Goal: Task Accomplishment & Management: Use online tool/utility

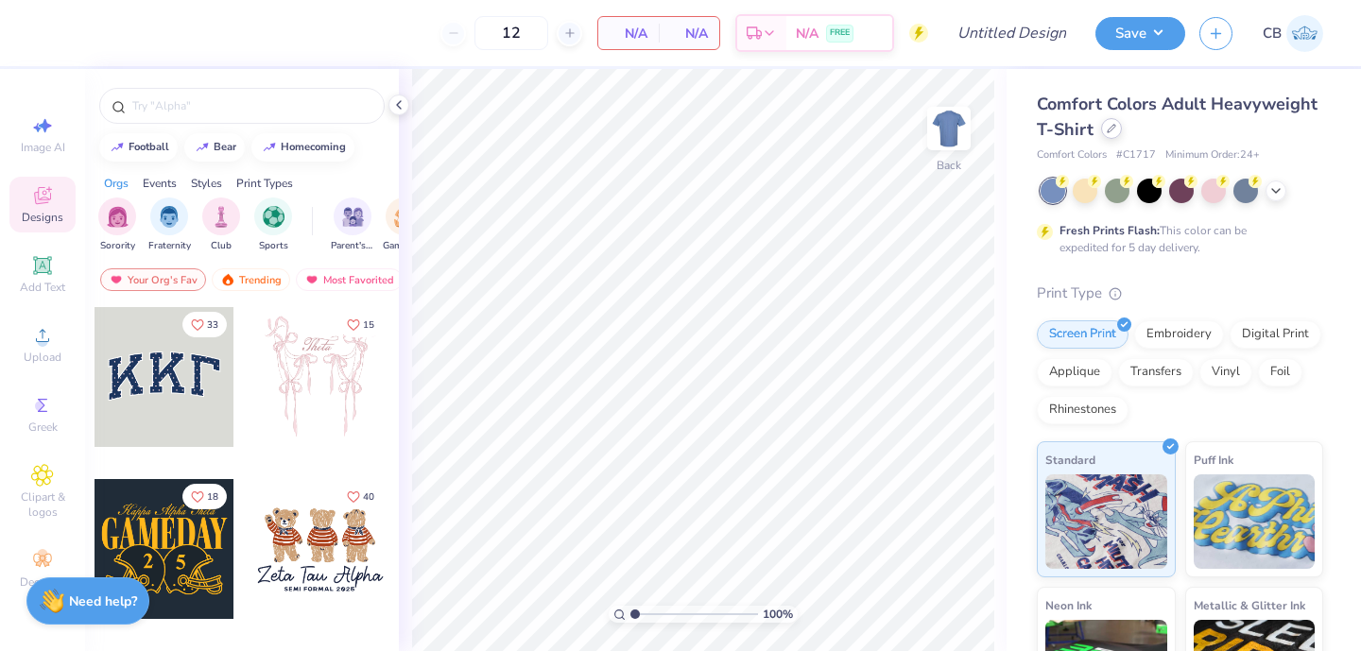
click at [1118, 133] on div at bounding box center [1111, 128] width 21 height 21
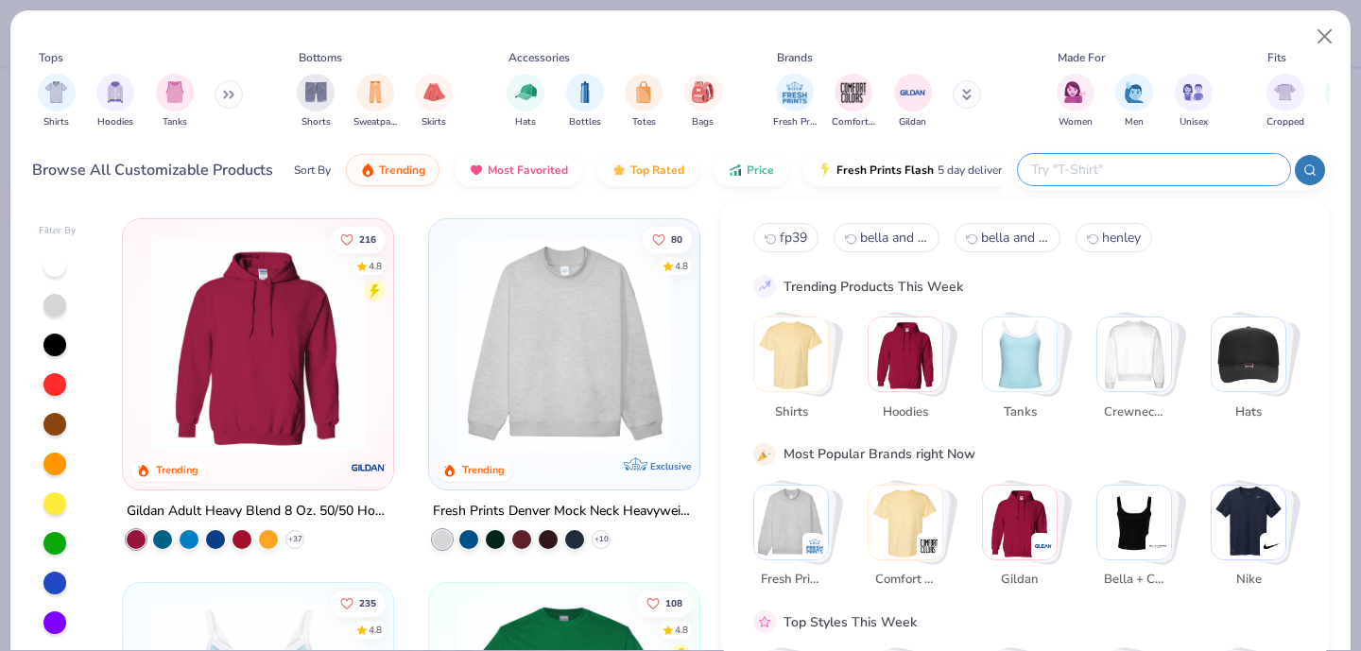
click at [1157, 163] on input "text" at bounding box center [1153, 170] width 248 height 22
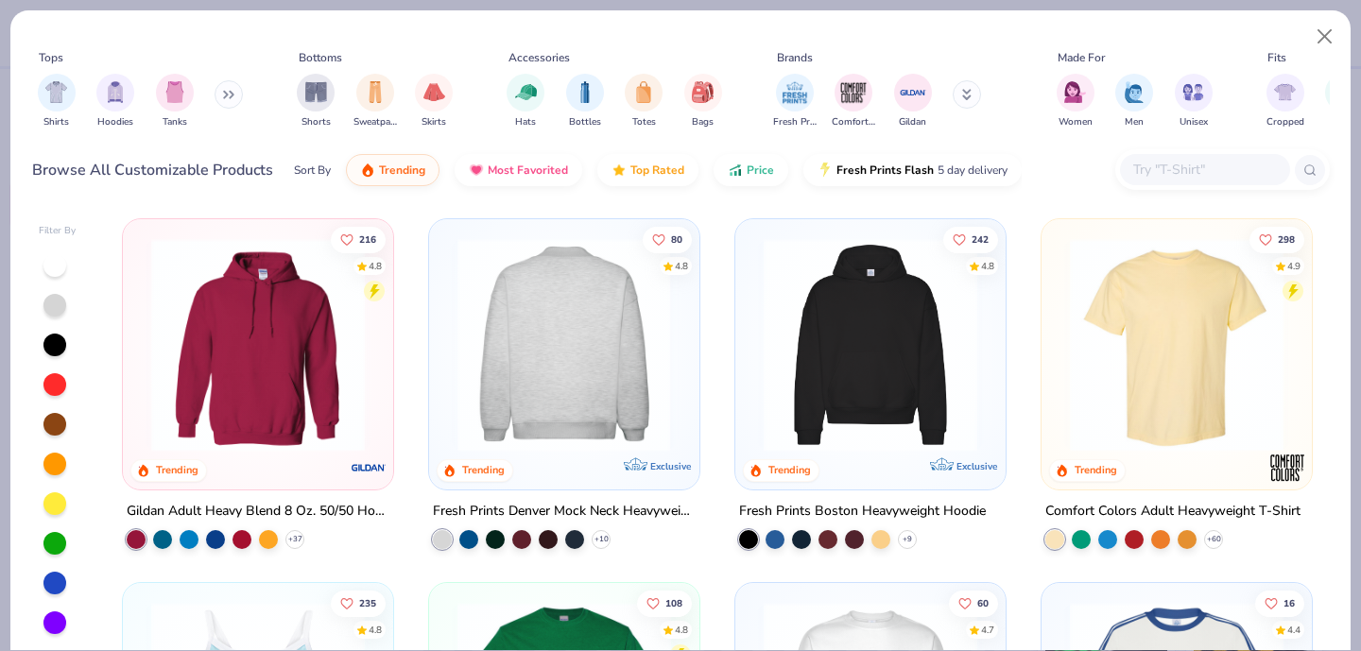
click at [594, 324] on div at bounding box center [563, 345] width 697 height 214
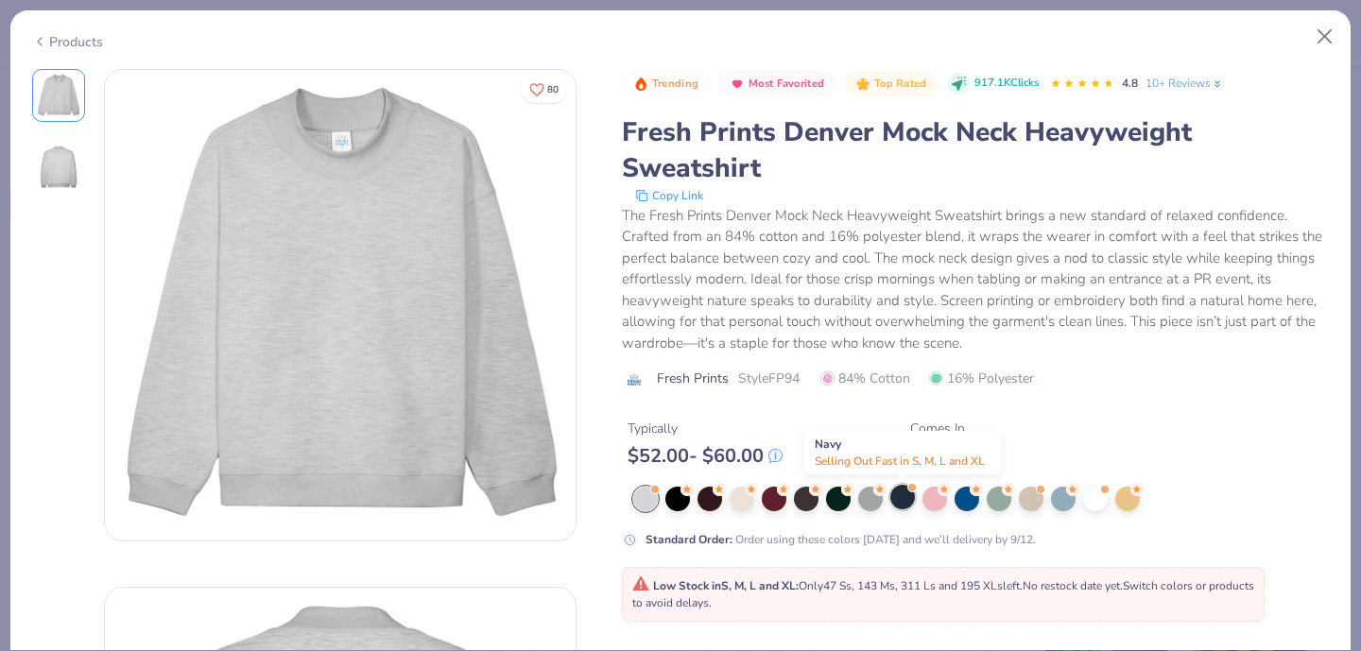
click at [904, 503] on div at bounding box center [902, 497] width 25 height 25
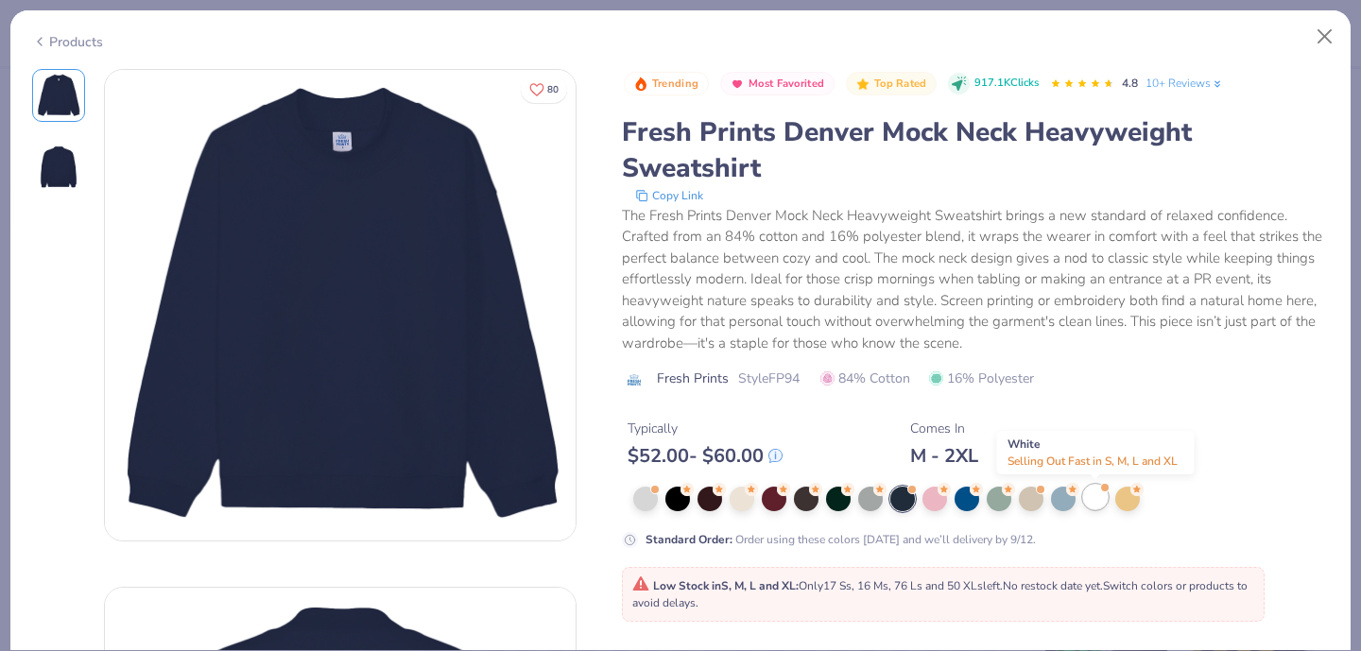
click at [1093, 500] on div at bounding box center [1095, 497] width 25 height 25
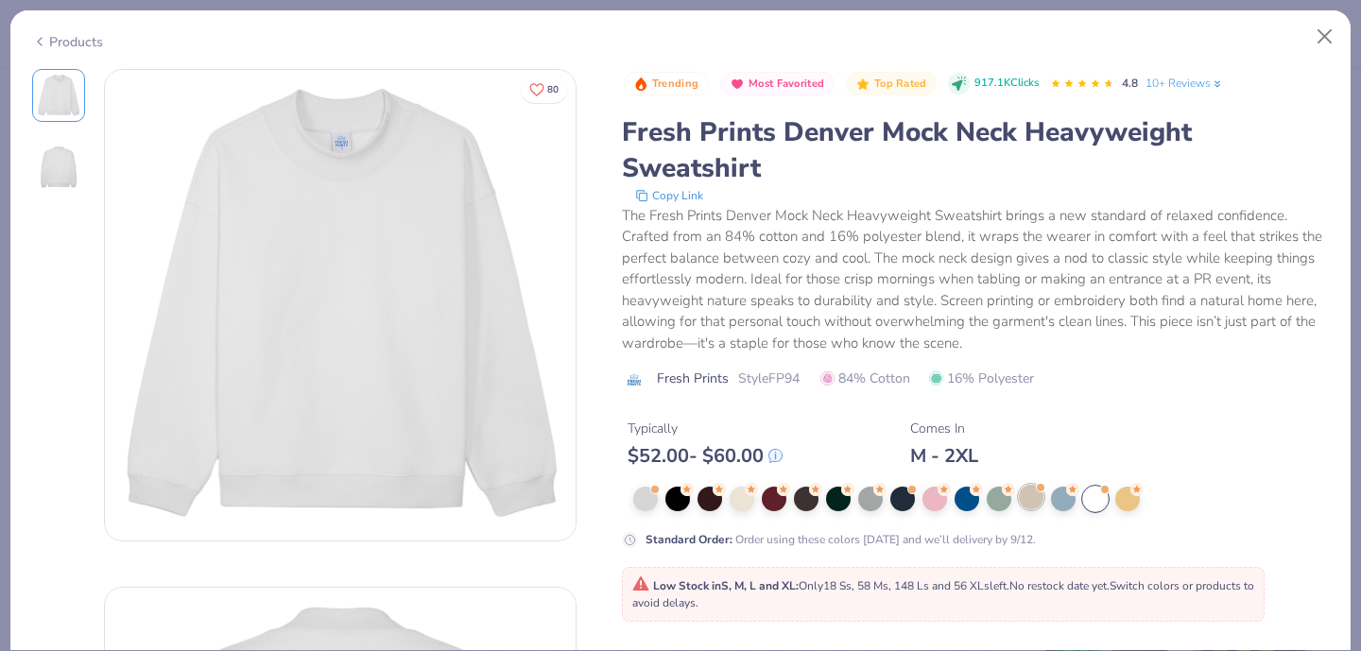
click at [1033, 494] on div at bounding box center [1031, 497] width 25 height 25
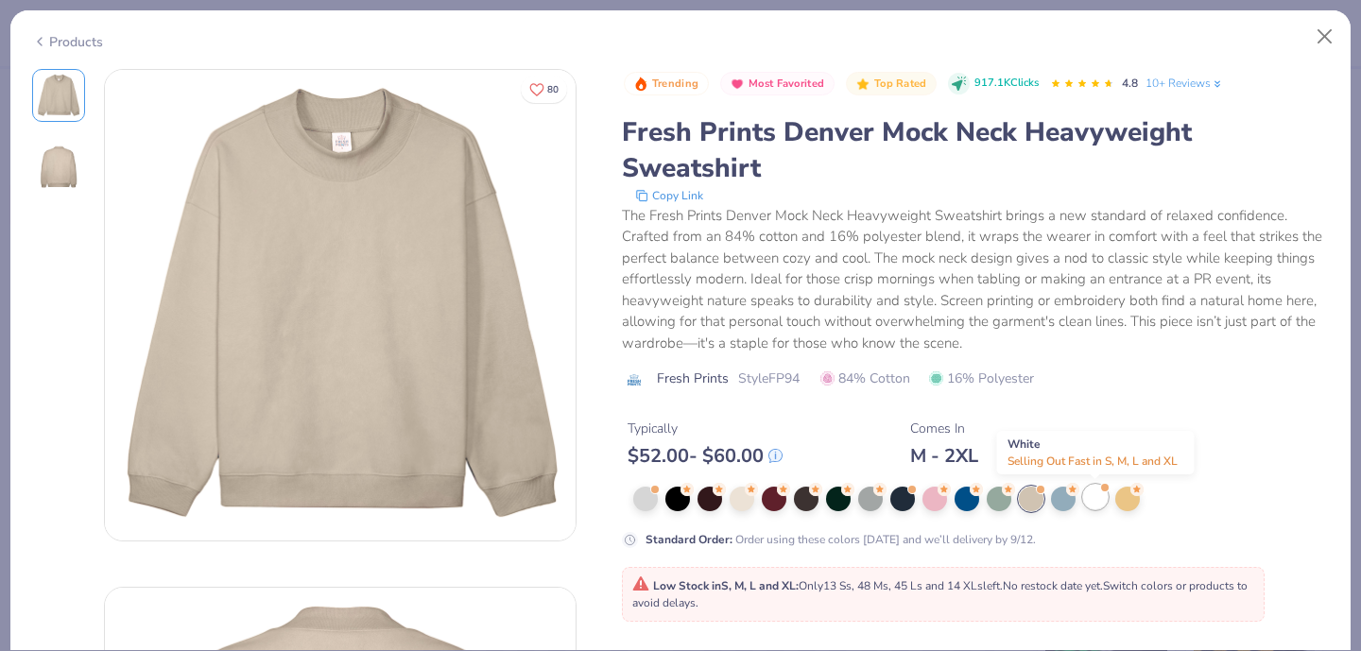
click at [1092, 496] on div at bounding box center [1095, 497] width 25 height 25
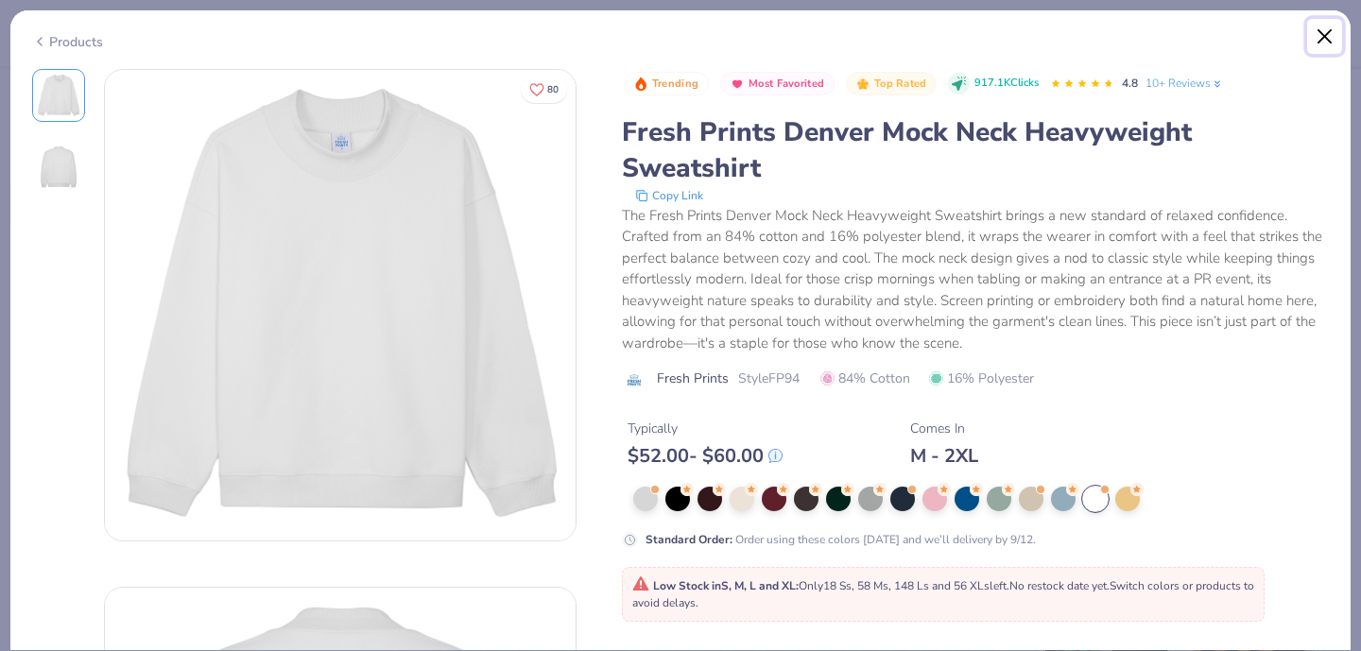
click at [1334, 34] on button "Close" at bounding box center [1325, 37] width 36 height 36
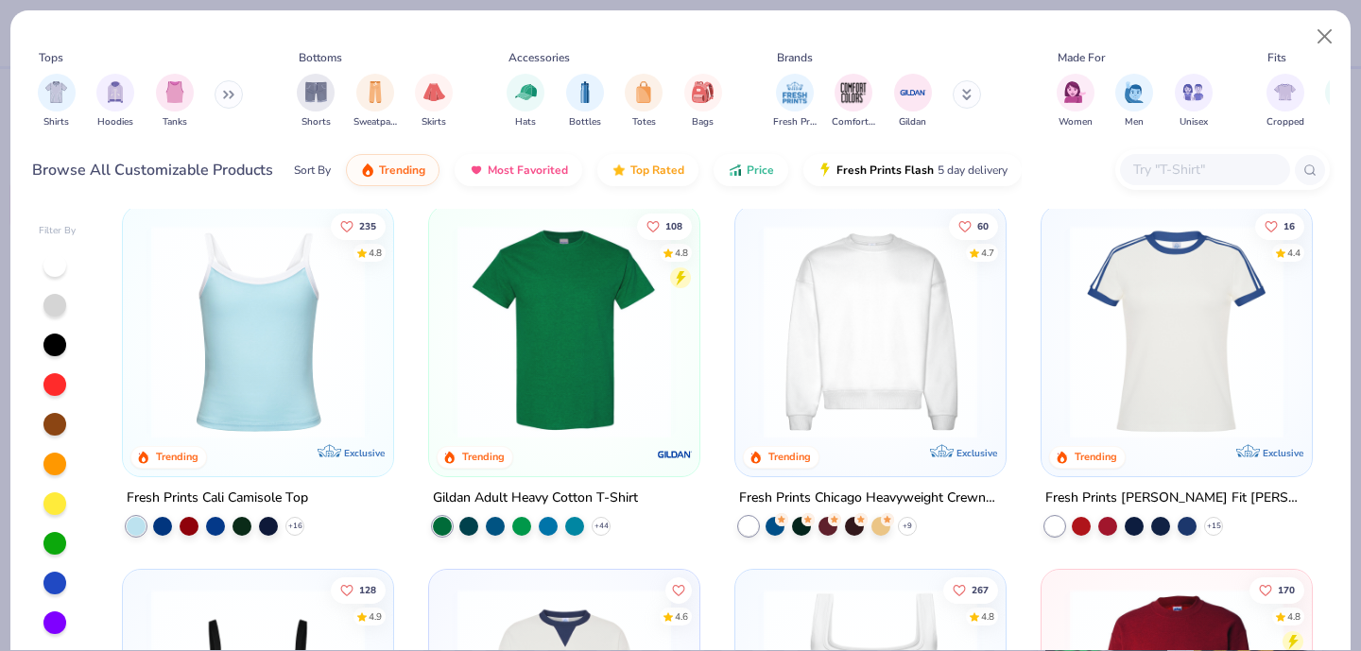
scroll to position [161, 0]
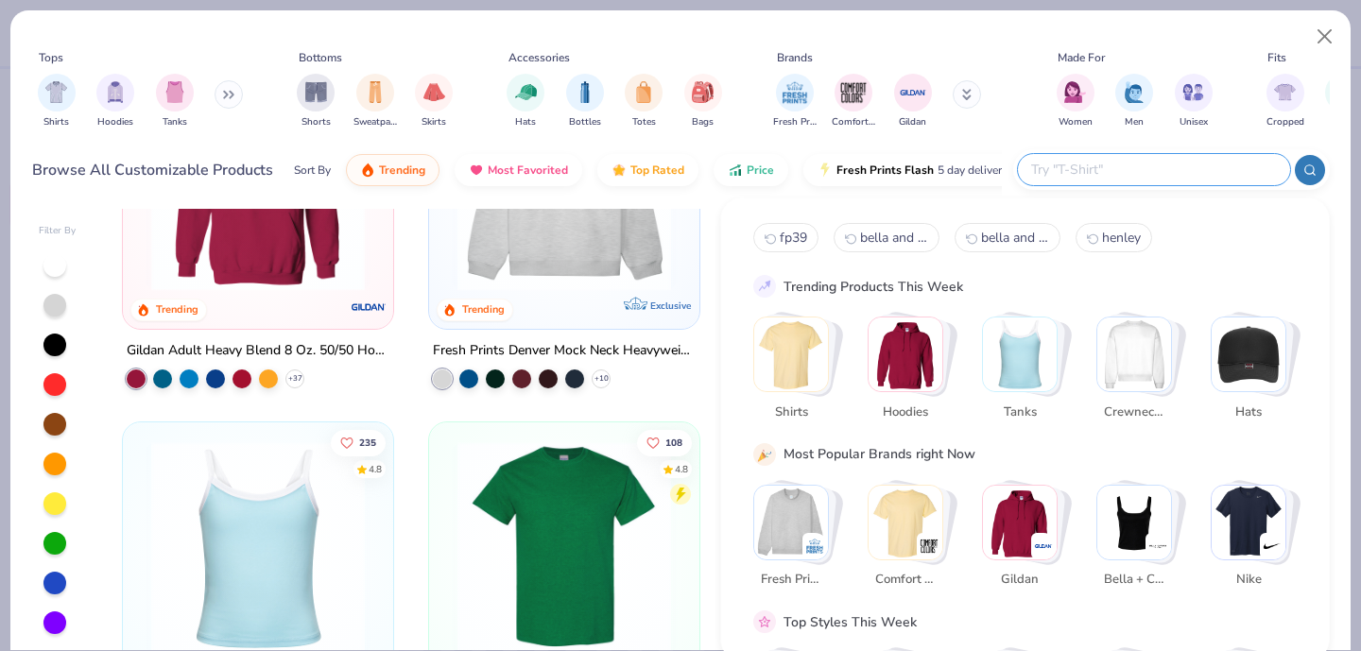
click at [1147, 167] on input "text" at bounding box center [1153, 170] width 248 height 22
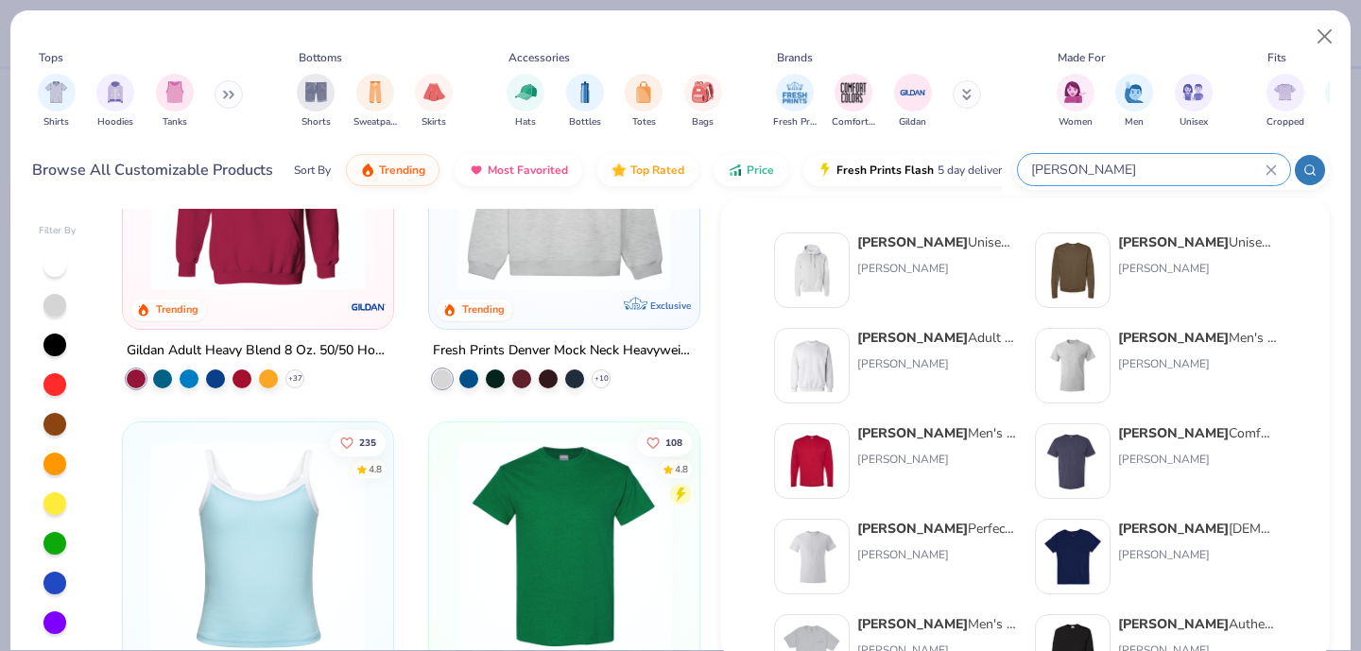
type input "[PERSON_NAME]"
click at [818, 371] on img at bounding box center [812, 365] width 59 height 59
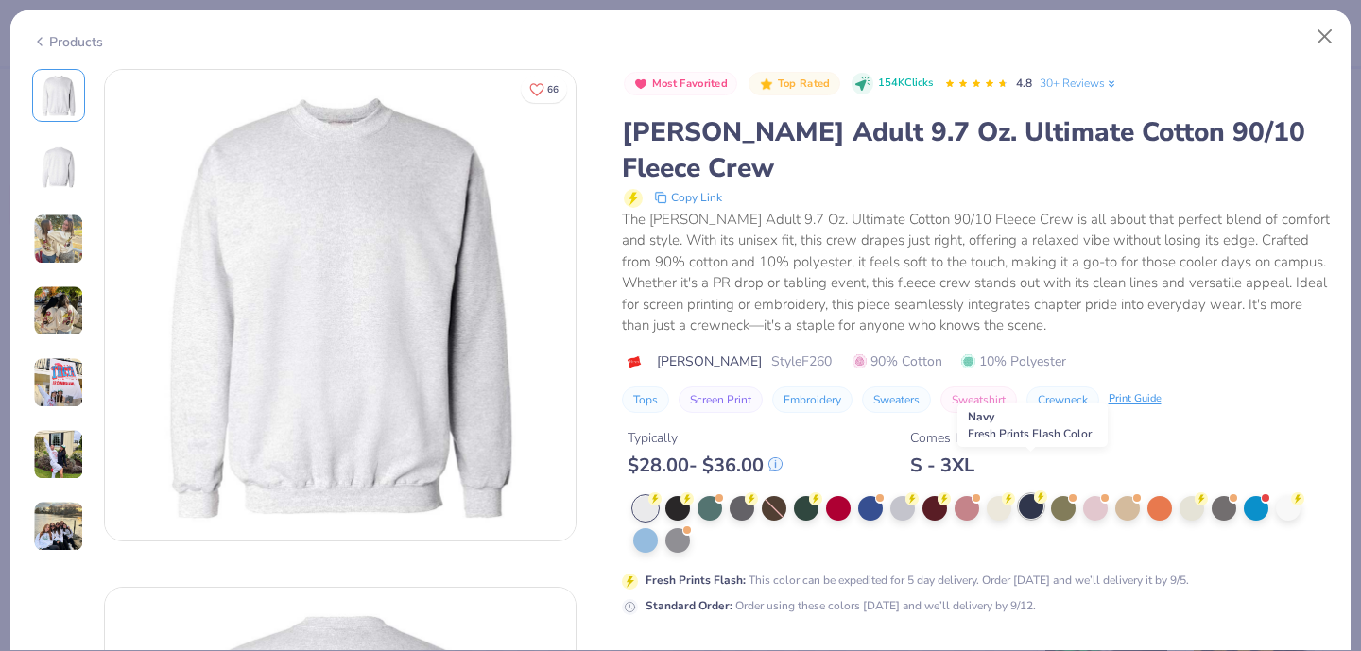
click at [1024, 494] on div at bounding box center [1031, 506] width 25 height 25
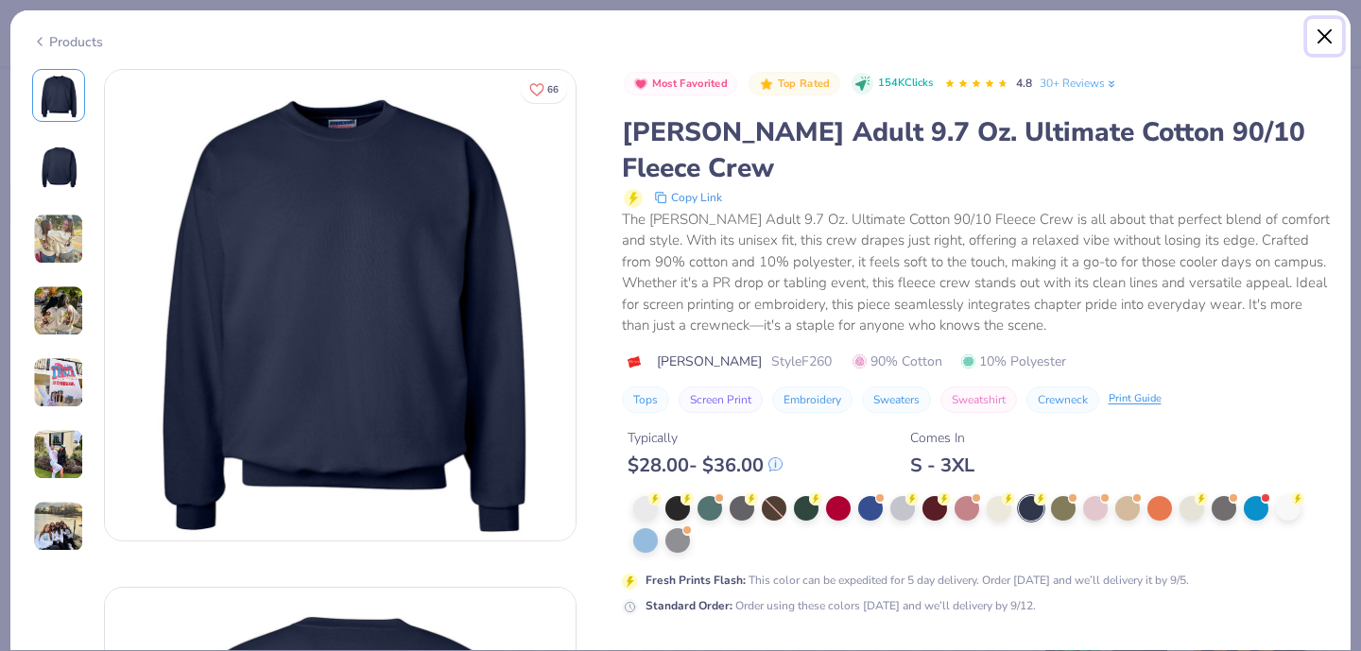
click at [1326, 33] on button "Close" at bounding box center [1325, 37] width 36 height 36
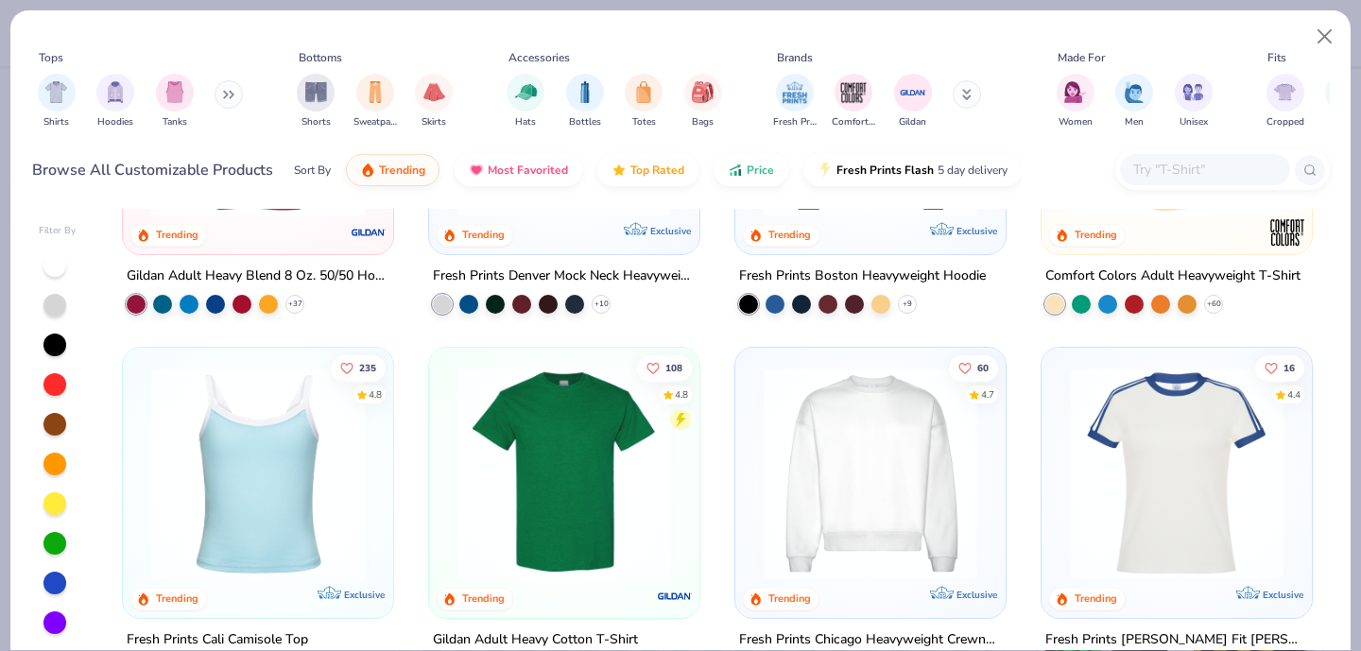
scroll to position [237, 0]
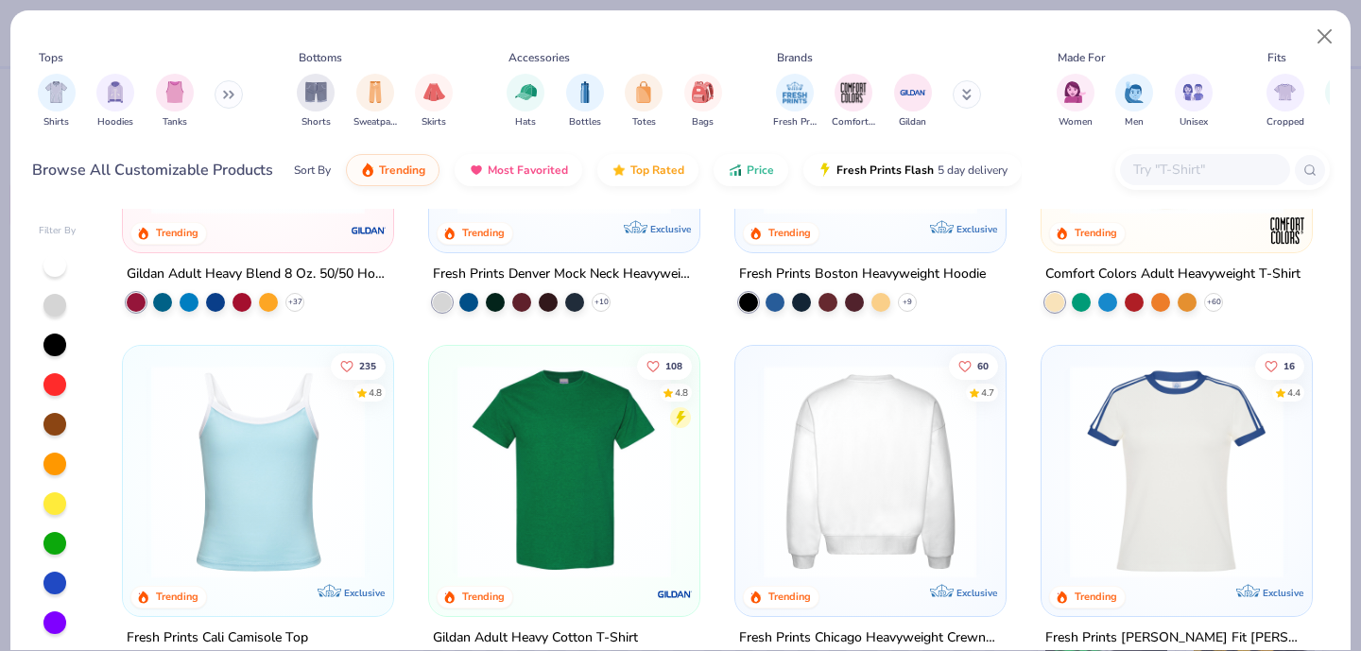
click at [896, 439] on img at bounding box center [870, 472] width 232 height 214
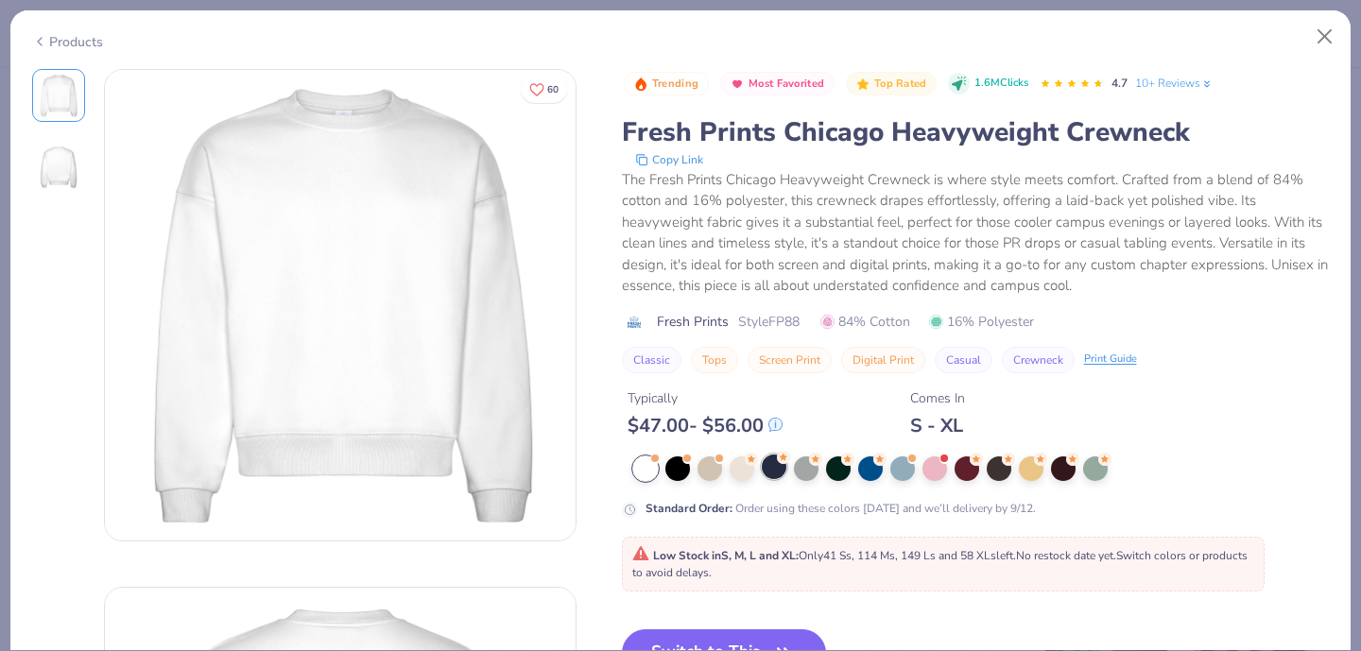
click at [778, 471] on div at bounding box center [774, 467] width 25 height 25
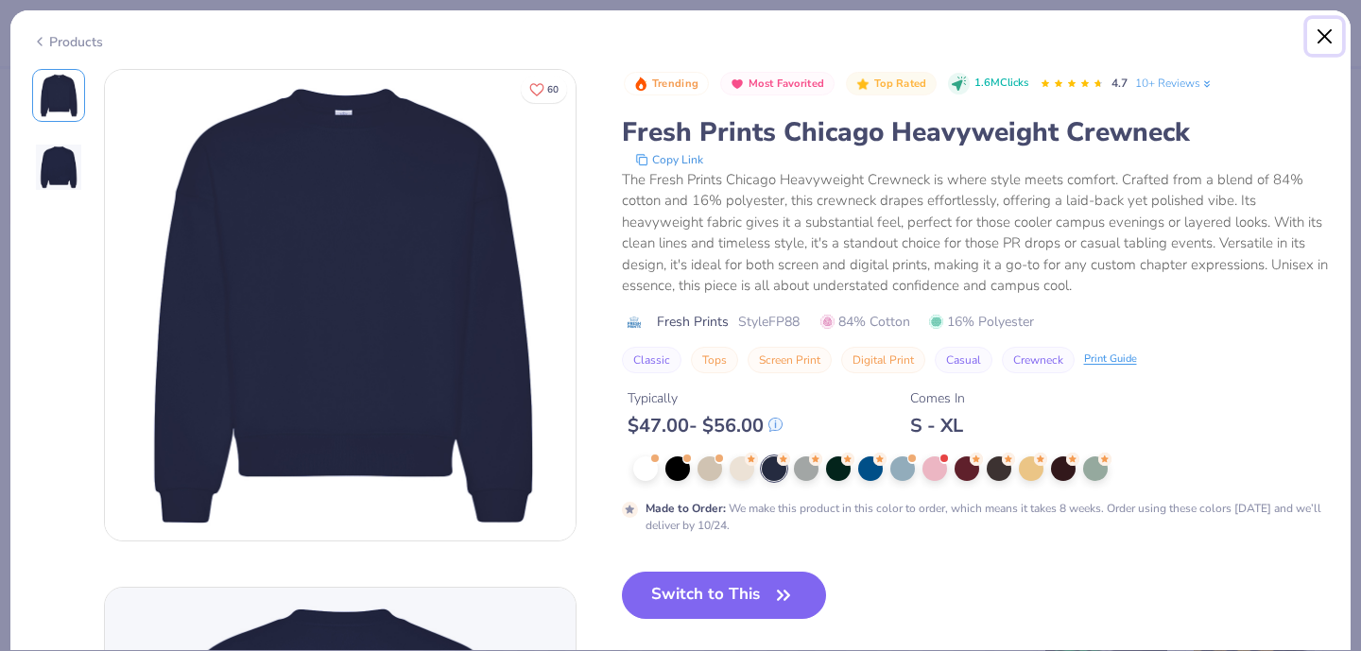
click at [1322, 33] on button "Close" at bounding box center [1325, 37] width 36 height 36
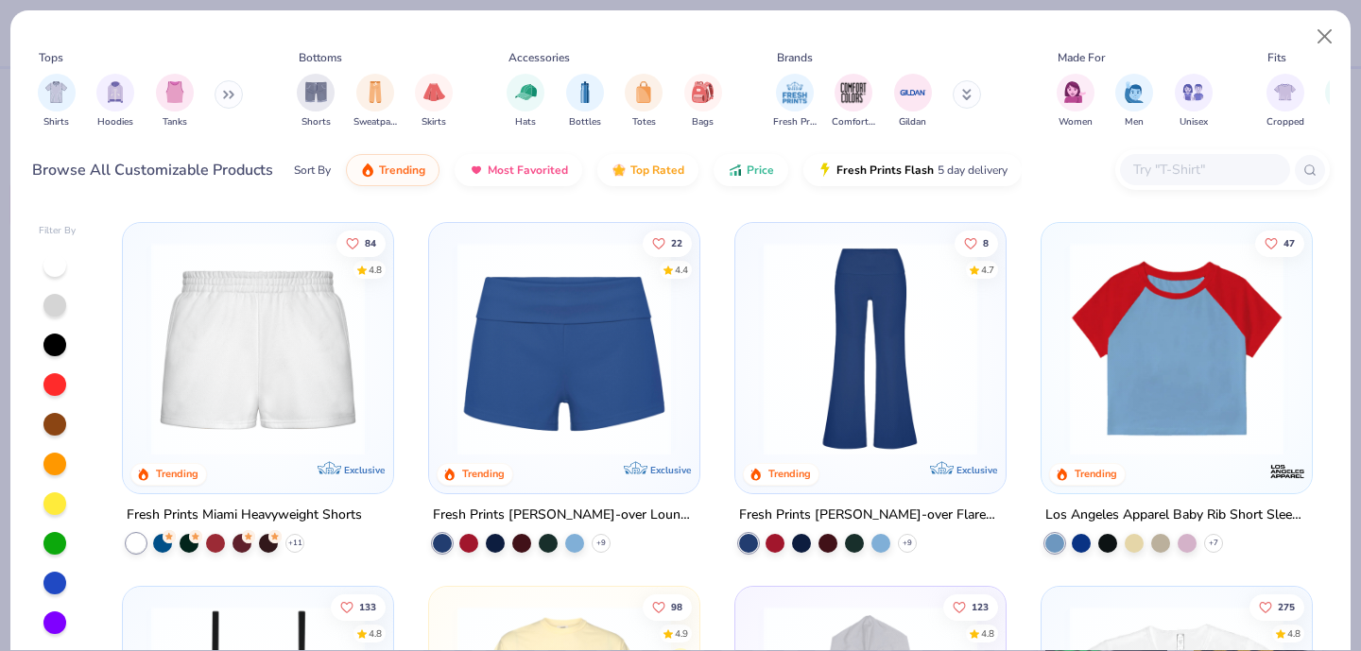
scroll to position [1459, 0]
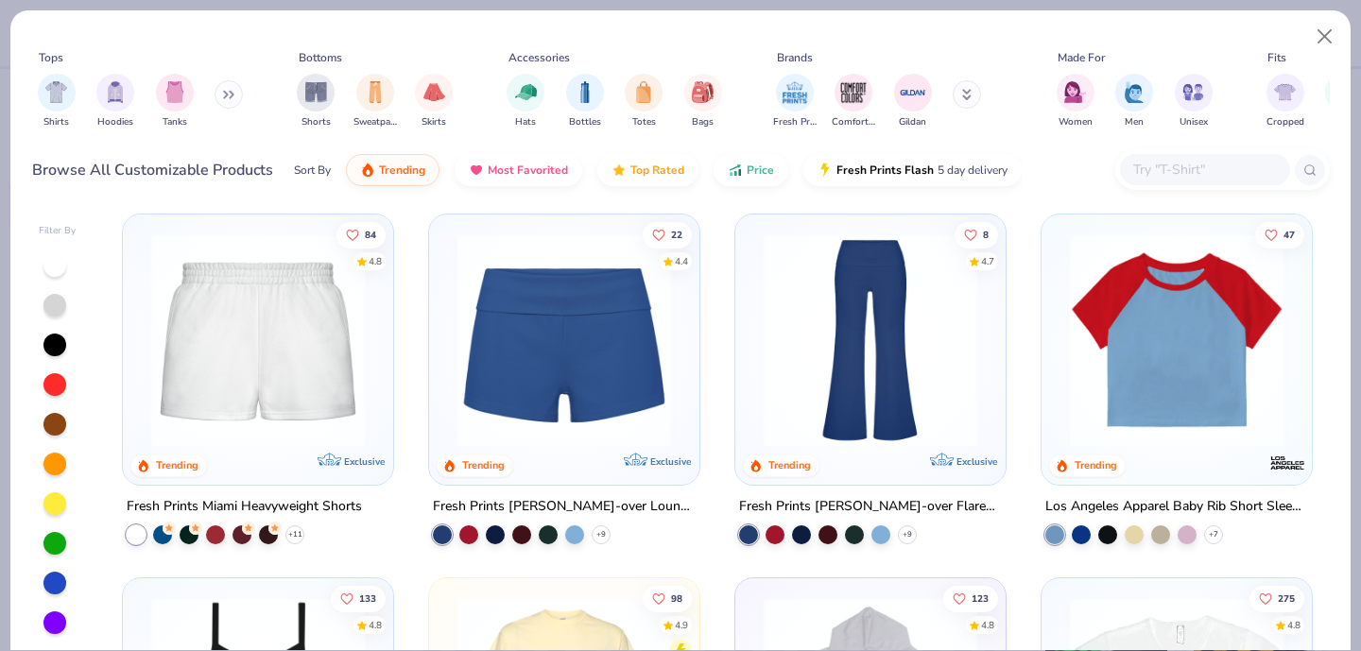
click at [304, 397] on img at bounding box center [258, 340] width 232 height 214
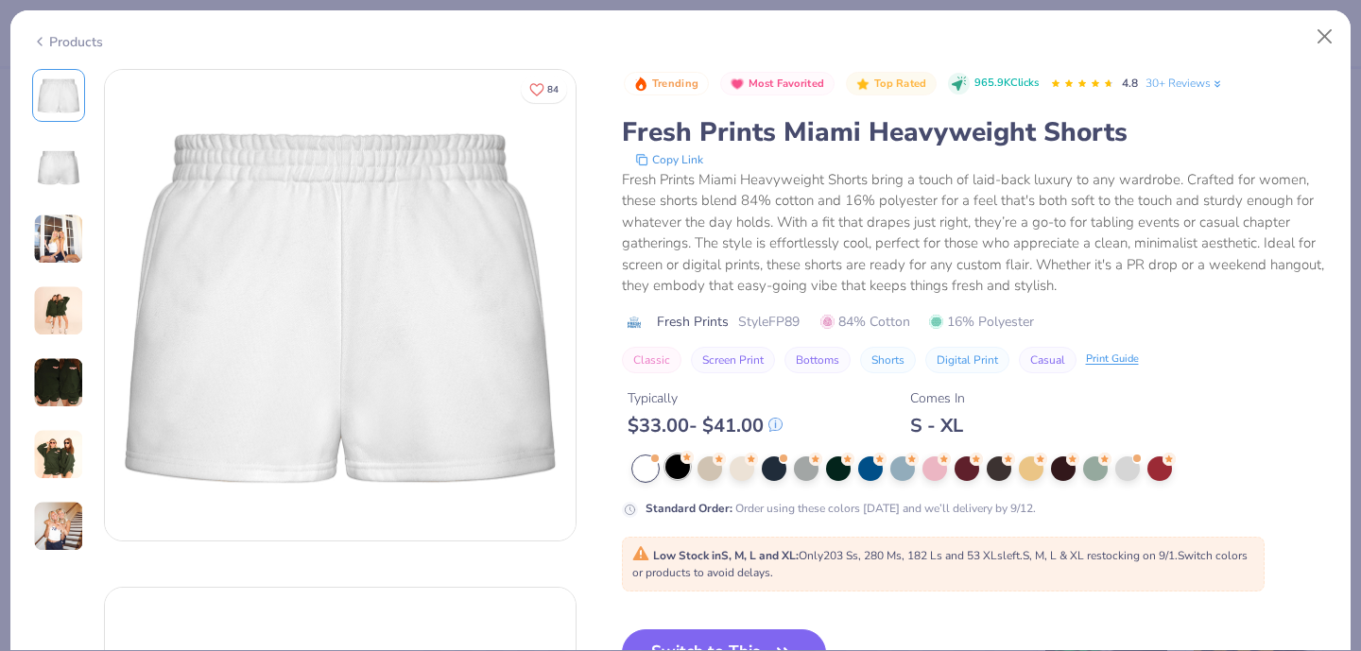
click at [675, 460] on div at bounding box center [677, 467] width 25 height 25
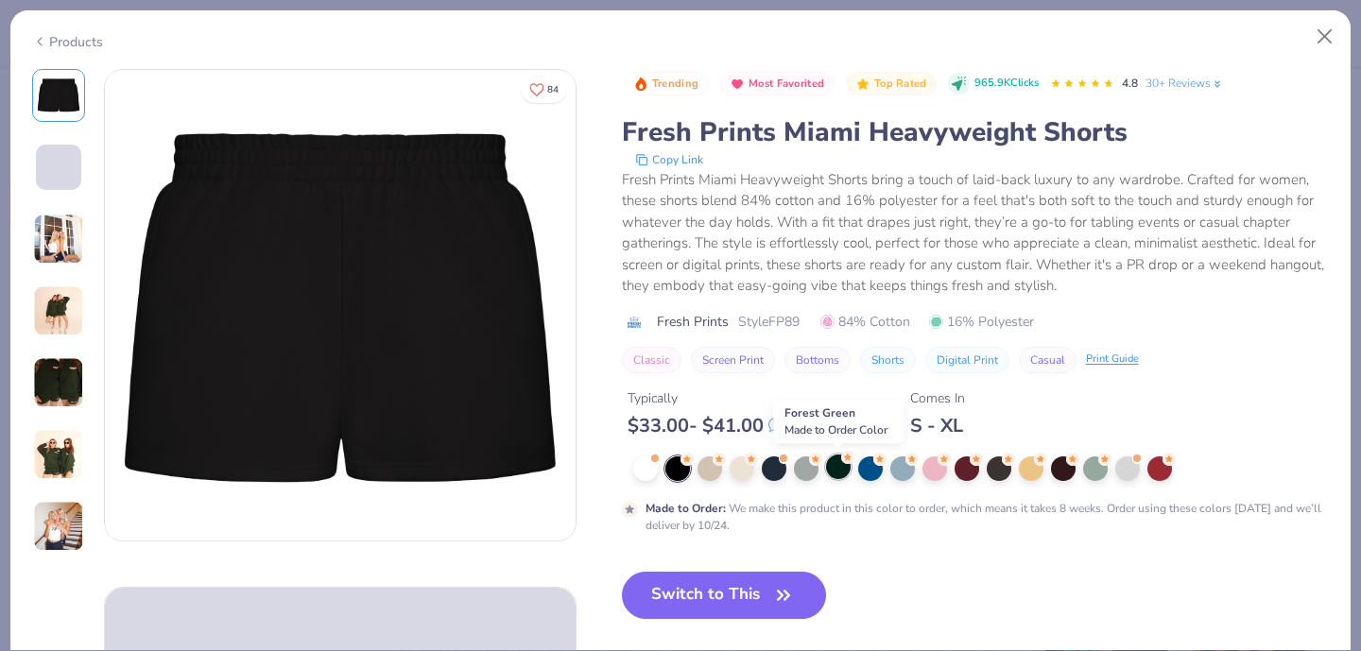
click at [835, 467] on div at bounding box center [838, 467] width 25 height 25
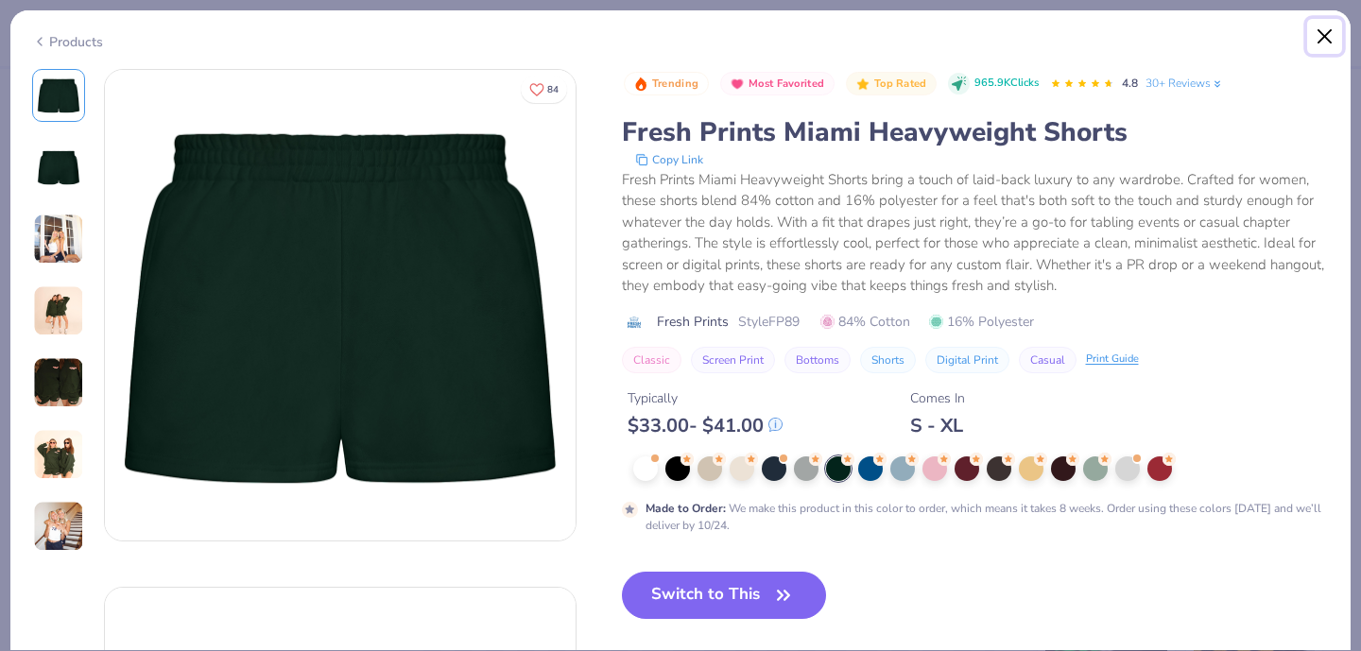
click at [1317, 38] on button "Close" at bounding box center [1325, 37] width 36 height 36
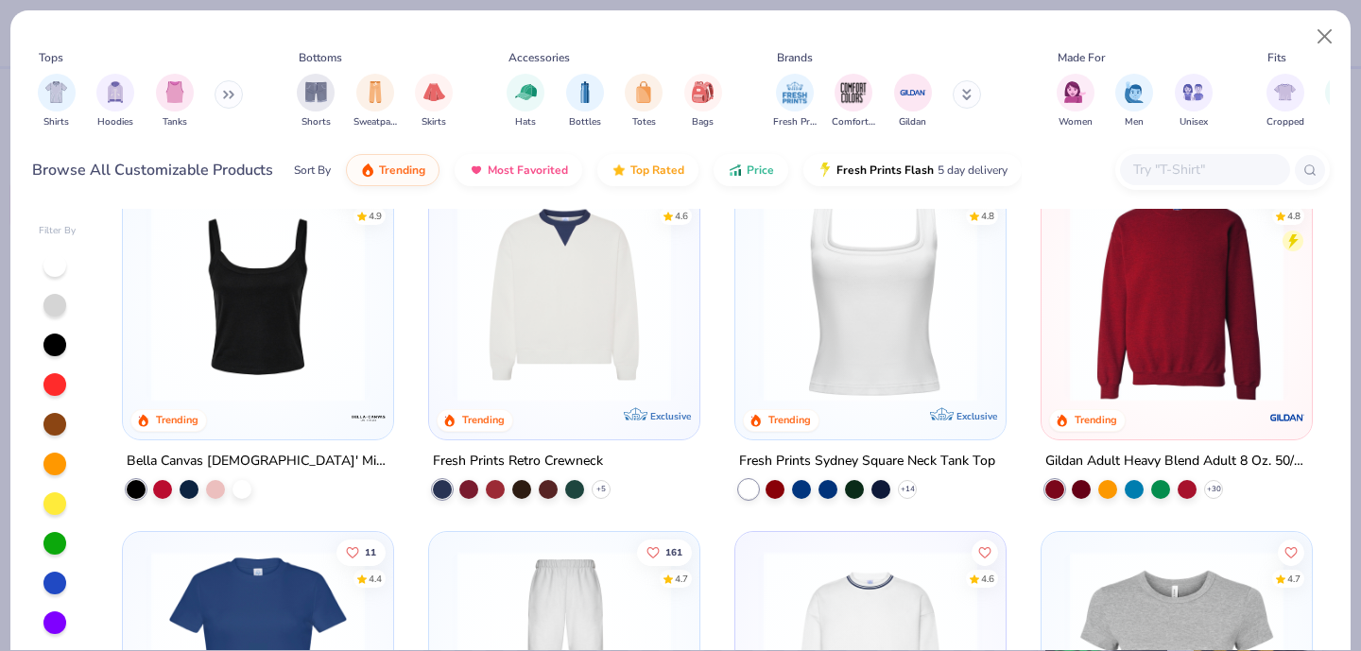
scroll to position [829, 0]
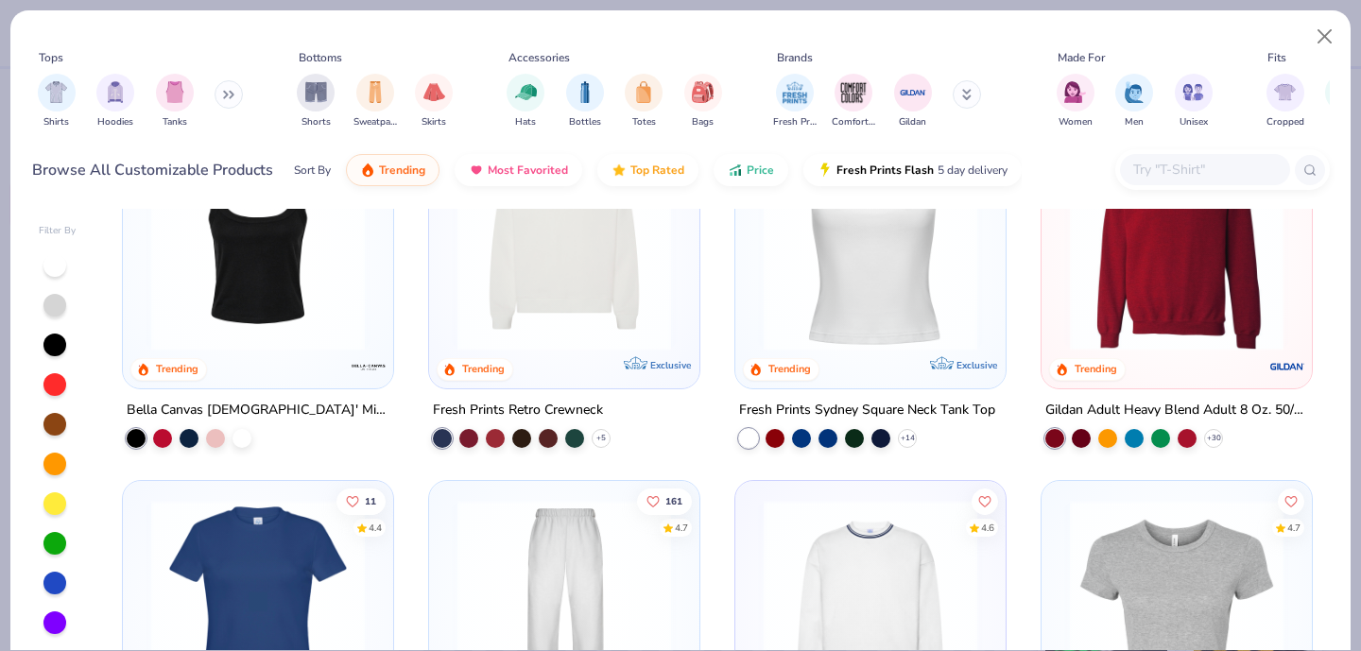
click at [1141, 160] on input "text" at bounding box center [1204, 170] width 146 height 22
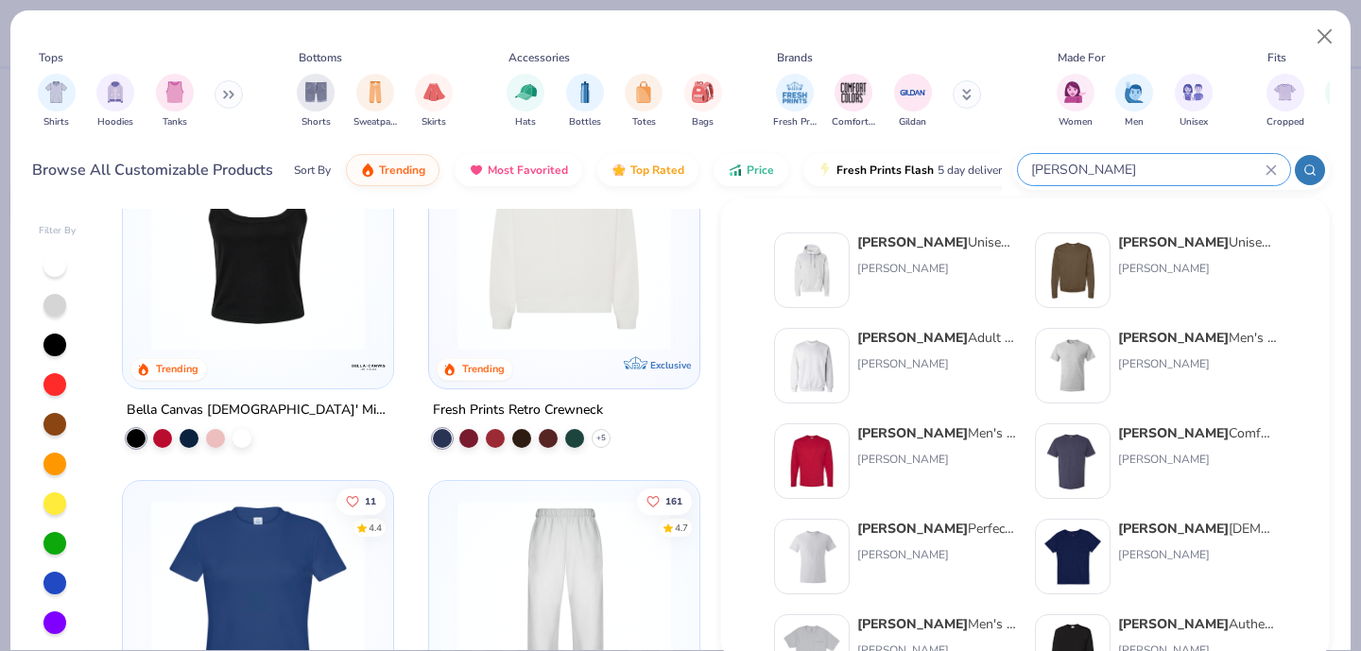
type input "[PERSON_NAME]"
click at [816, 362] on img at bounding box center [812, 365] width 59 height 59
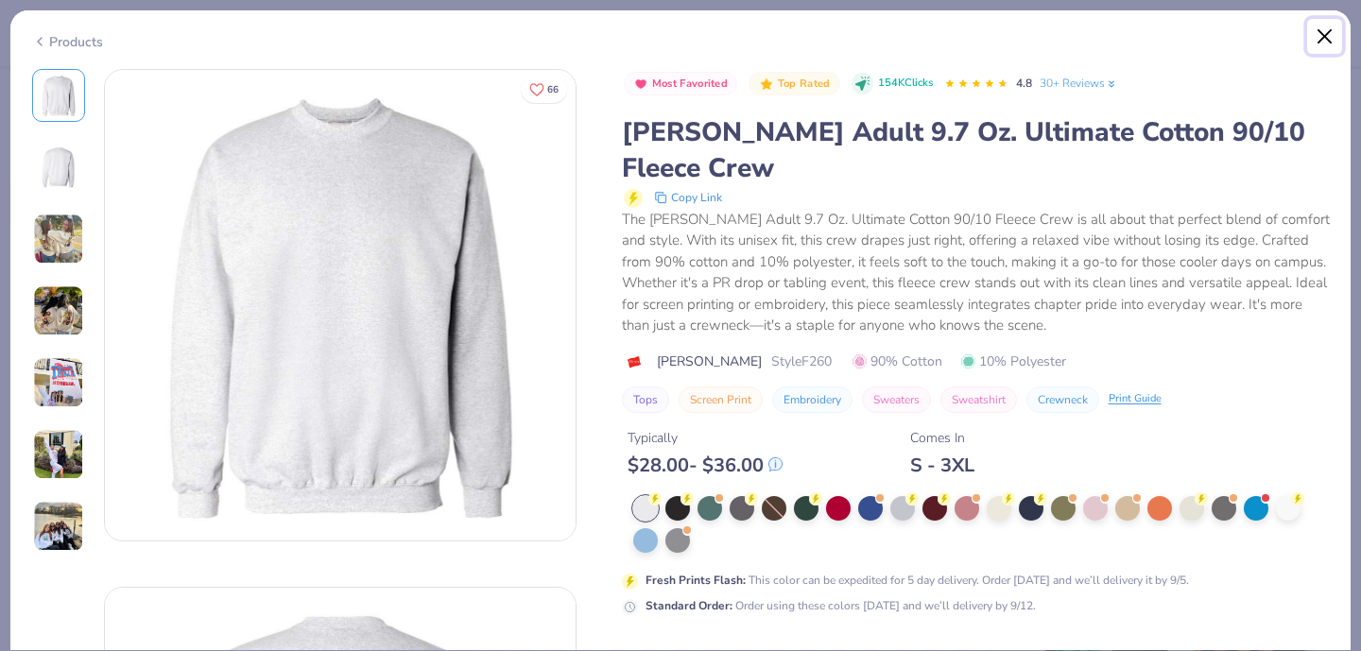
click at [1329, 35] on button "Close" at bounding box center [1325, 37] width 36 height 36
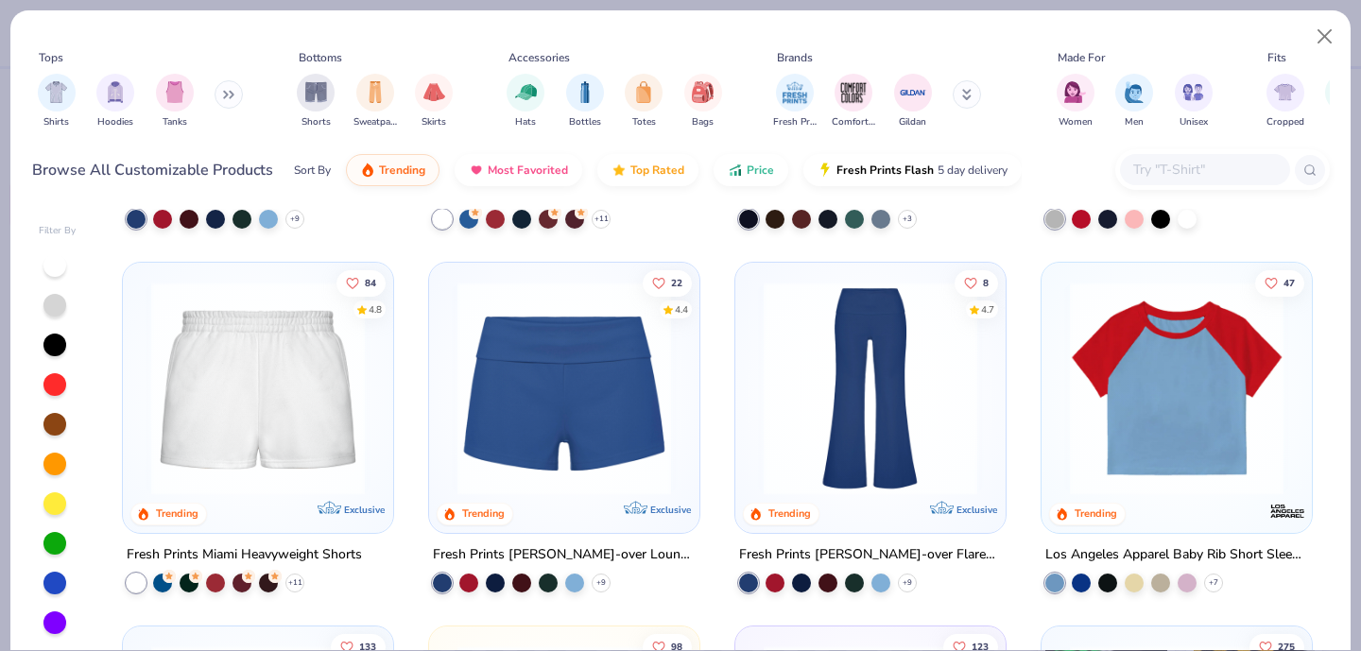
scroll to position [1437, 0]
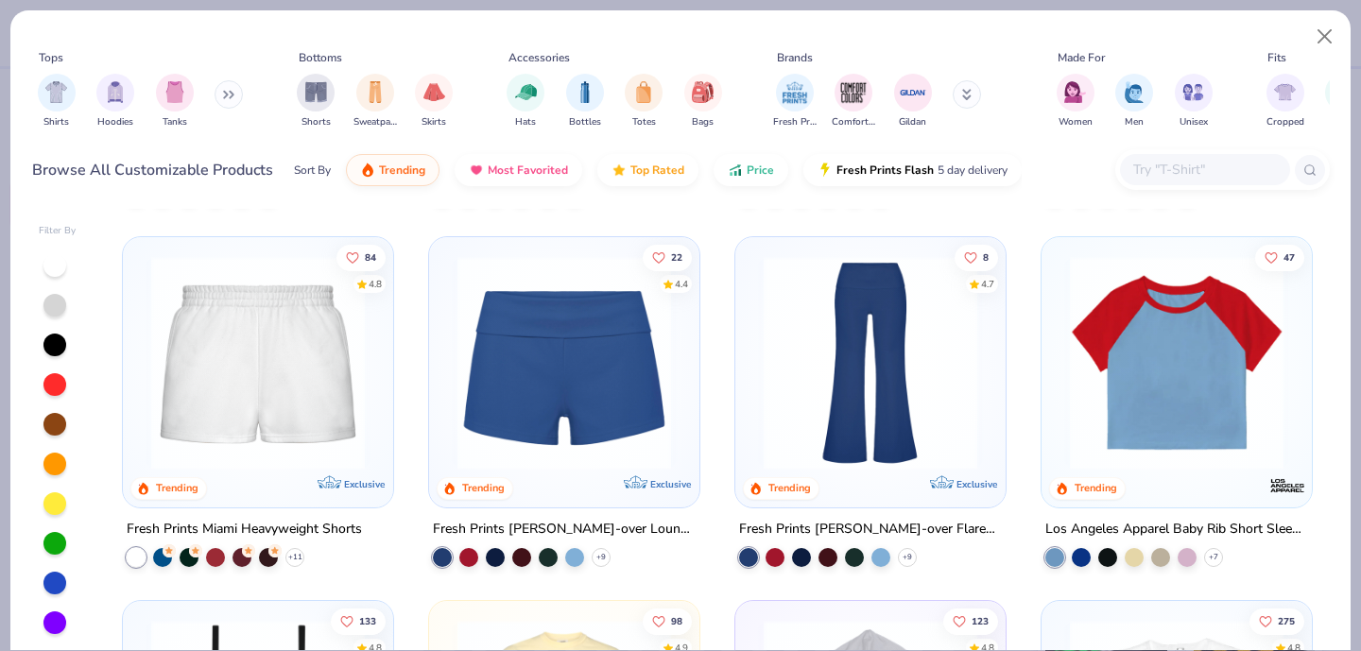
click at [218, 382] on img at bounding box center [258, 363] width 232 height 214
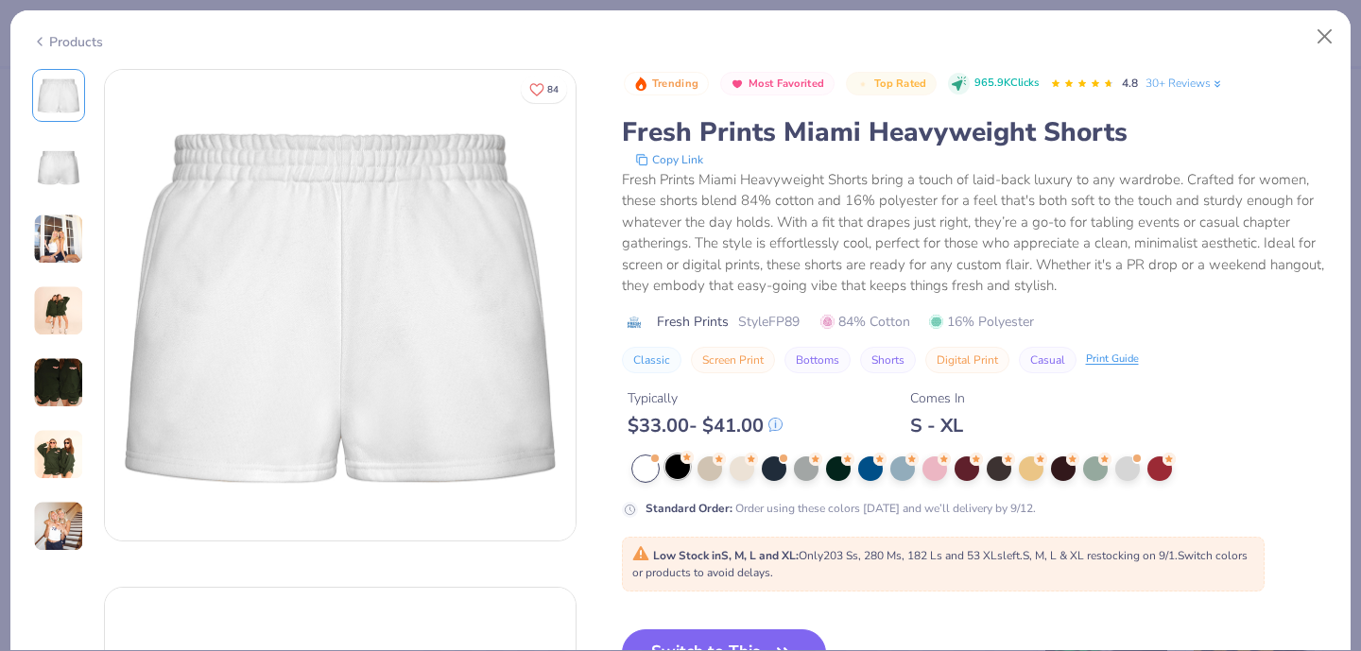
click at [679, 467] on div at bounding box center [677, 467] width 25 height 25
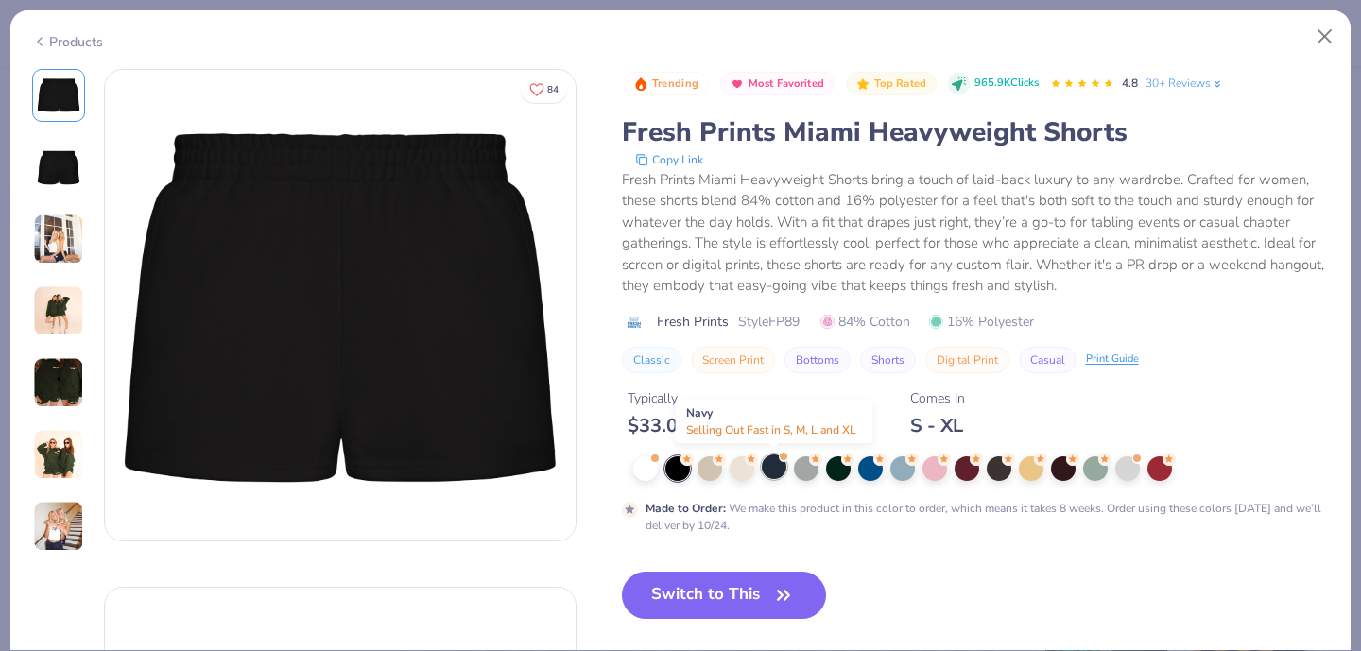
click at [783, 471] on div at bounding box center [774, 467] width 25 height 25
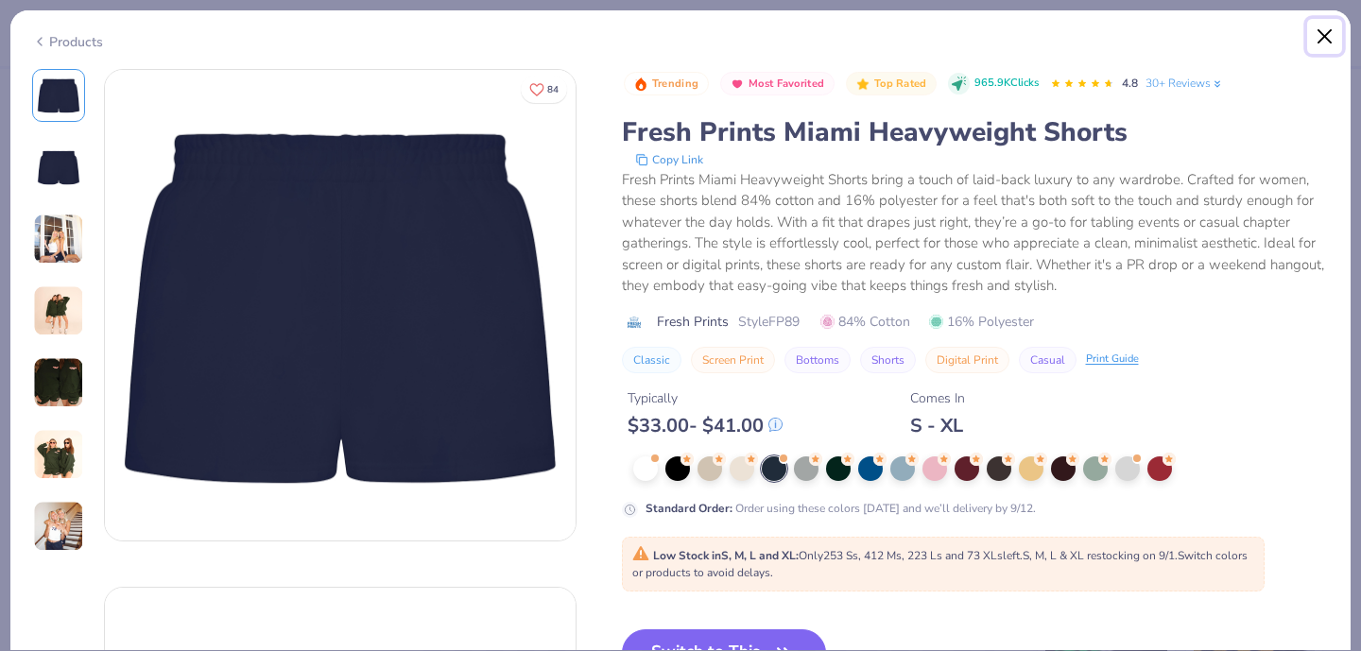
click at [1329, 42] on button "Close" at bounding box center [1325, 37] width 36 height 36
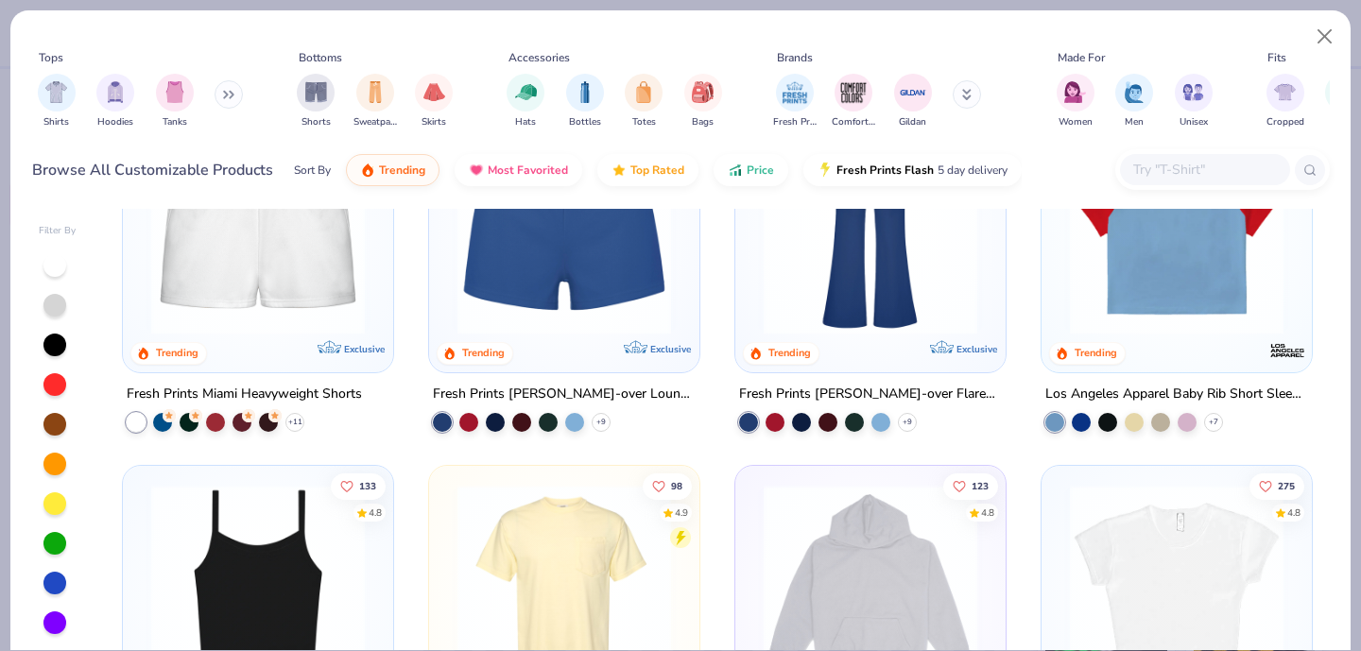
scroll to position [1569, 0]
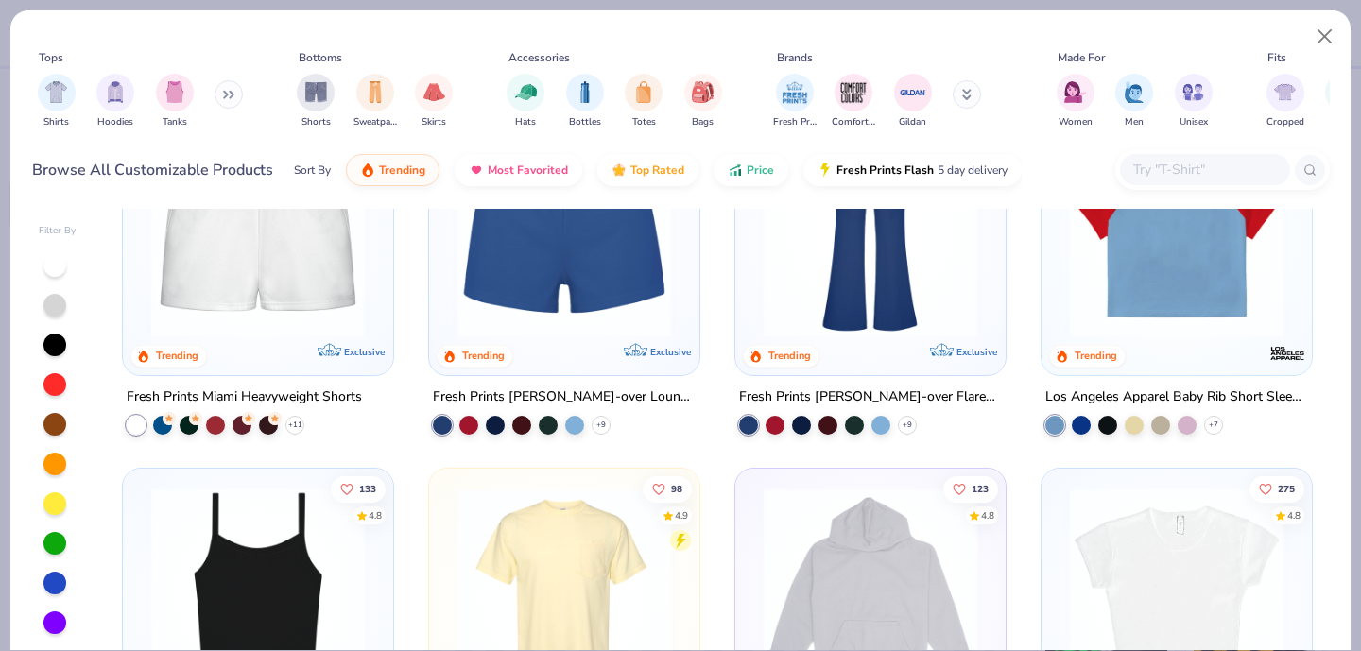
click at [279, 258] on img at bounding box center [258, 231] width 232 height 214
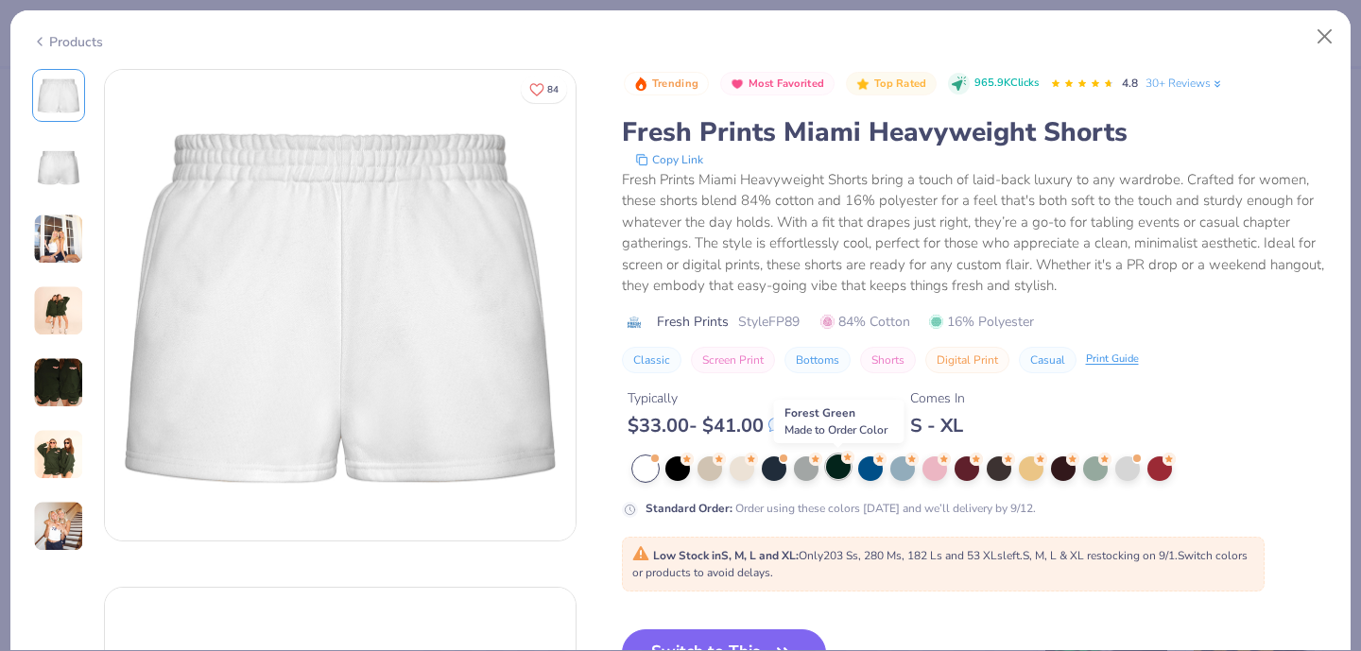
click at [832, 467] on div at bounding box center [838, 467] width 25 height 25
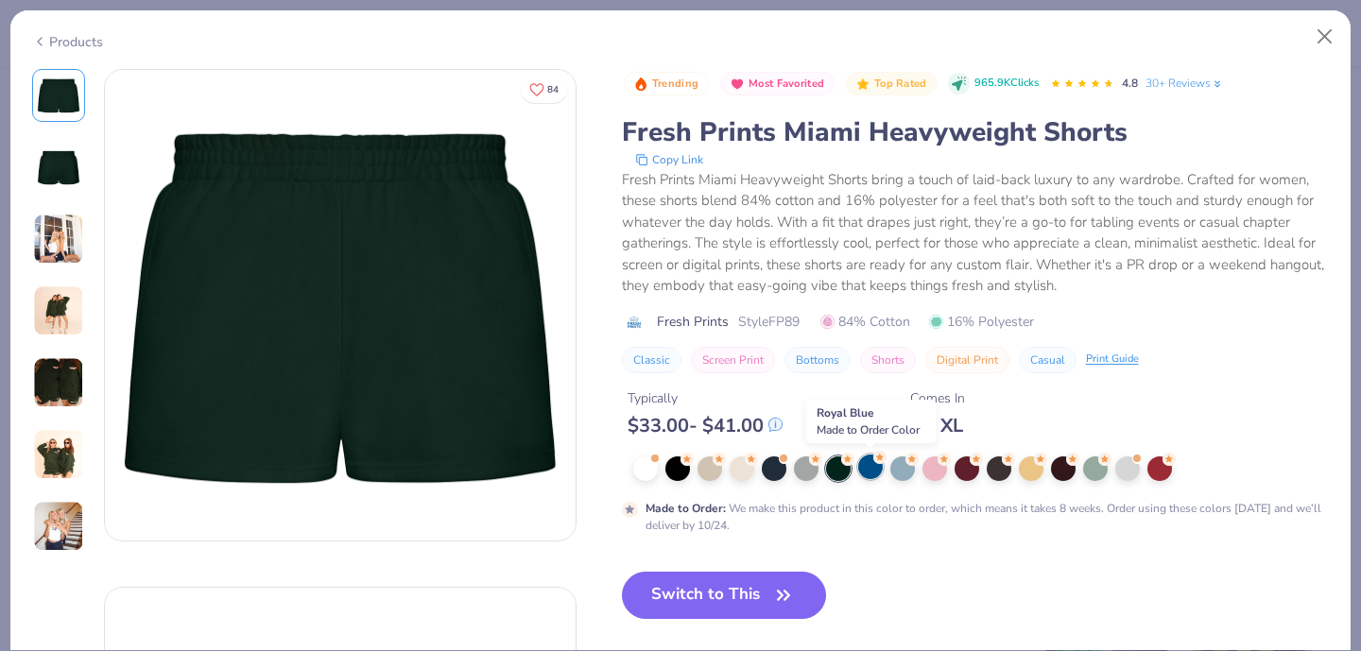
click at [874, 467] on div at bounding box center [870, 467] width 25 height 25
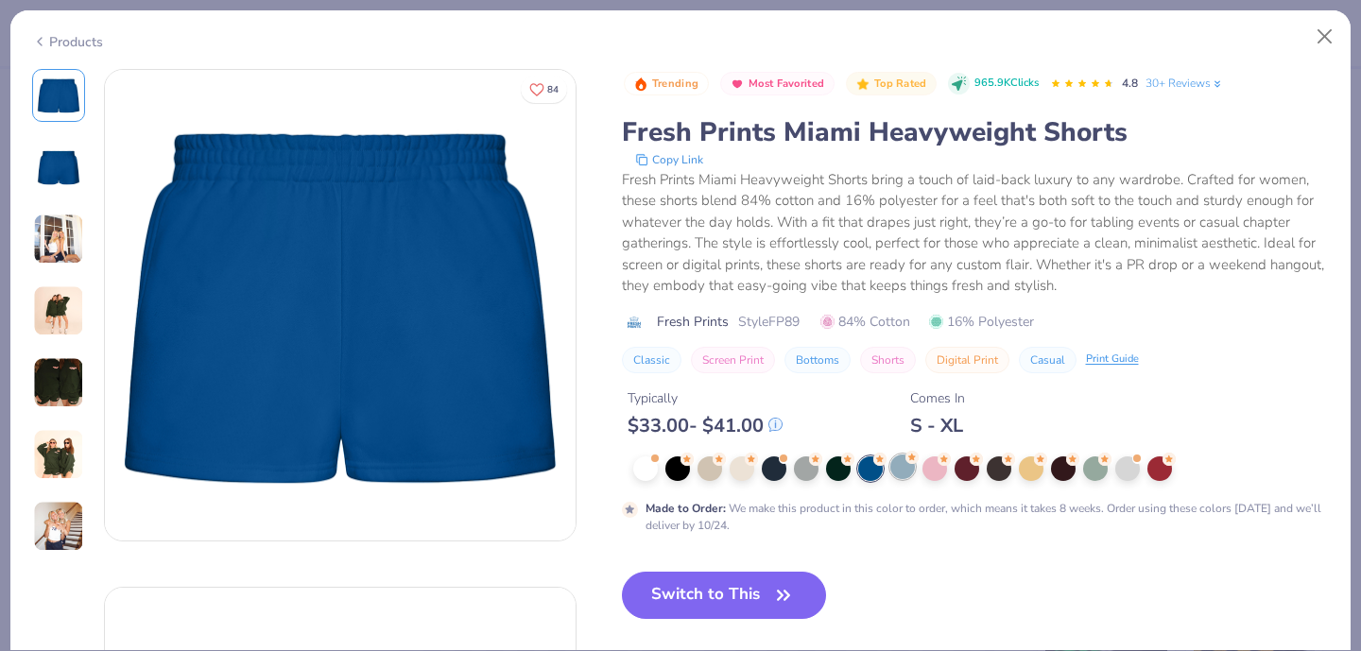
click at [907, 475] on div at bounding box center [902, 467] width 25 height 25
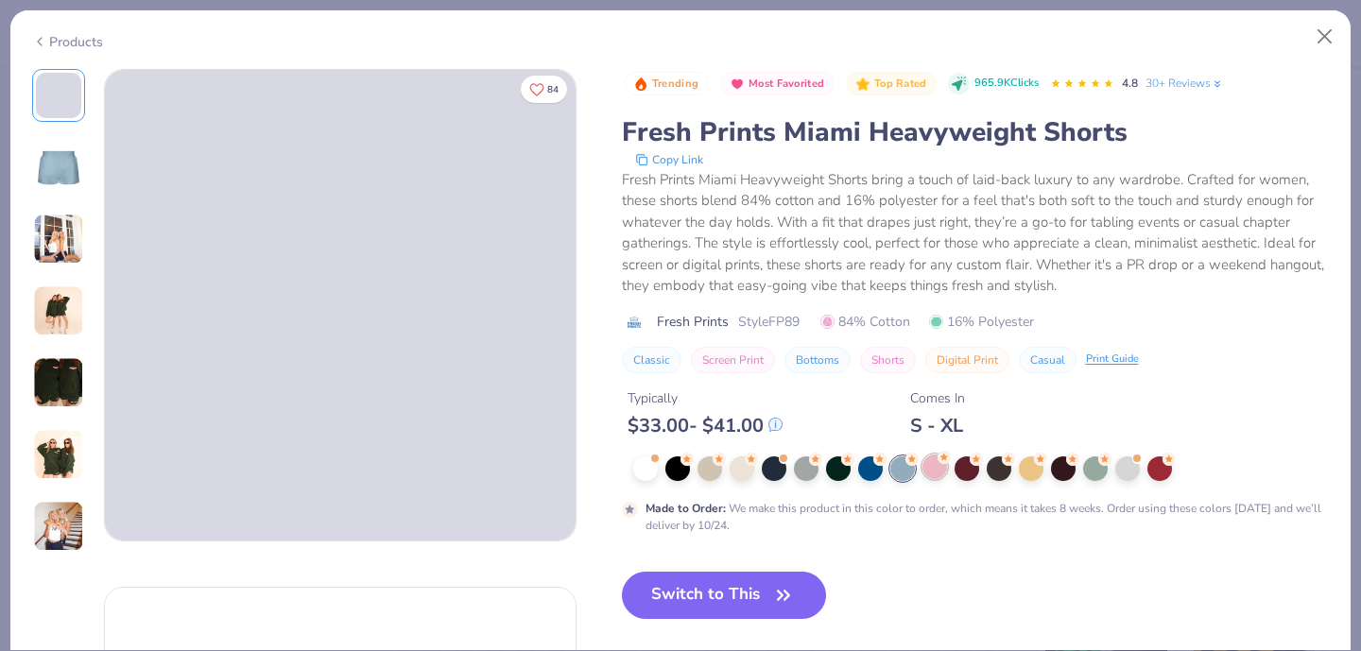
click at [942, 475] on div at bounding box center [934, 467] width 25 height 25
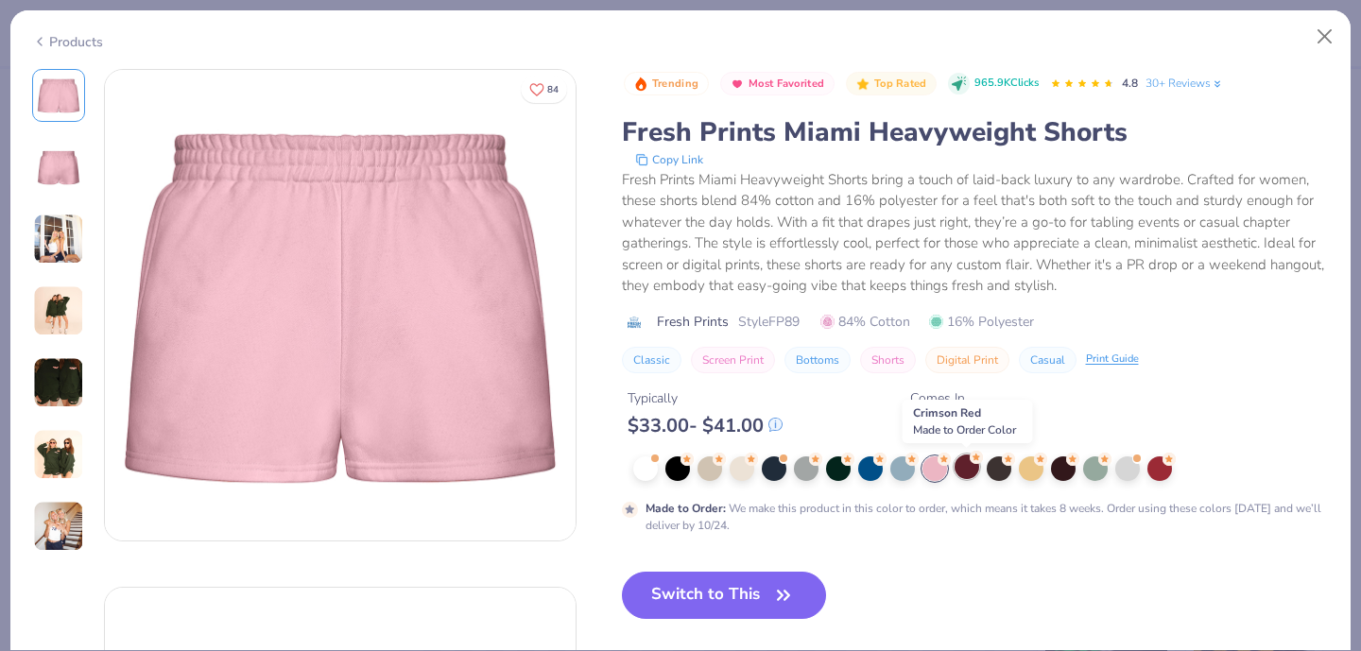
click at [976, 471] on div at bounding box center [967, 467] width 25 height 25
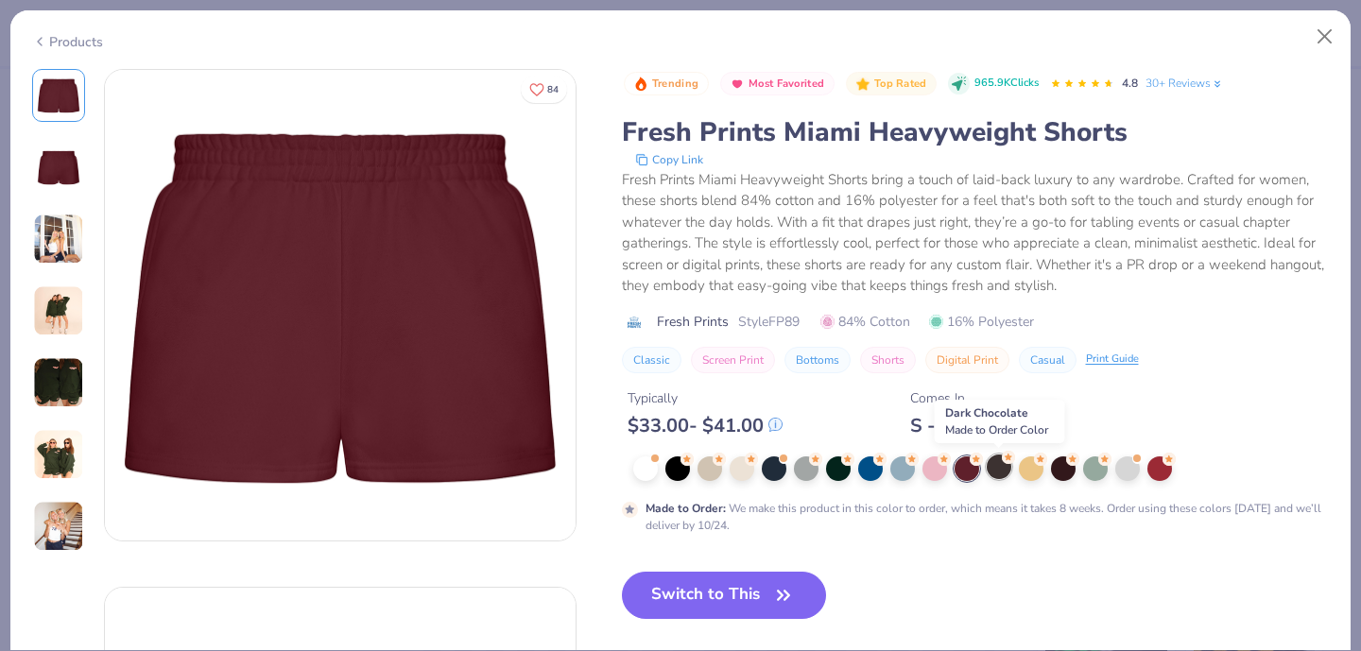
click at [1001, 473] on div at bounding box center [999, 467] width 25 height 25
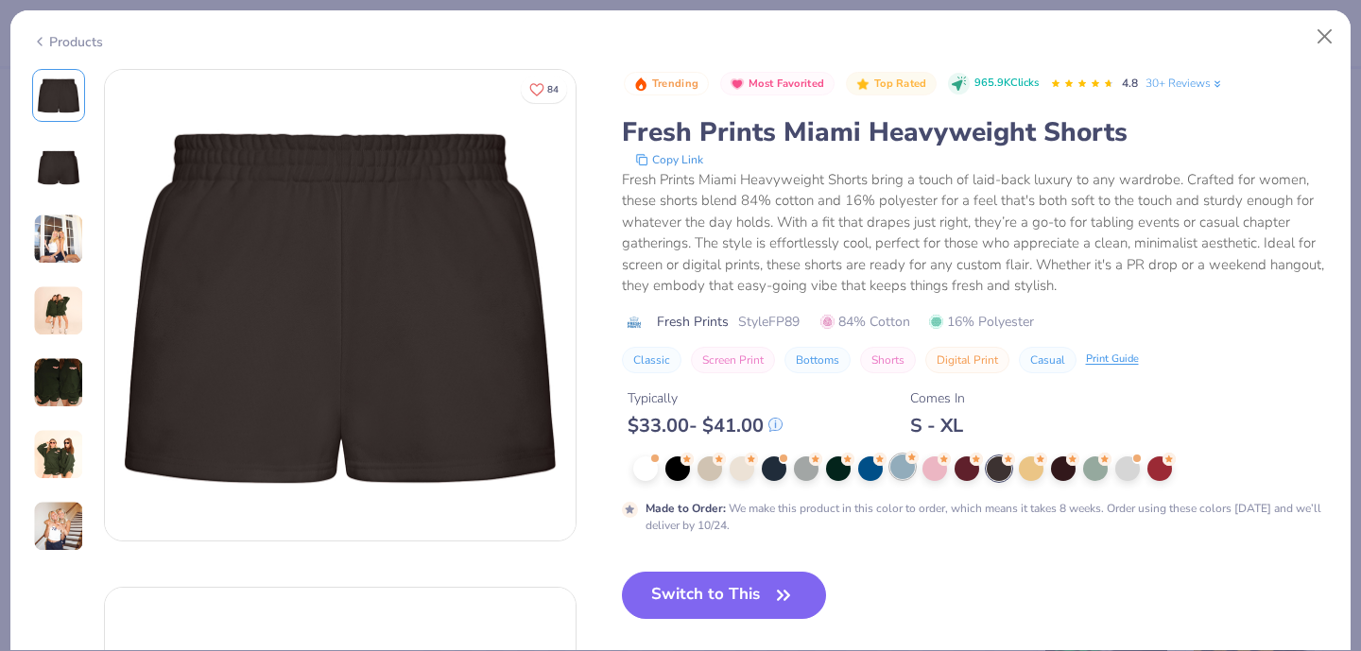
click at [900, 472] on div at bounding box center [902, 467] width 25 height 25
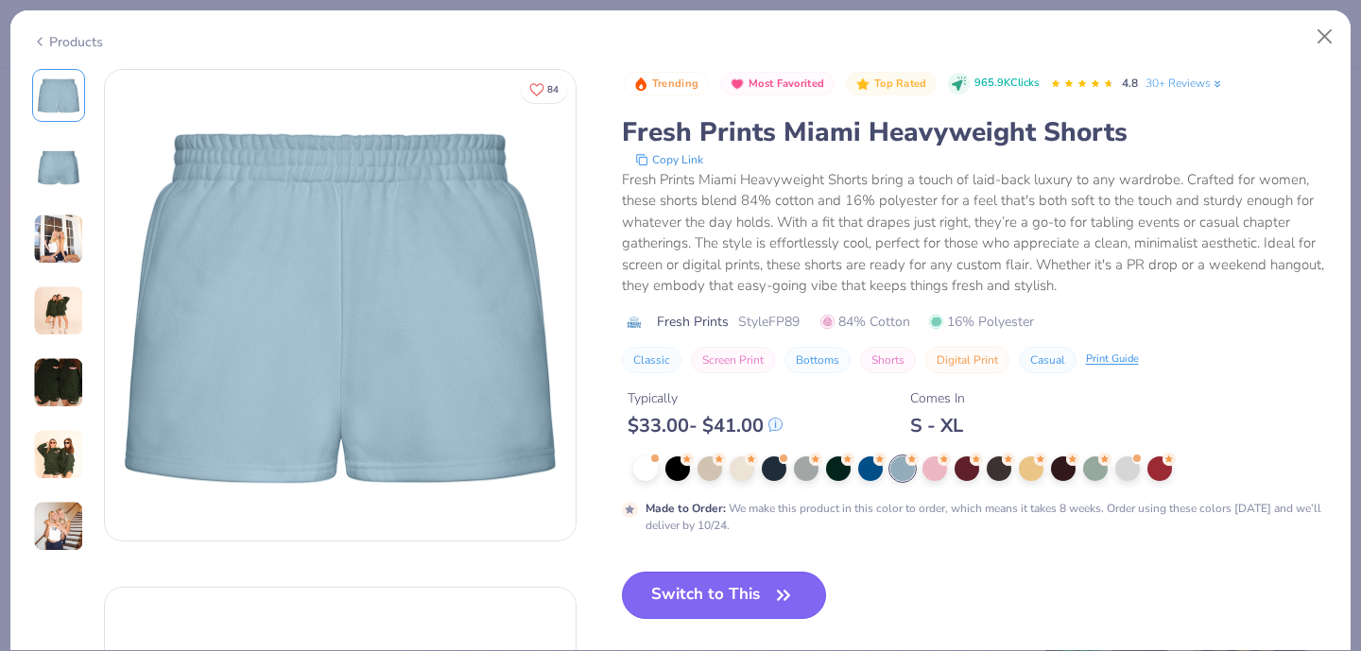
click at [775, 601] on icon "button" at bounding box center [783, 595] width 26 height 26
type input "50"
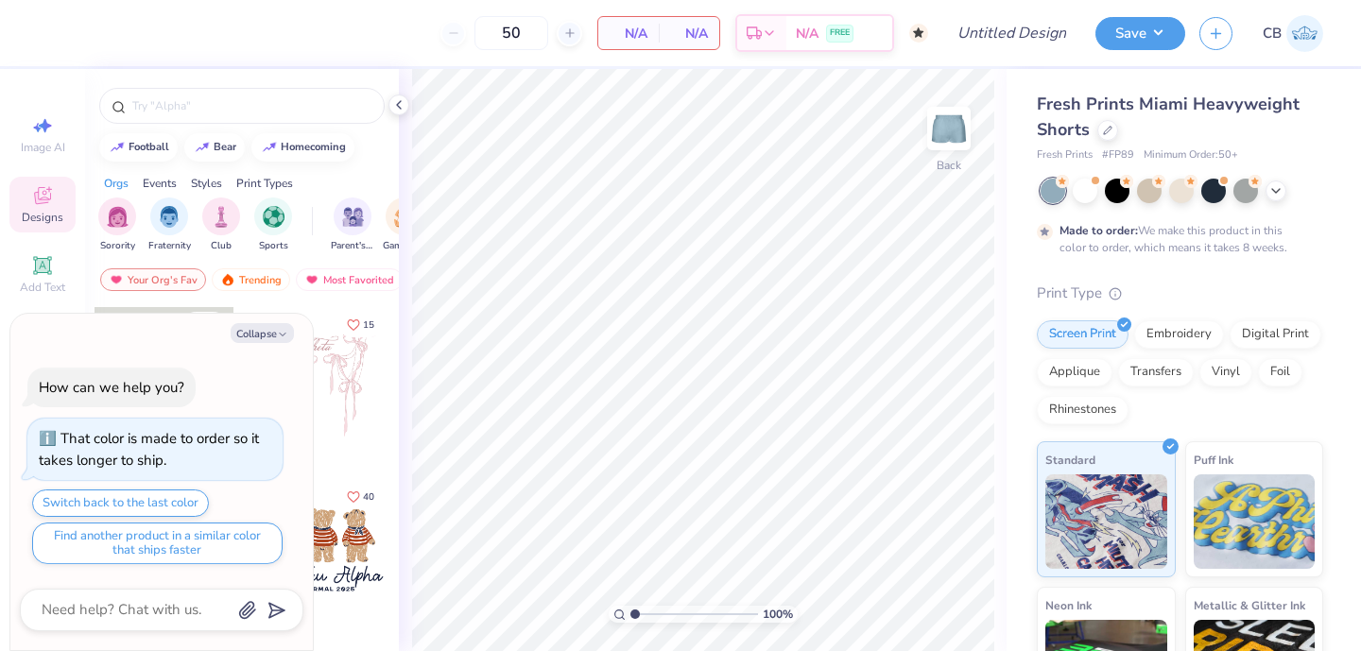
click at [236, 31] on div "50 N/A Per Item N/A Total Est. Delivery N/A FREE" at bounding box center [490, 33] width 876 height 66
click at [393, 105] on icon at bounding box center [398, 104] width 15 height 15
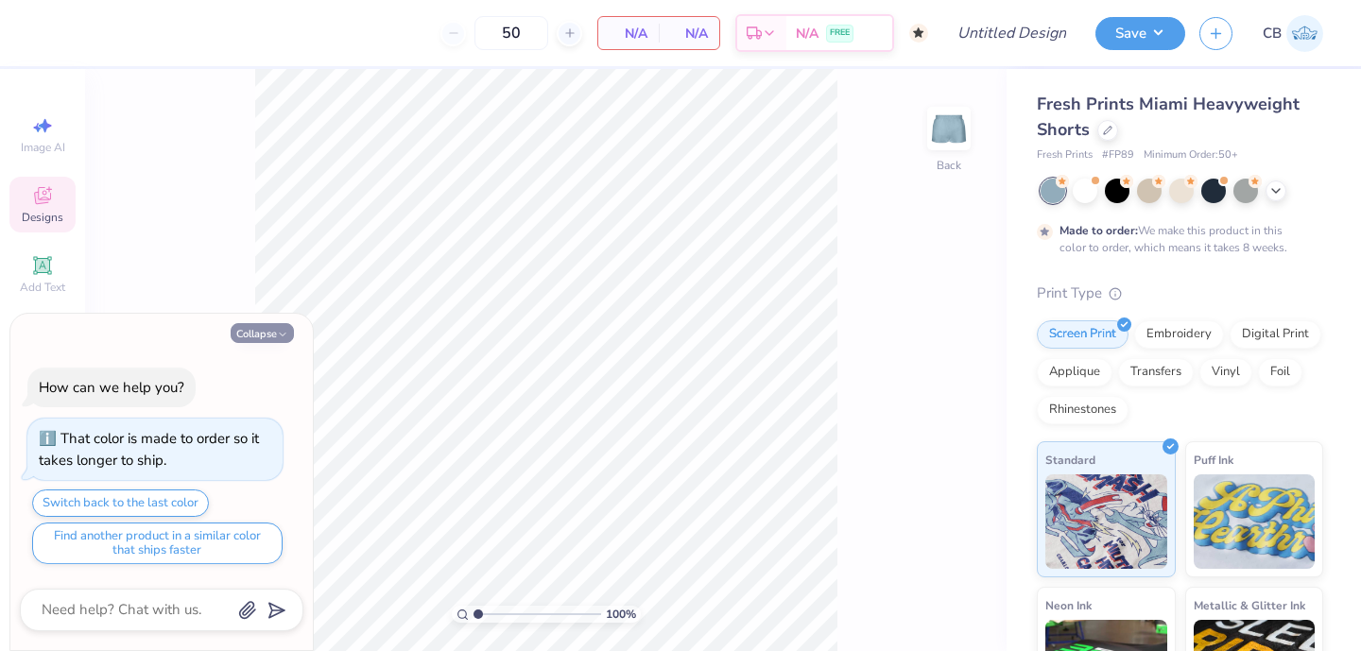
click at [248, 333] on button "Collapse" at bounding box center [262, 333] width 63 height 20
type textarea "x"
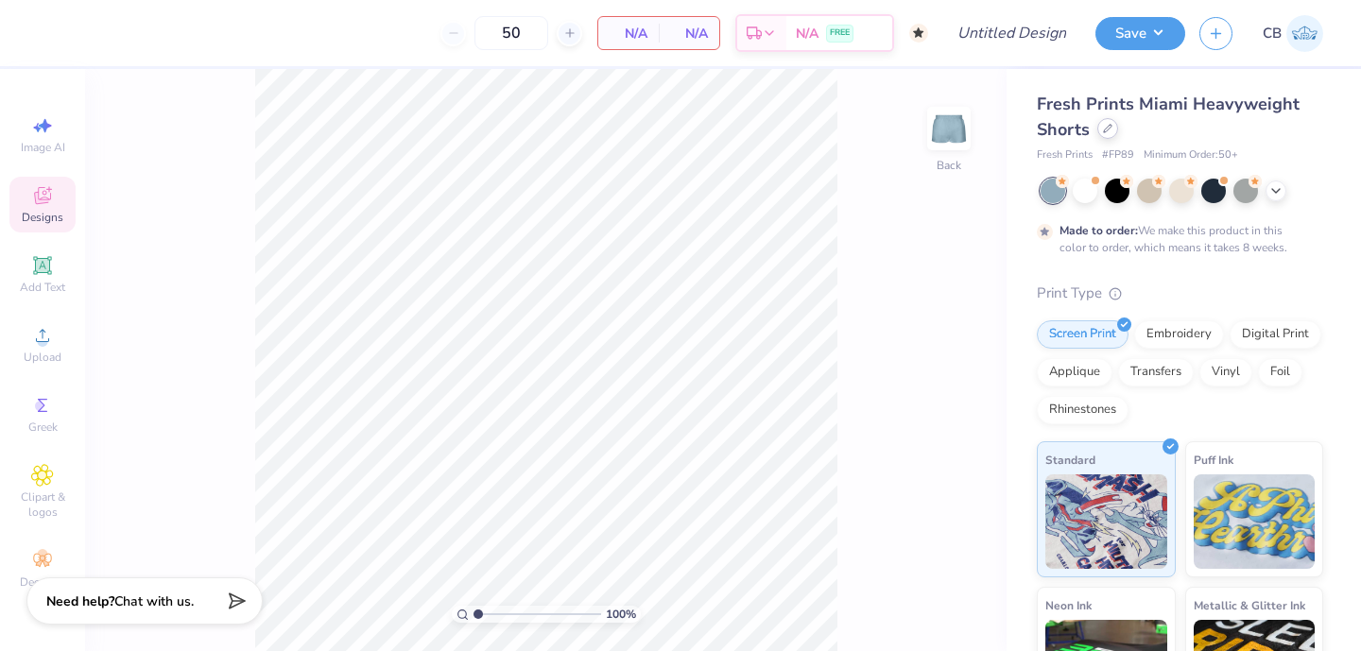
click at [1111, 129] on icon at bounding box center [1107, 128] width 9 height 9
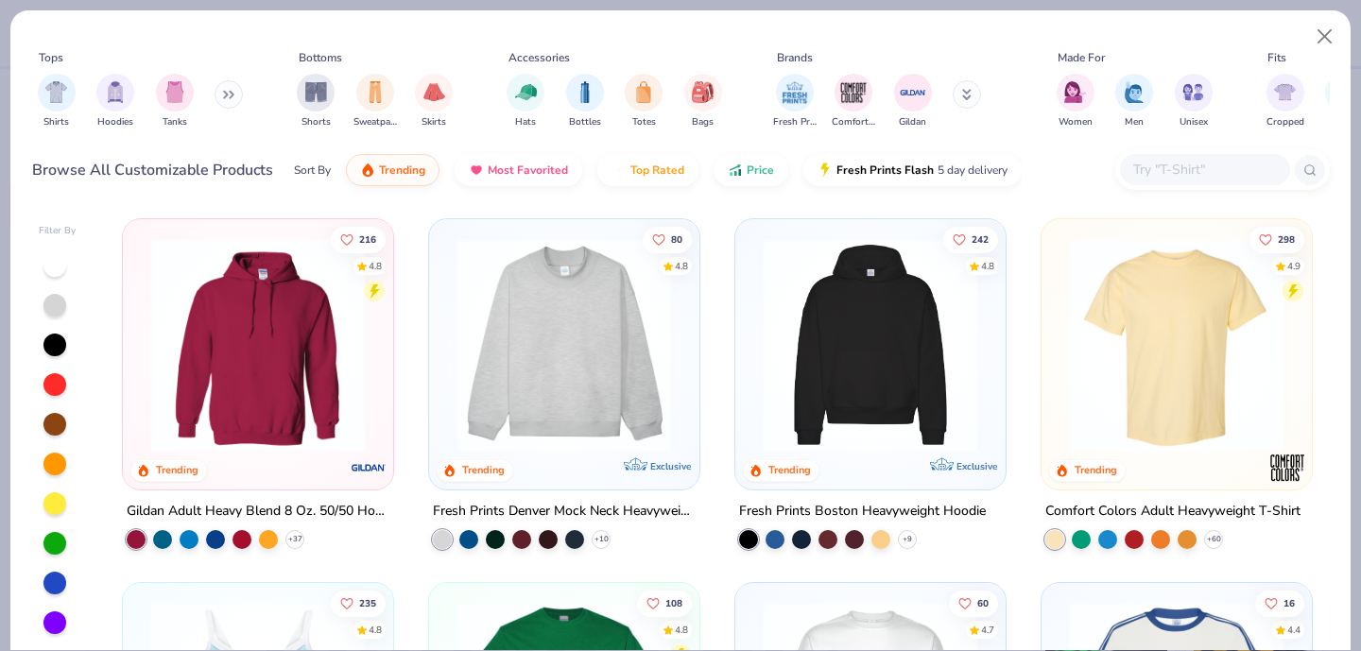
click at [1162, 182] on div at bounding box center [1205, 169] width 170 height 31
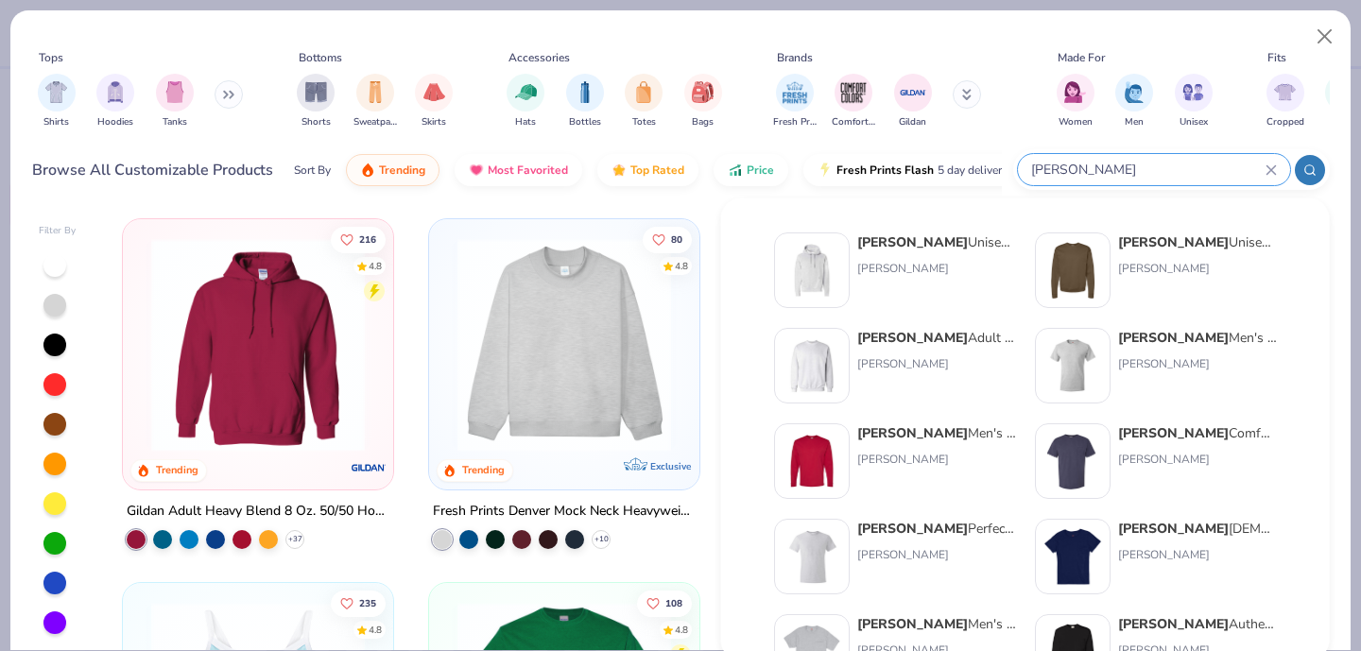
type input "[PERSON_NAME]"
click at [824, 369] on img at bounding box center [812, 365] width 59 height 59
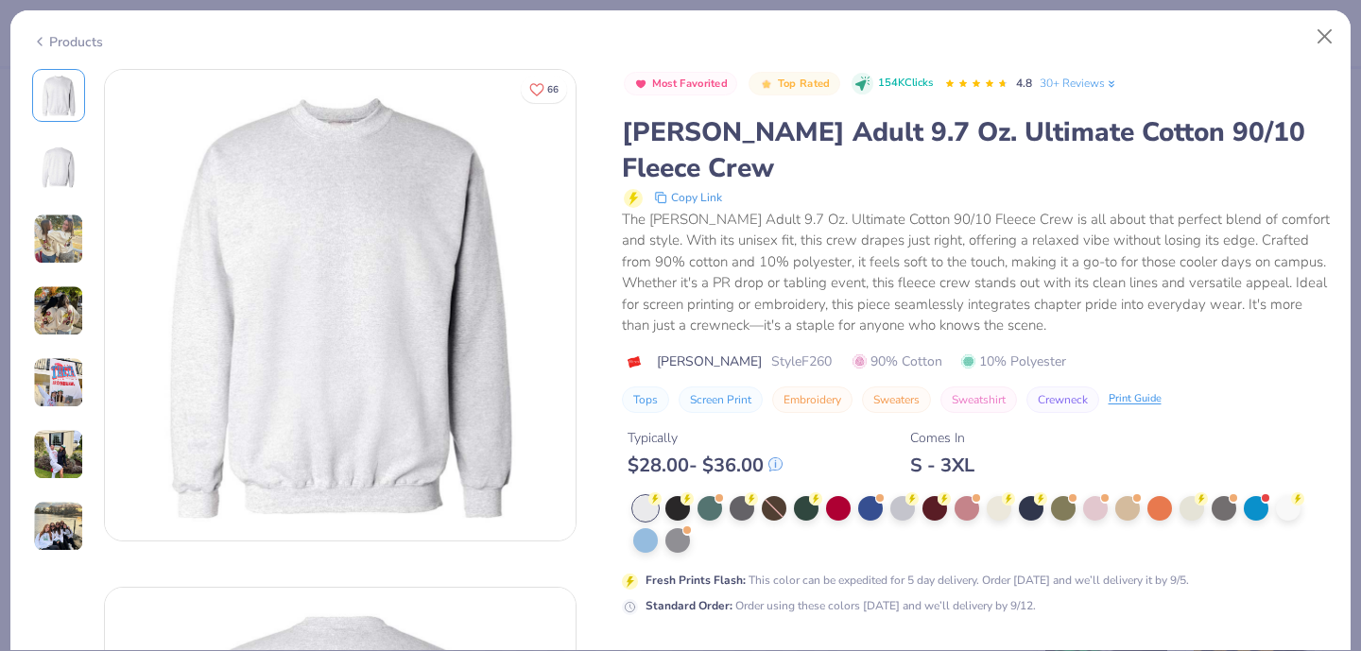
click at [440, 20] on div "Products" at bounding box center [680, 34] width 1340 height 49
click at [1328, 41] on button "Close" at bounding box center [1325, 37] width 36 height 36
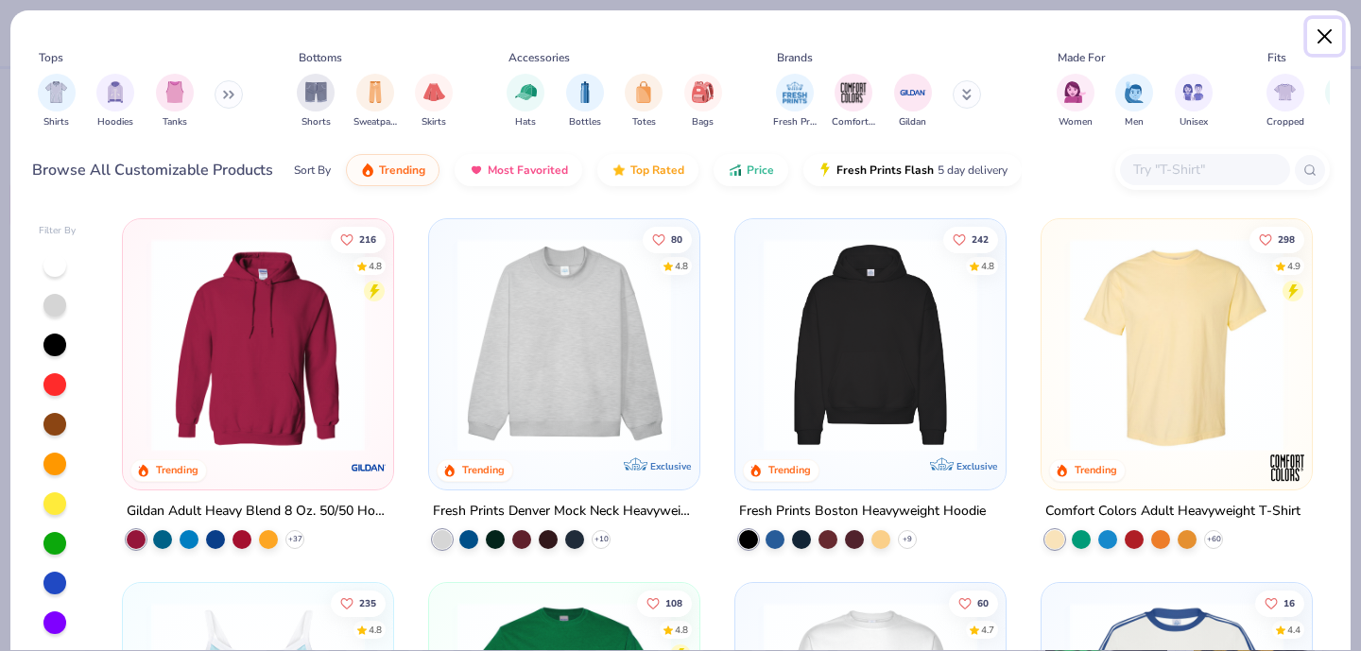
click at [1334, 37] on button "Close" at bounding box center [1325, 37] width 36 height 36
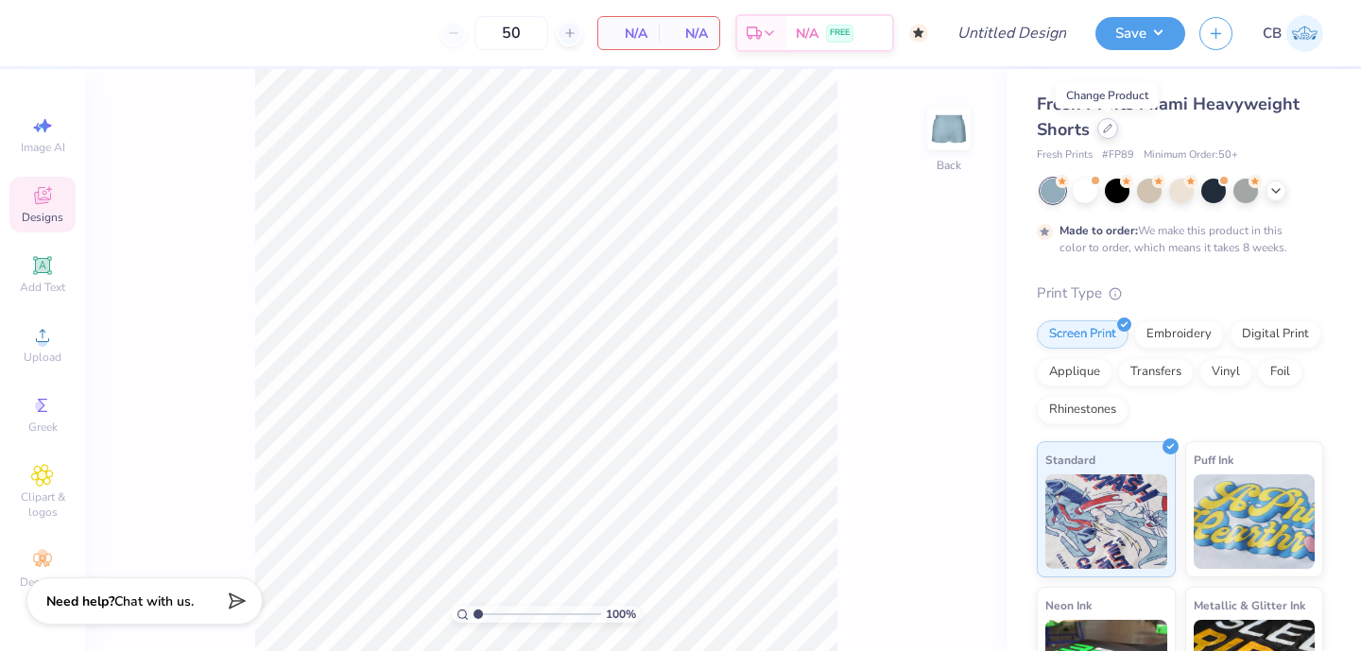
click at [1110, 131] on icon at bounding box center [1107, 128] width 9 height 9
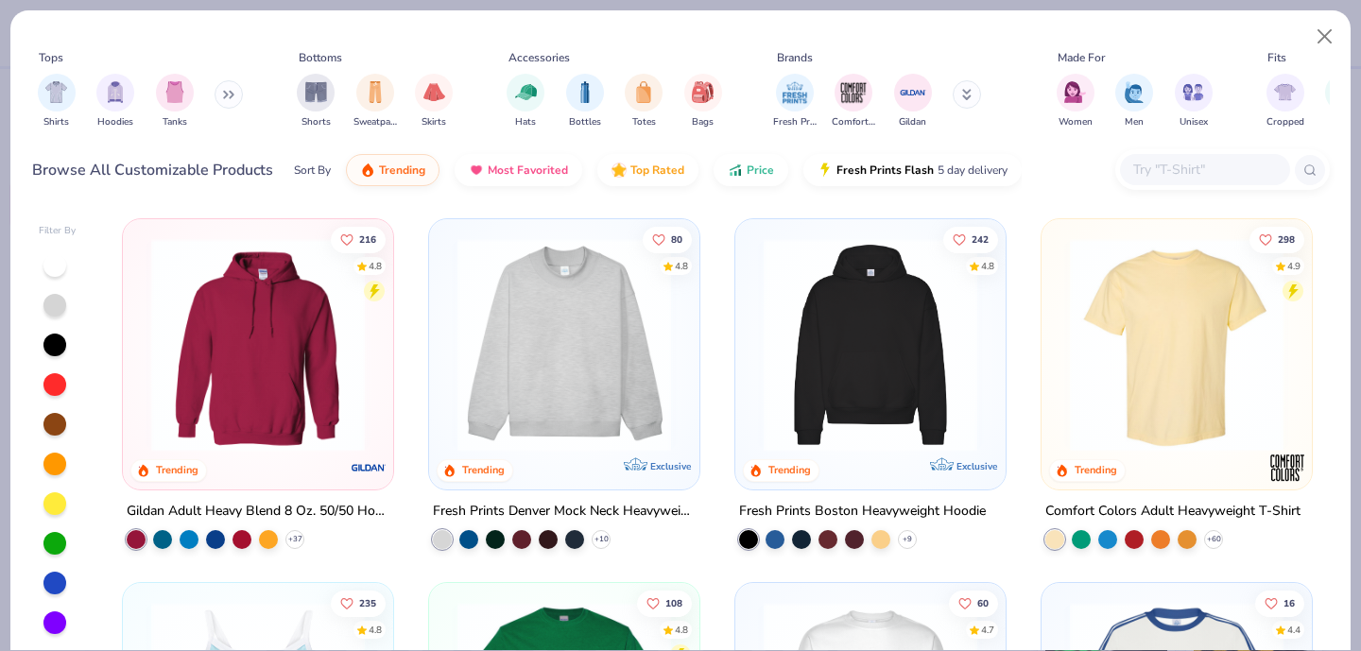
click at [1162, 185] on div at bounding box center [1222, 169] width 215 height 41
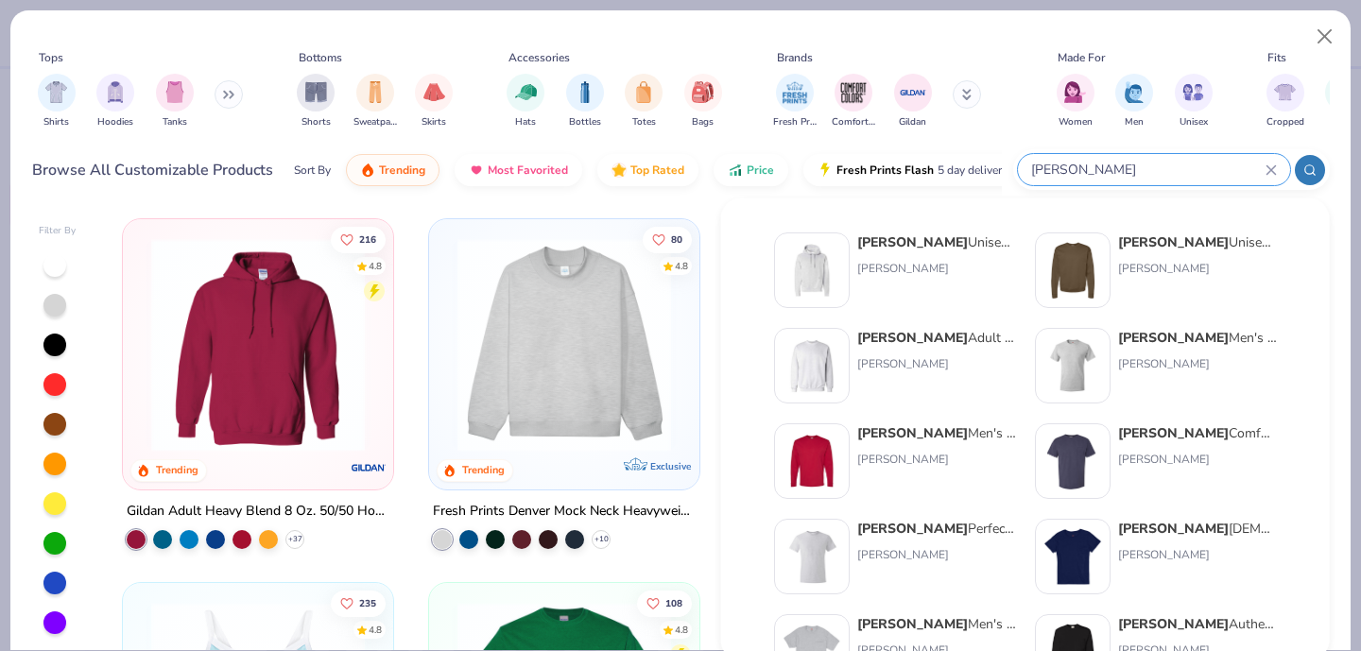
type input "[PERSON_NAME]"
click at [818, 357] on img at bounding box center [812, 365] width 59 height 59
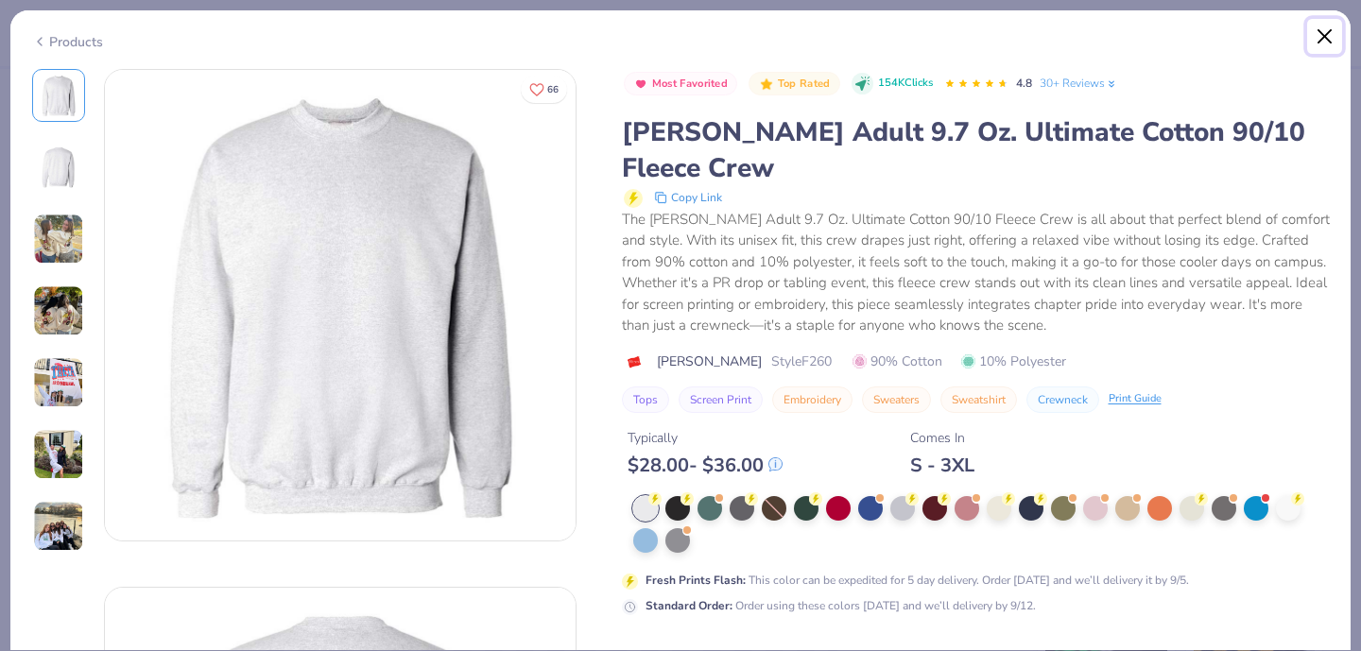
click at [1316, 39] on button "Close" at bounding box center [1325, 37] width 36 height 36
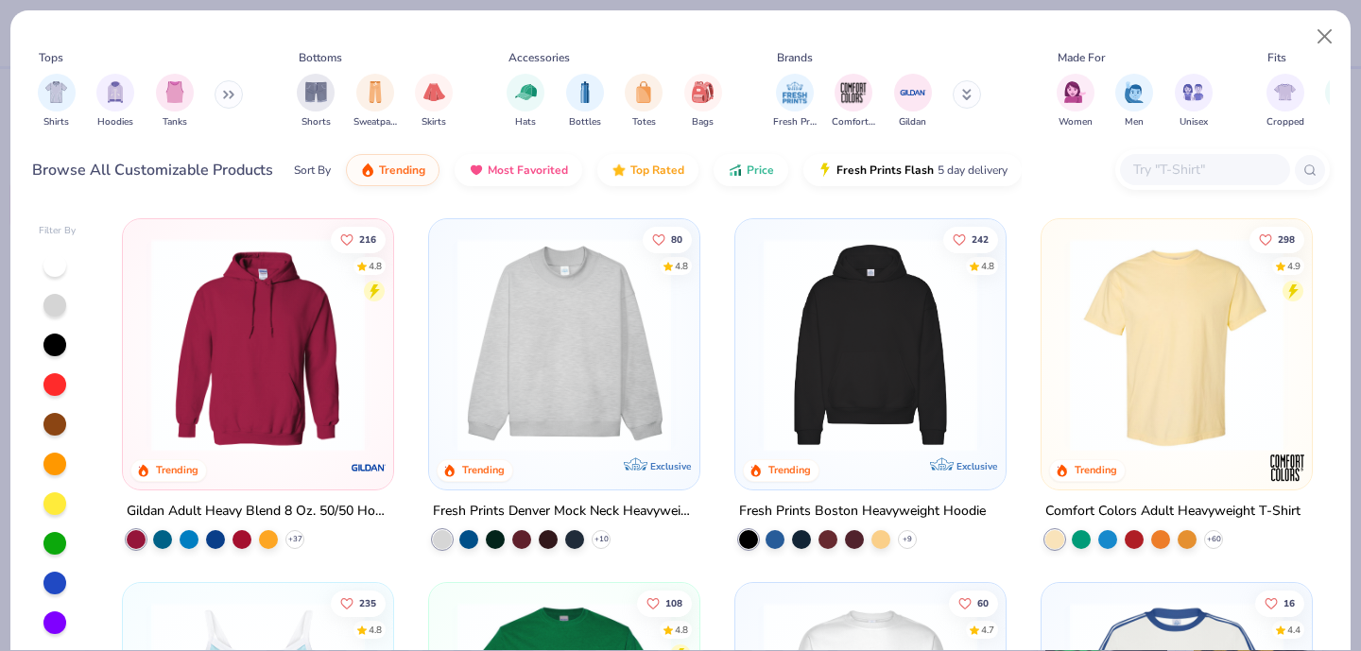
click at [999, 44] on div "Tops Shirts Hoodies Tanks Bottoms Shorts Sweatpants Skirts Accessories Hats Bot…" at bounding box center [681, 93] width 1298 height 101
click at [1319, 34] on button "Close" at bounding box center [1325, 37] width 36 height 36
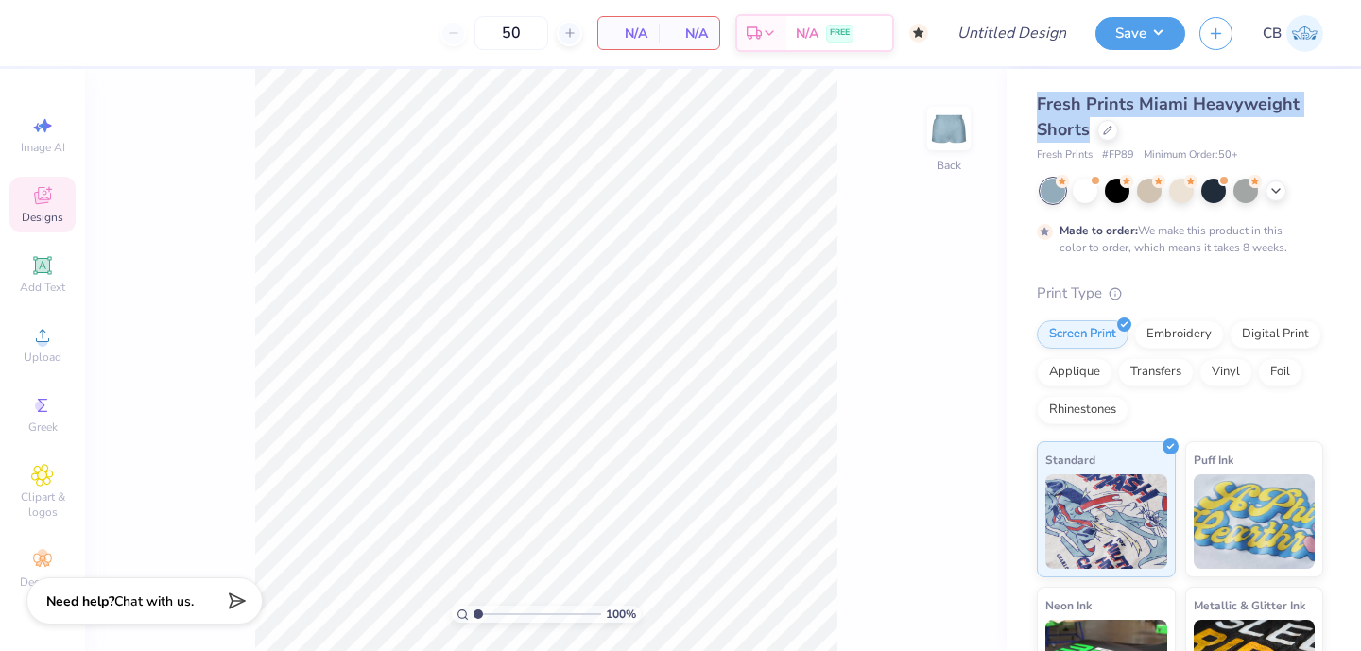
drag, startPoint x: 1039, startPoint y: 100, endPoint x: 1088, endPoint y: 134, distance: 59.8
click at [1088, 134] on span "Fresh Prints Miami Heavyweight Shorts" at bounding box center [1168, 117] width 263 height 48
click at [1067, 120] on span "Fresh Prints Miami Heavyweight Shorts" at bounding box center [1168, 117] width 263 height 48
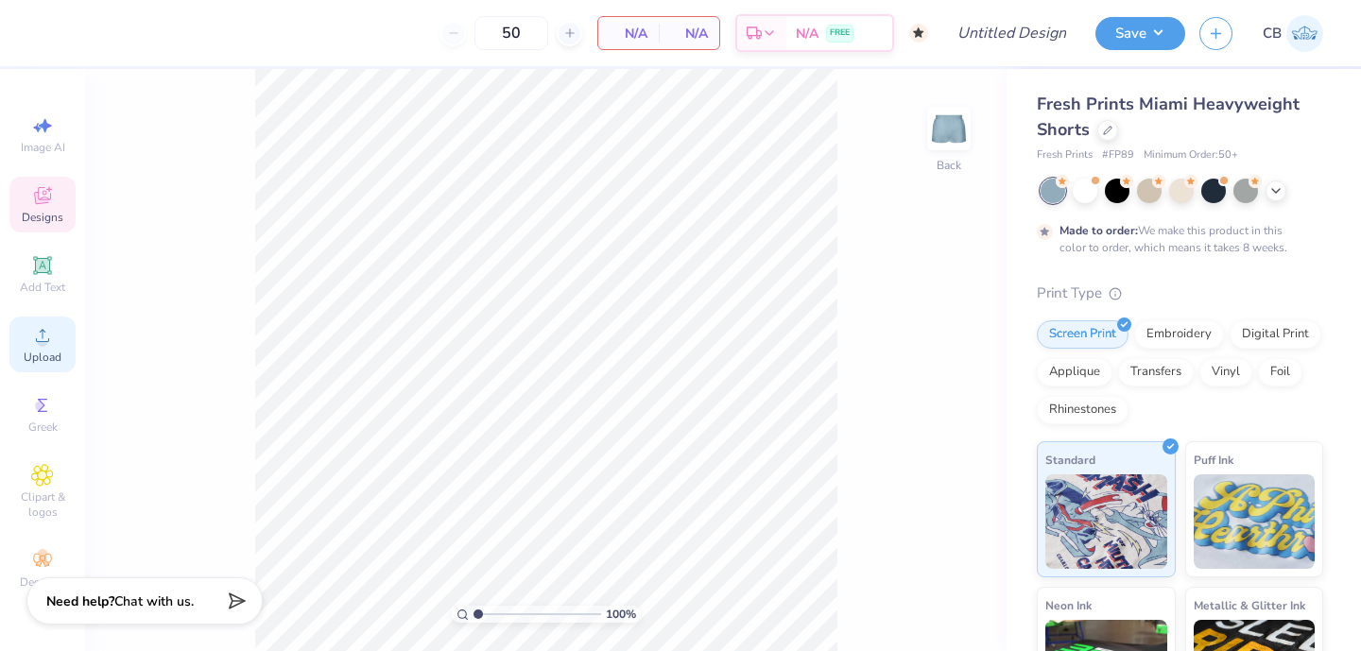
click at [32, 336] on icon at bounding box center [42, 335] width 23 height 23
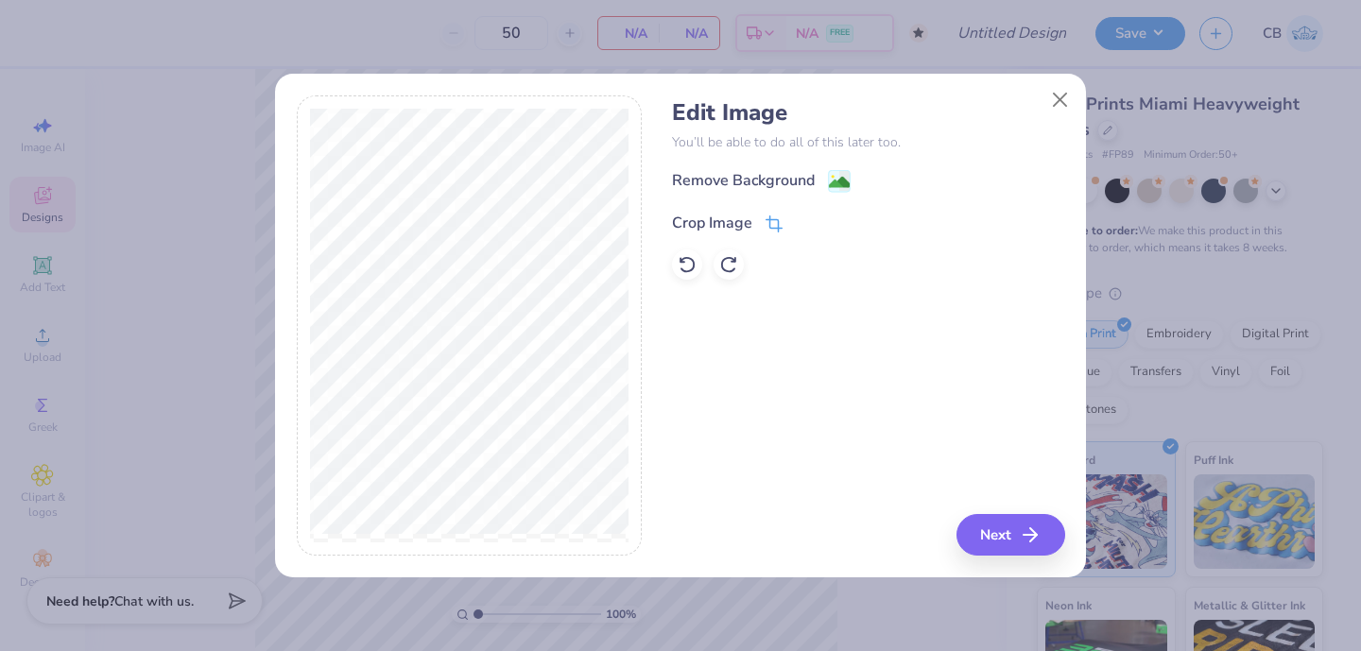
click at [766, 220] on icon at bounding box center [774, 223] width 17 height 17
click at [805, 390] on div "Edit Image You’ll be able to do all of this later too. Remove Background Crop I…" at bounding box center [868, 325] width 392 height 461
click at [804, 211] on button at bounding box center [806, 221] width 20 height 20
click at [832, 188] on image at bounding box center [839, 184] width 21 height 21
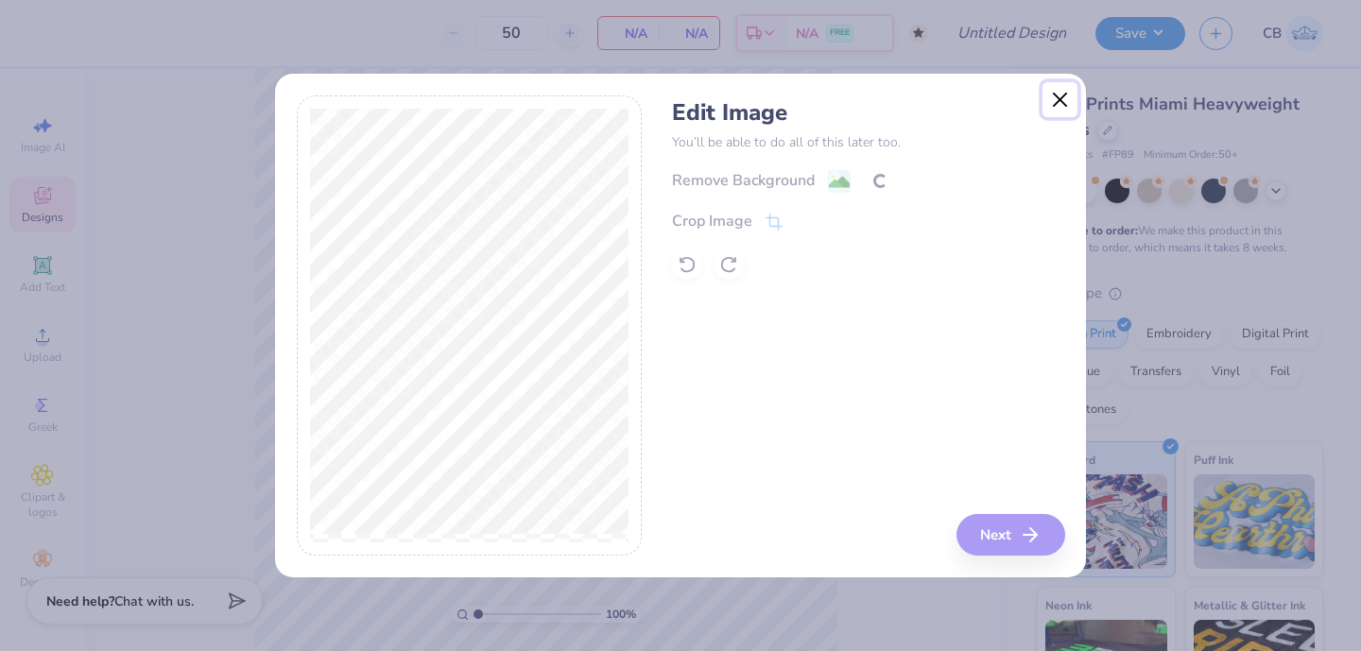
click at [1065, 95] on button "Close" at bounding box center [1060, 100] width 36 height 36
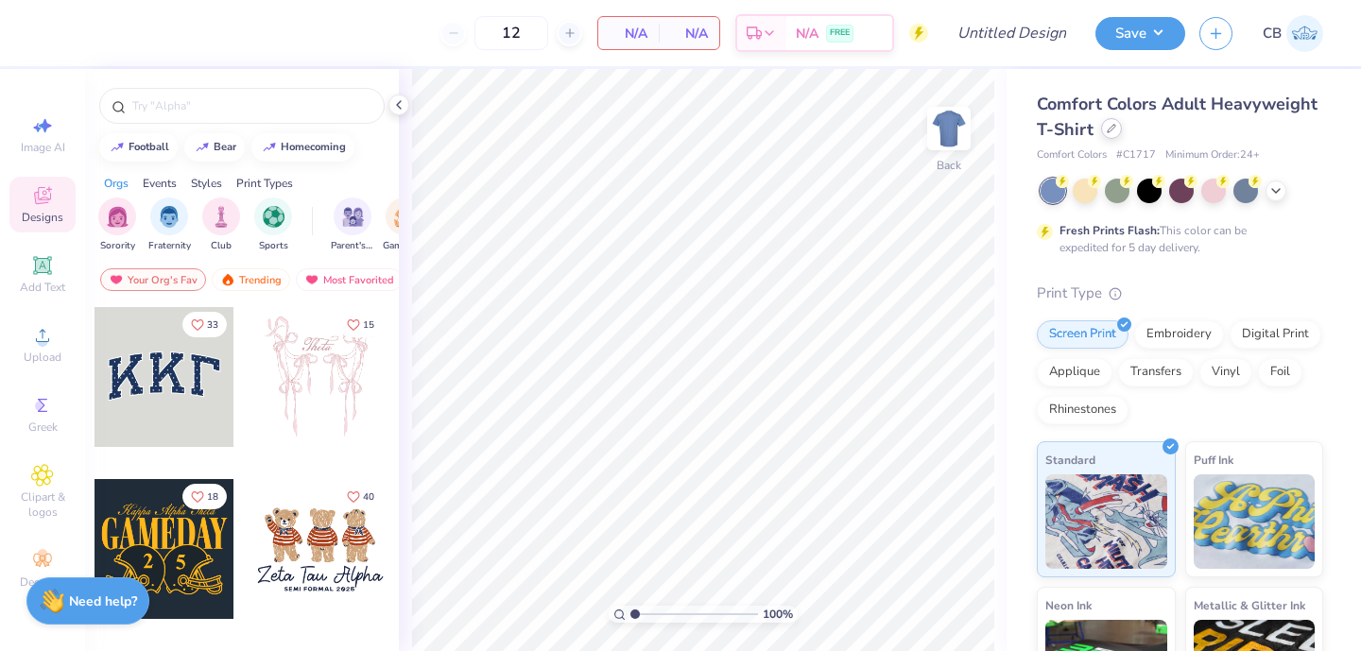
click at [1113, 134] on div at bounding box center [1111, 128] width 21 height 21
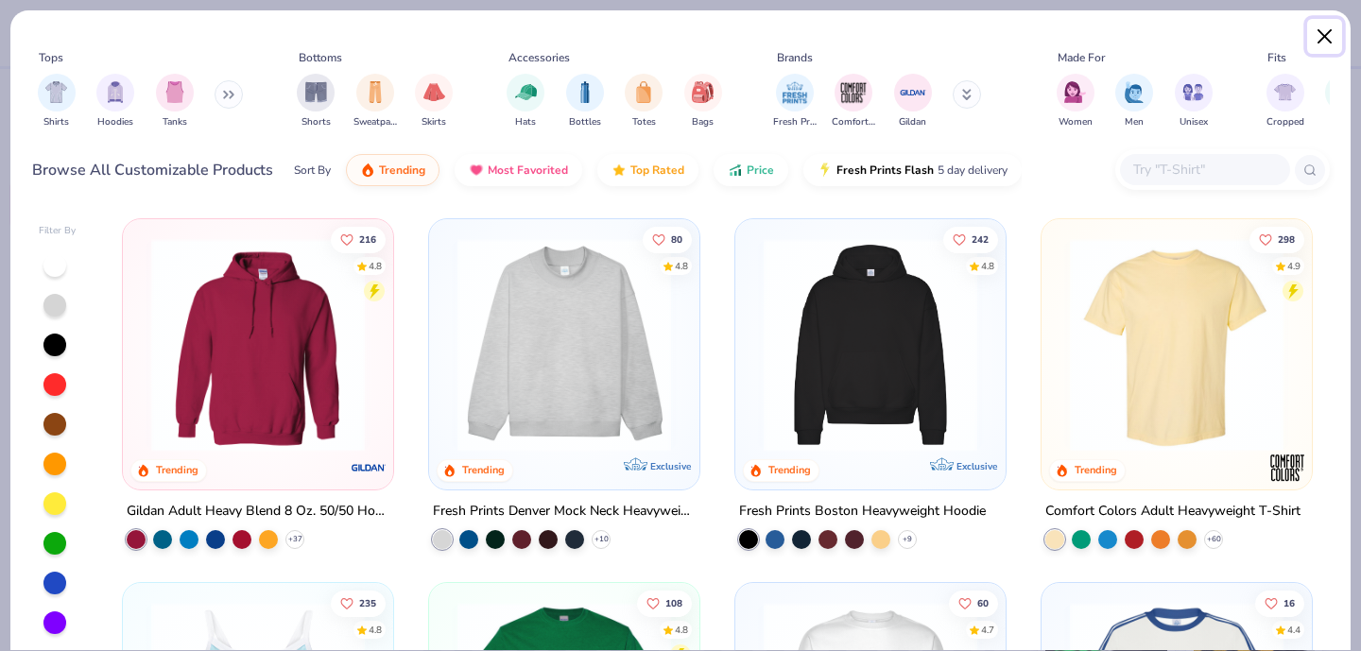
click at [1332, 44] on button "Close" at bounding box center [1325, 37] width 36 height 36
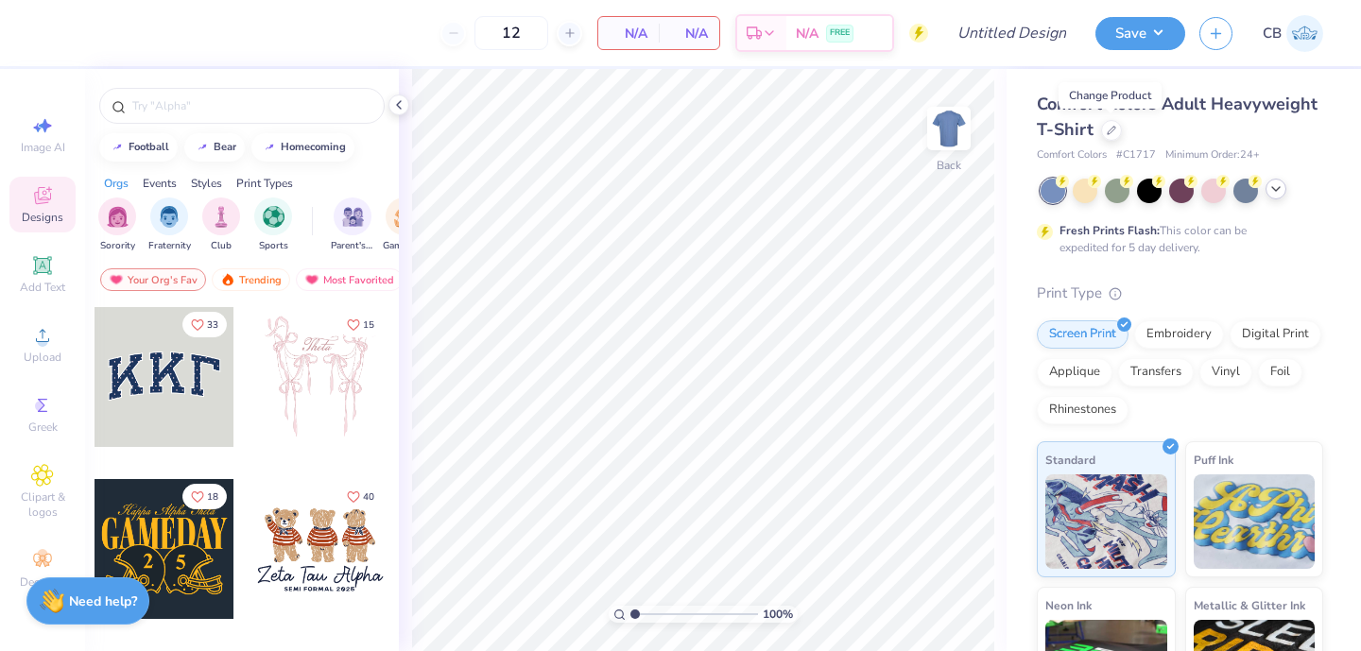
click at [1279, 193] on icon at bounding box center [1275, 188] width 15 height 15
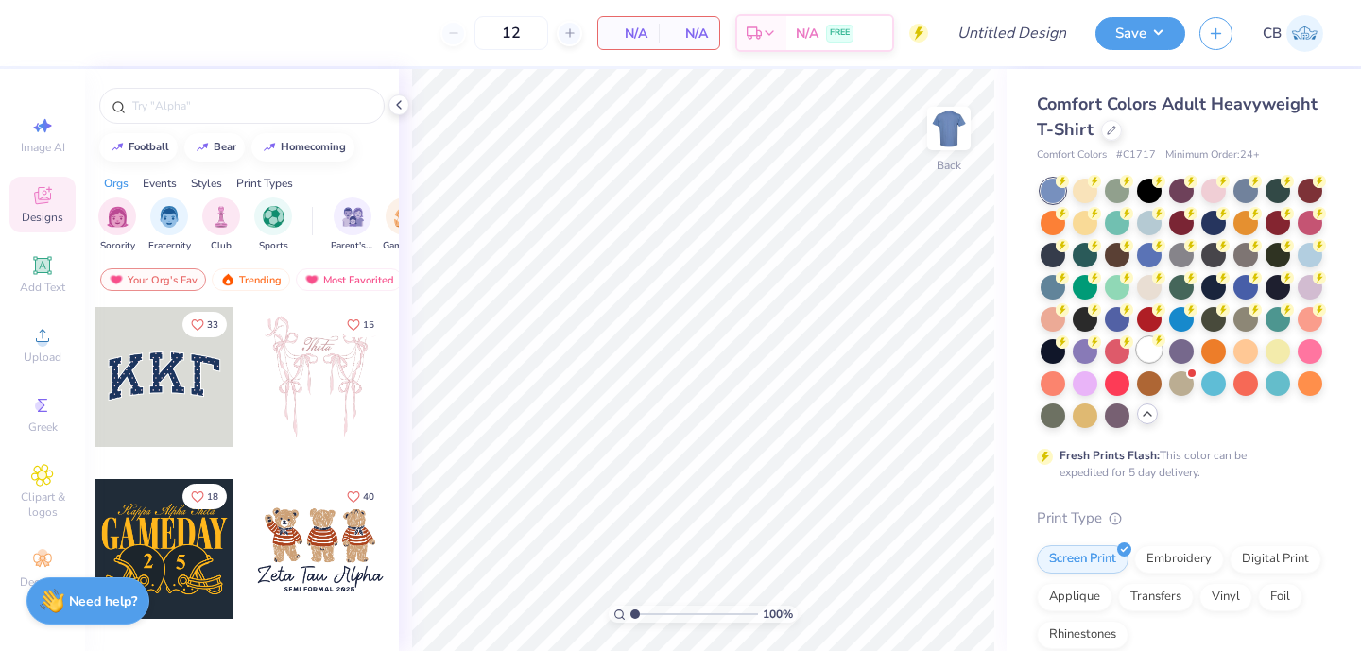
click at [1141, 354] on div at bounding box center [1149, 349] width 25 height 25
click at [407, 101] on div at bounding box center [398, 105] width 21 height 21
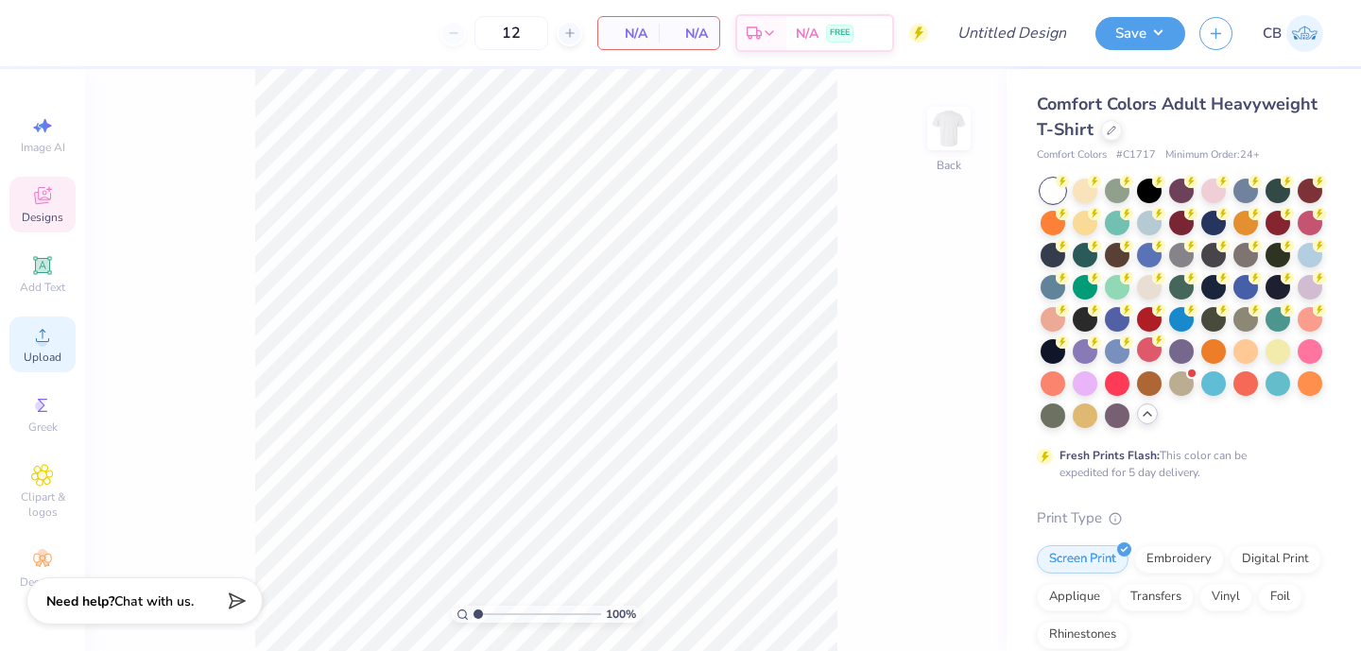
click at [39, 329] on icon at bounding box center [42, 335] width 23 height 23
click at [376, 29] on div "12 N/A Per Item N/A Total Est. Delivery N/A FREE" at bounding box center [490, 33] width 876 height 66
drag, startPoint x: 526, startPoint y: 33, endPoint x: 472, endPoint y: 33, distance: 54.8
click at [472, 33] on div "12" at bounding box center [511, 33] width 142 height 34
type input "24"
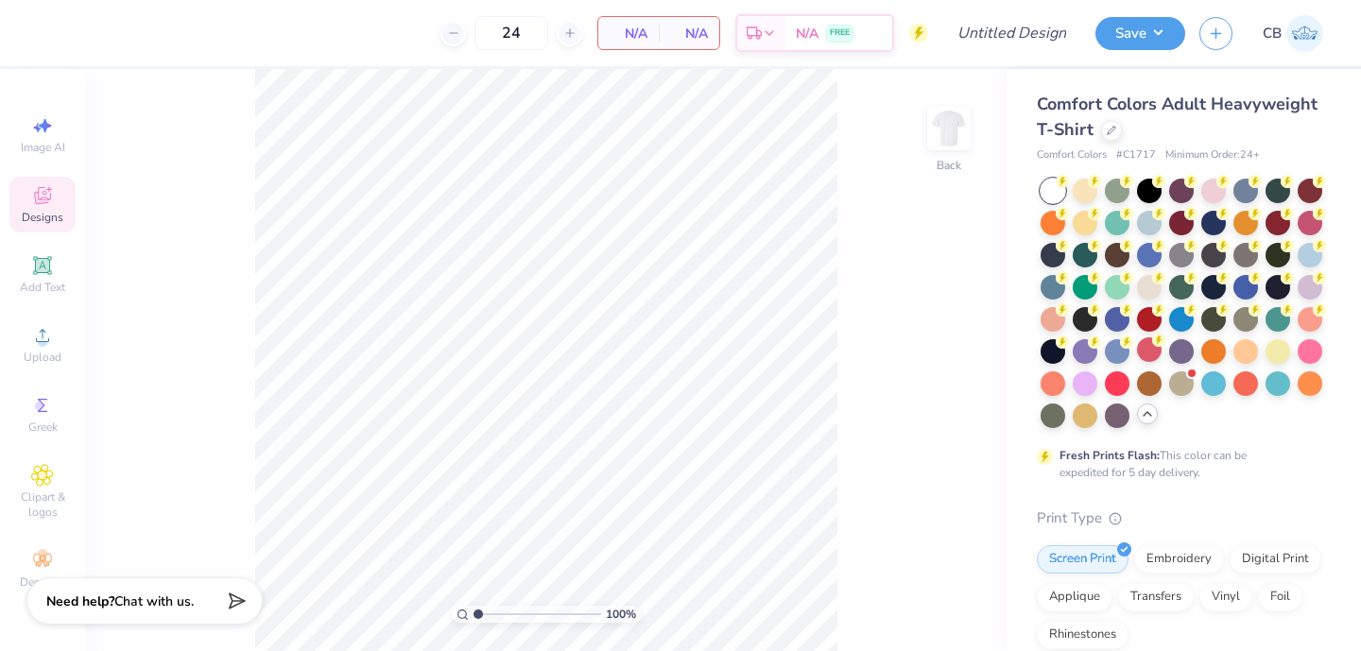
click at [323, 48] on div "24 N/A Per Item N/A Total Est. Delivery N/A FREE" at bounding box center [490, 33] width 876 height 66
click at [42, 343] on circle at bounding box center [42, 341] width 10 height 10
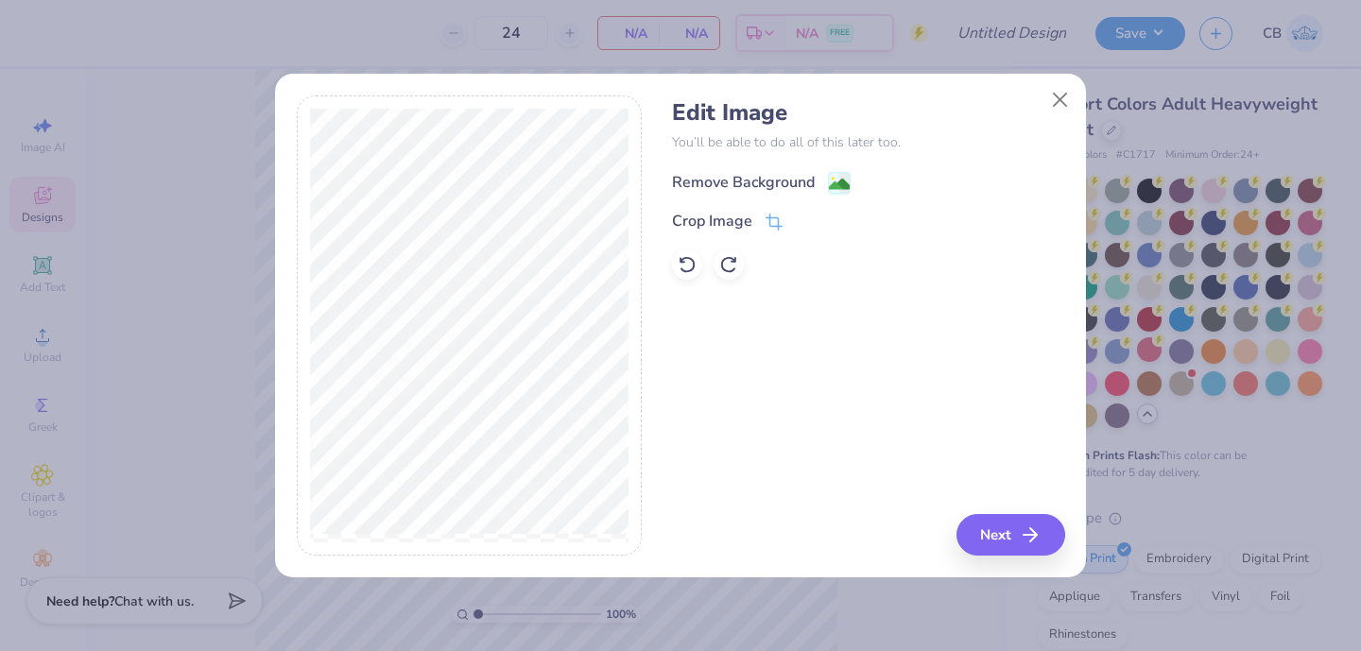
click at [832, 187] on image at bounding box center [839, 184] width 21 height 21
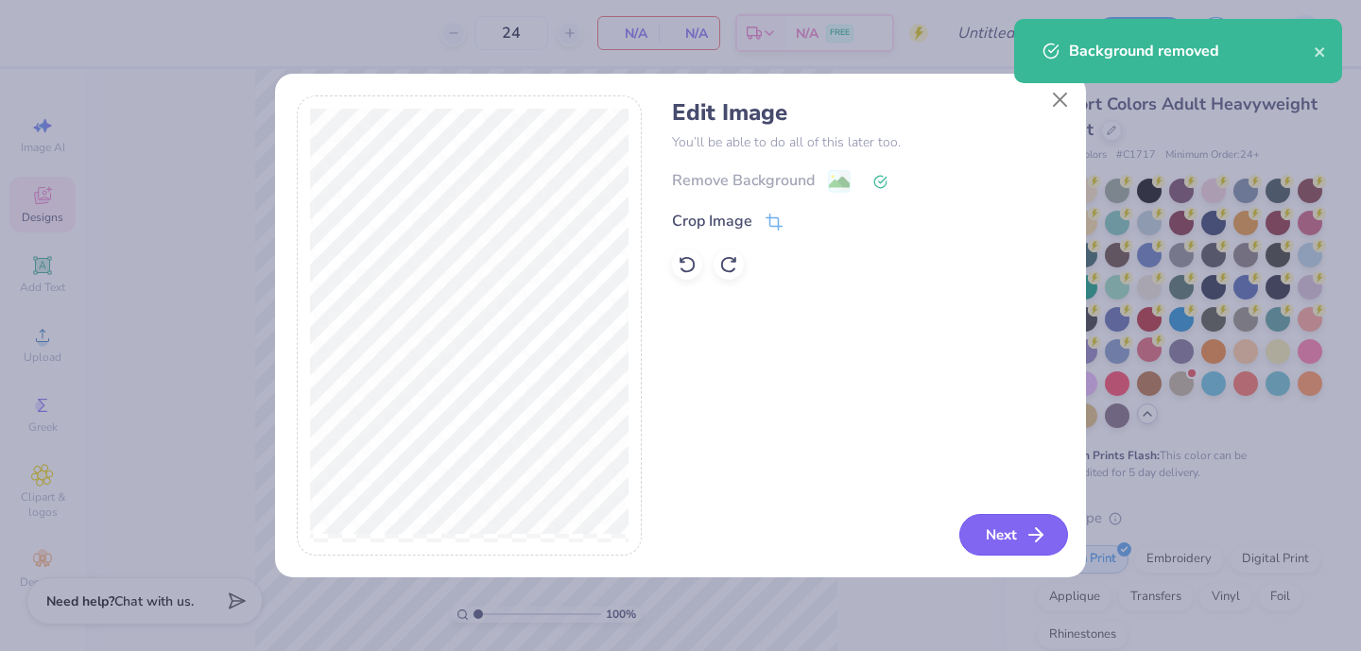
click at [1024, 534] on icon "button" at bounding box center [1035, 535] width 23 height 23
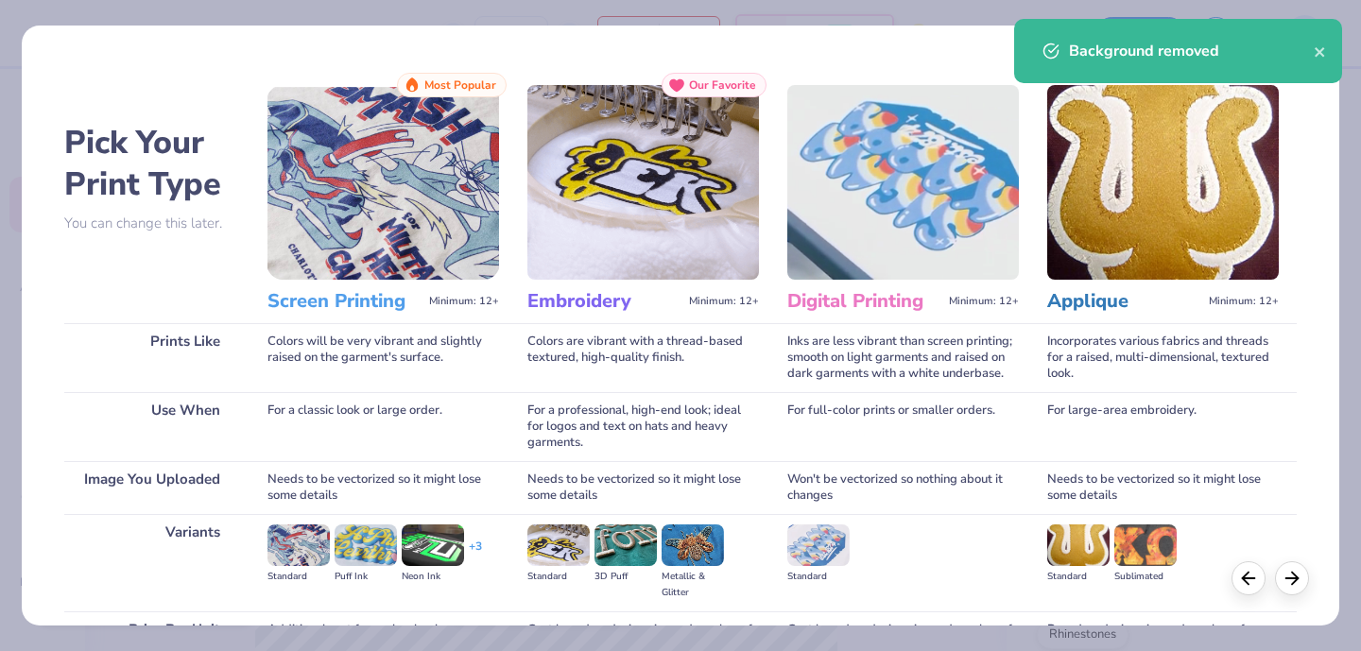
scroll to position [197, 0]
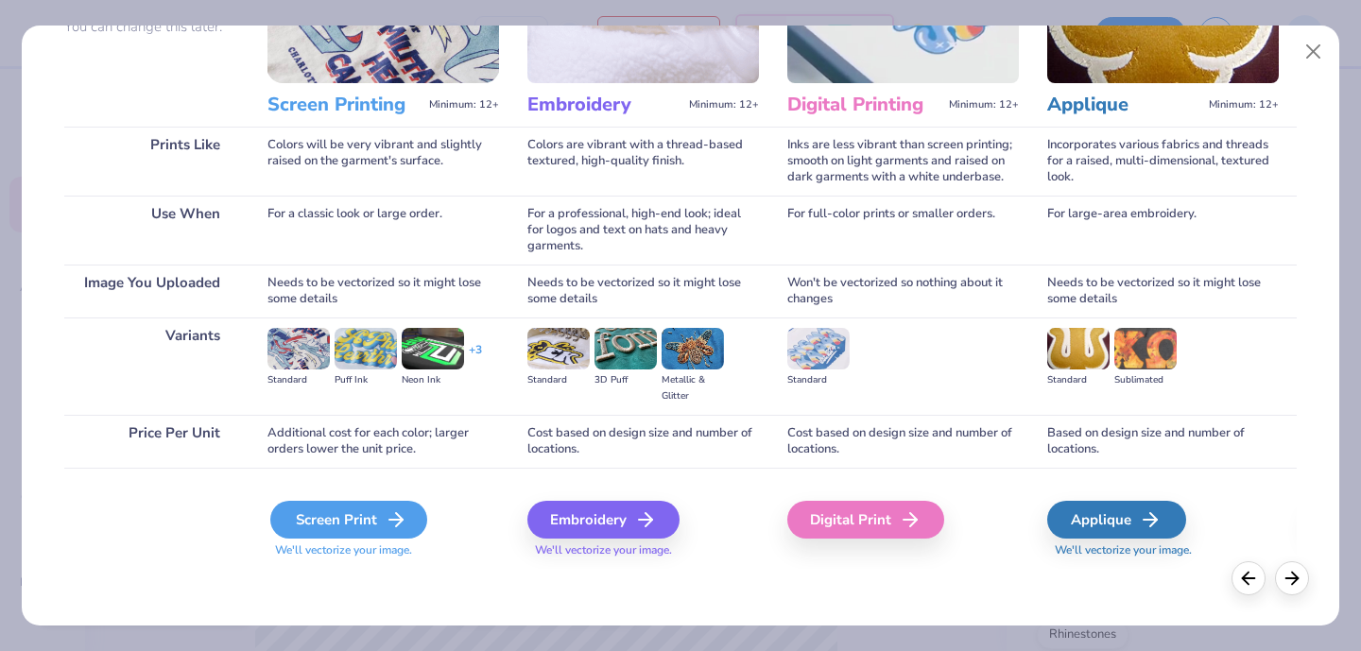
click at [326, 525] on div "Screen Print" at bounding box center [348, 520] width 157 height 38
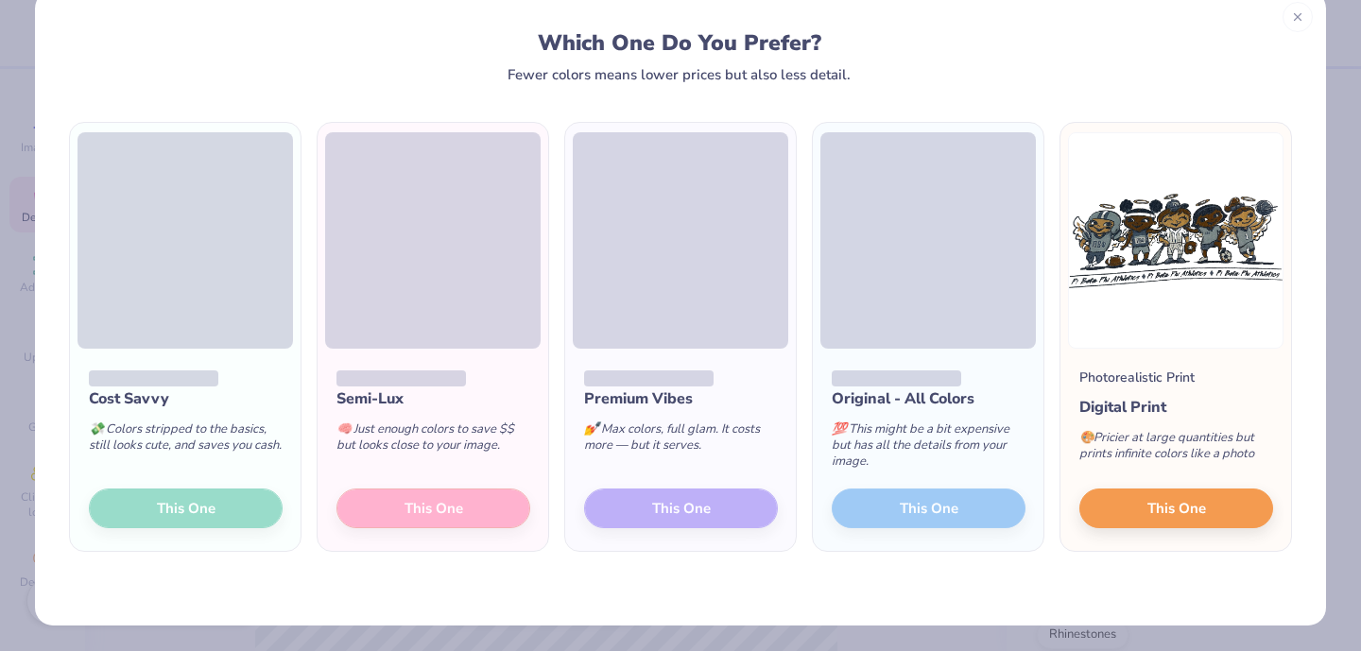
scroll to position [34, 0]
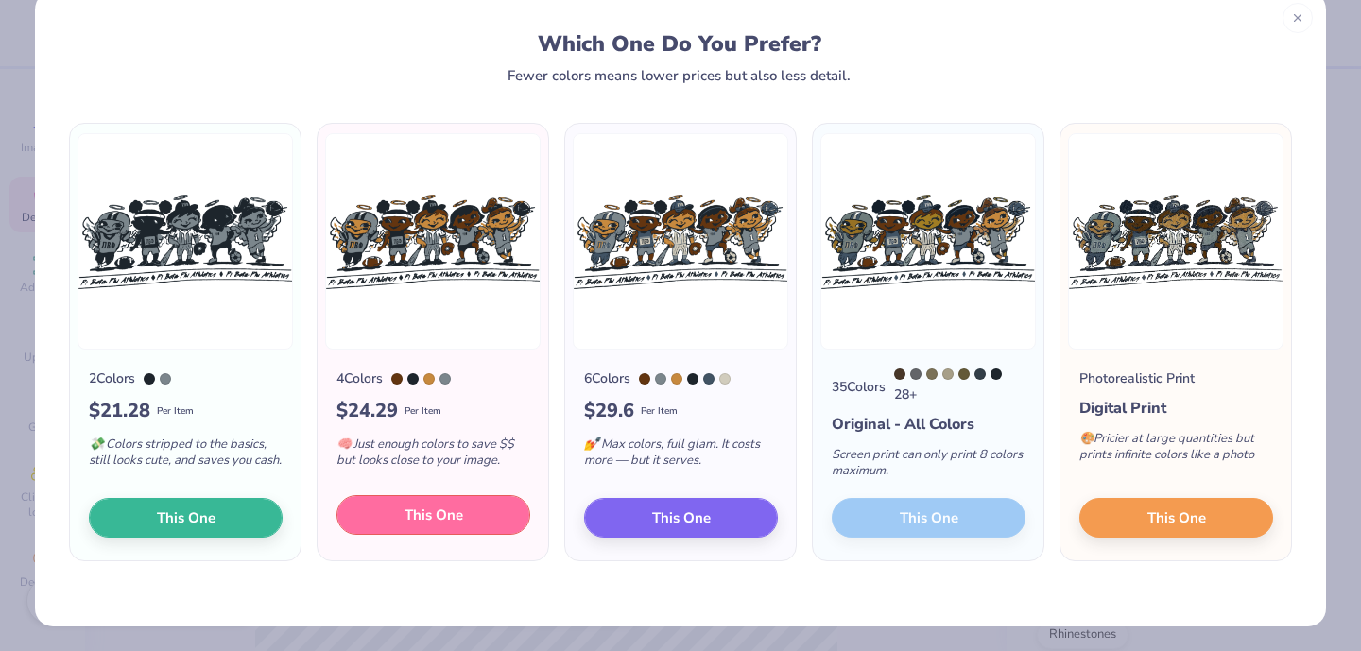
click at [414, 524] on span "This One" at bounding box center [433, 516] width 59 height 22
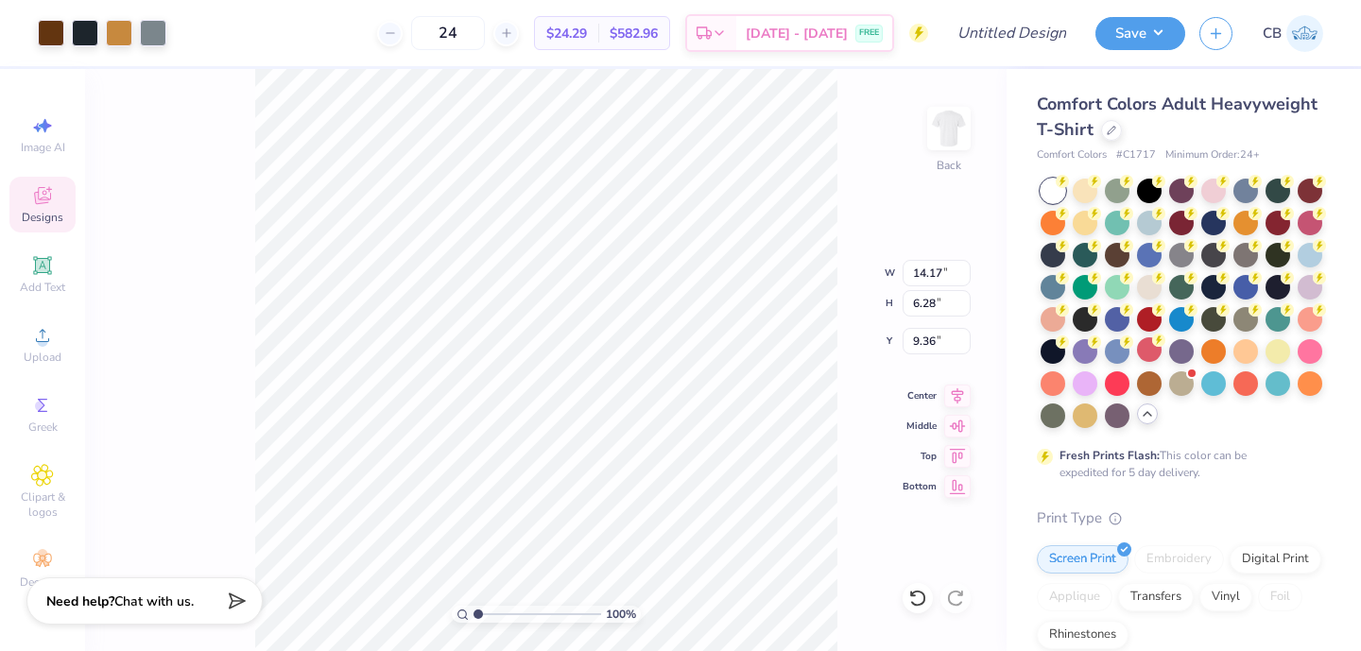
type input "3.00"
type input "11.85"
type input "5.25"
type input "3.00"
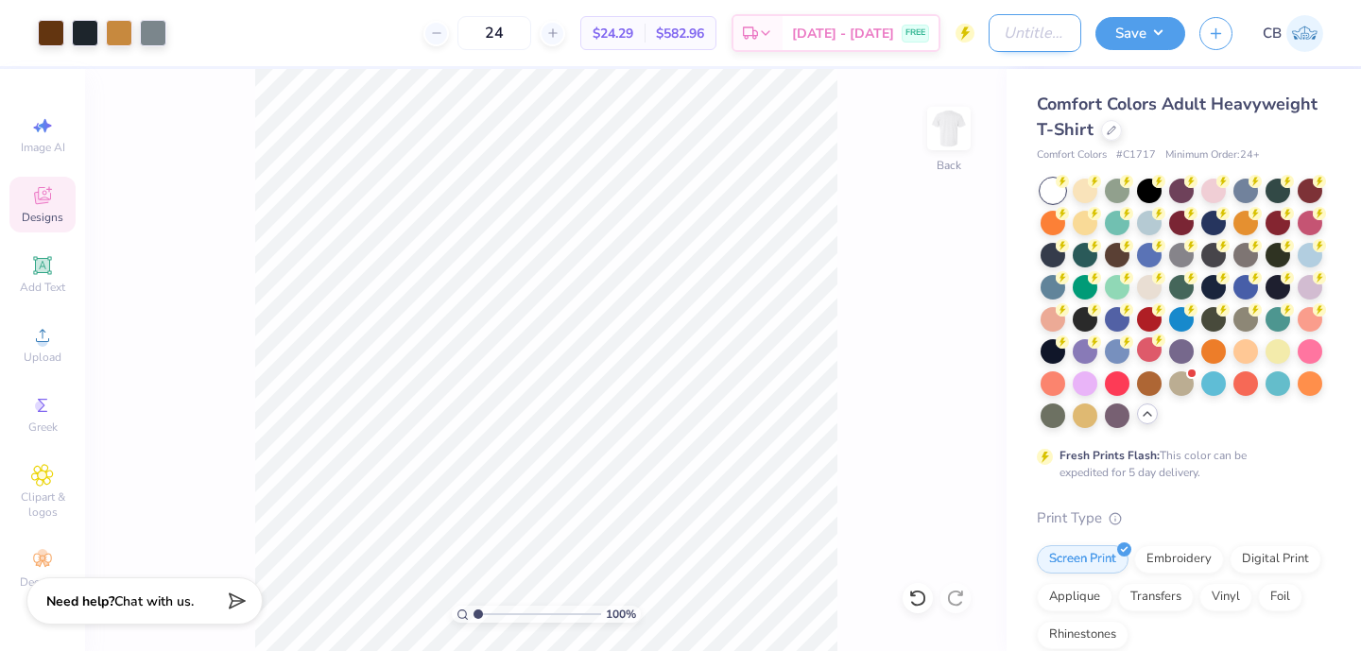
click at [1010, 44] on input "Design Title" at bounding box center [1035, 33] width 93 height 38
click at [1024, 39] on input "Pi Phi Athletes" at bounding box center [1035, 33] width 93 height 38
click at [1071, 39] on input "Pi Phi Athletes" at bounding box center [1035, 33] width 93 height 38
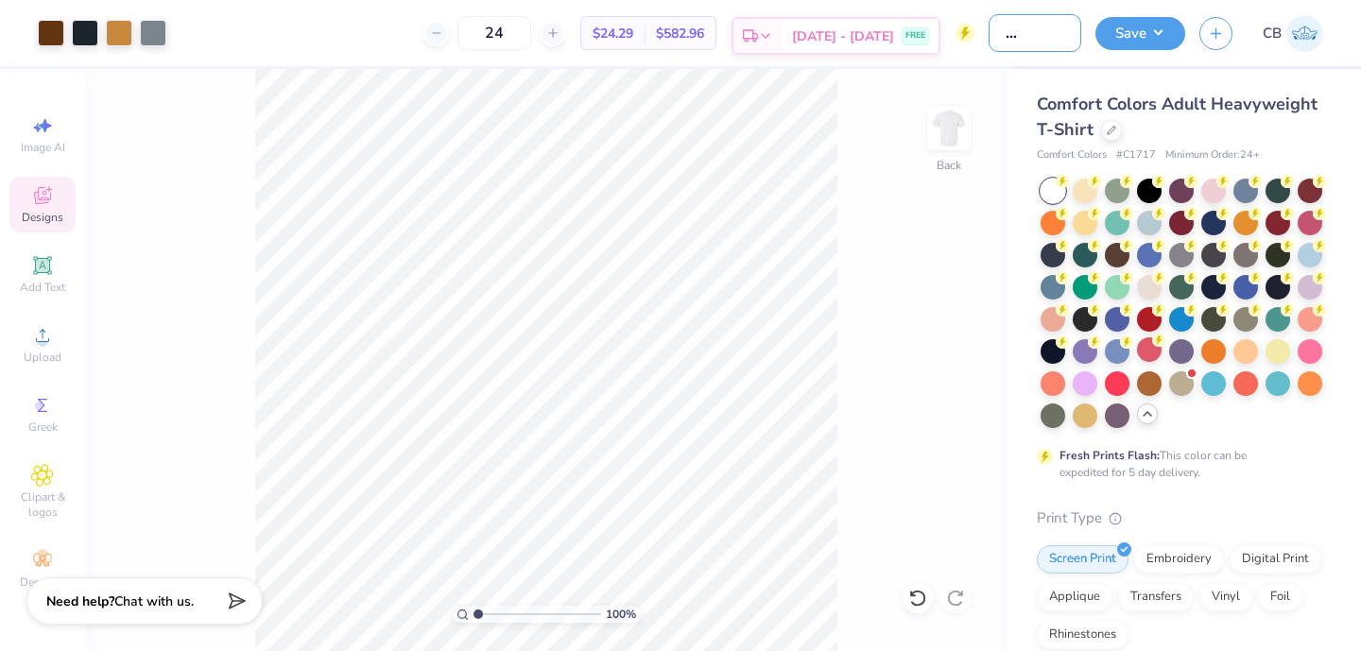
scroll to position [0, 0]
drag, startPoint x: 1066, startPoint y: 38, endPoint x: 892, endPoint y: 38, distance: 173.9
click at [892, 38] on div "Art colors 24 $24.29 Per Item $582.96 Total Est. Delivery Sep 8 - 11 FREE Desig…" at bounding box center [680, 33] width 1361 height 66
type input "A"
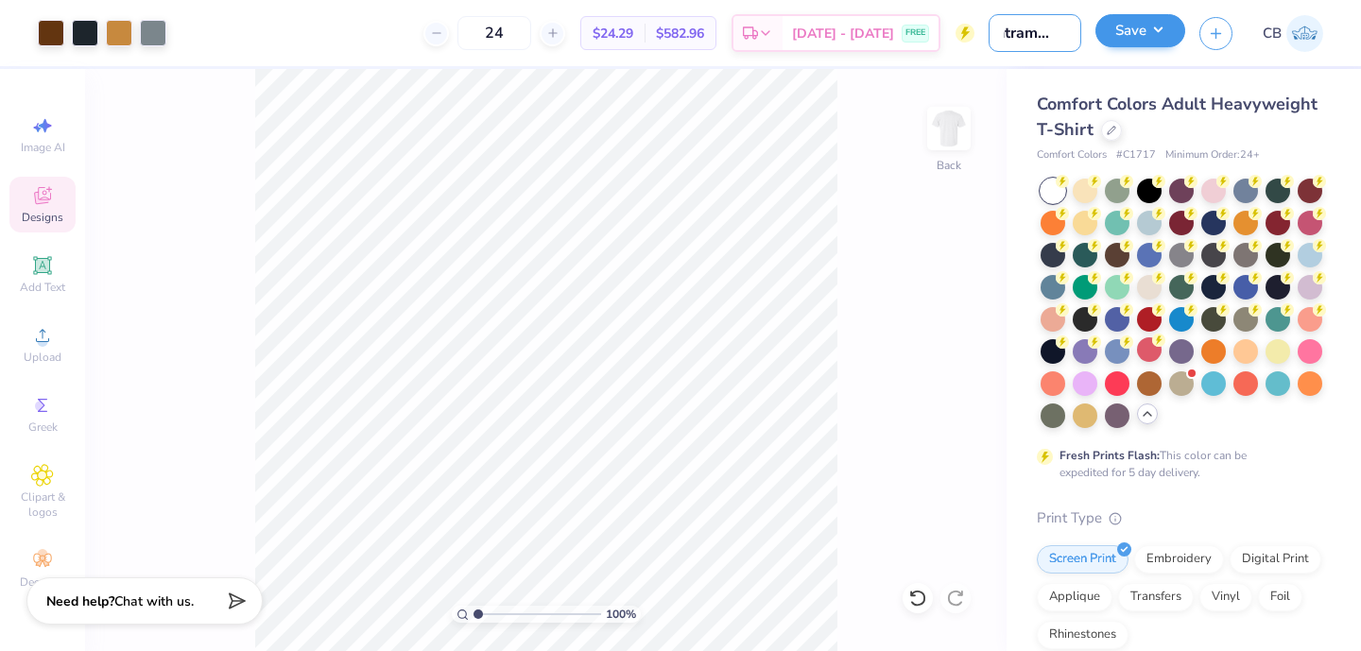
type input "Intramural Tee"
click at [1128, 35] on button "Save" at bounding box center [1140, 30] width 90 height 33
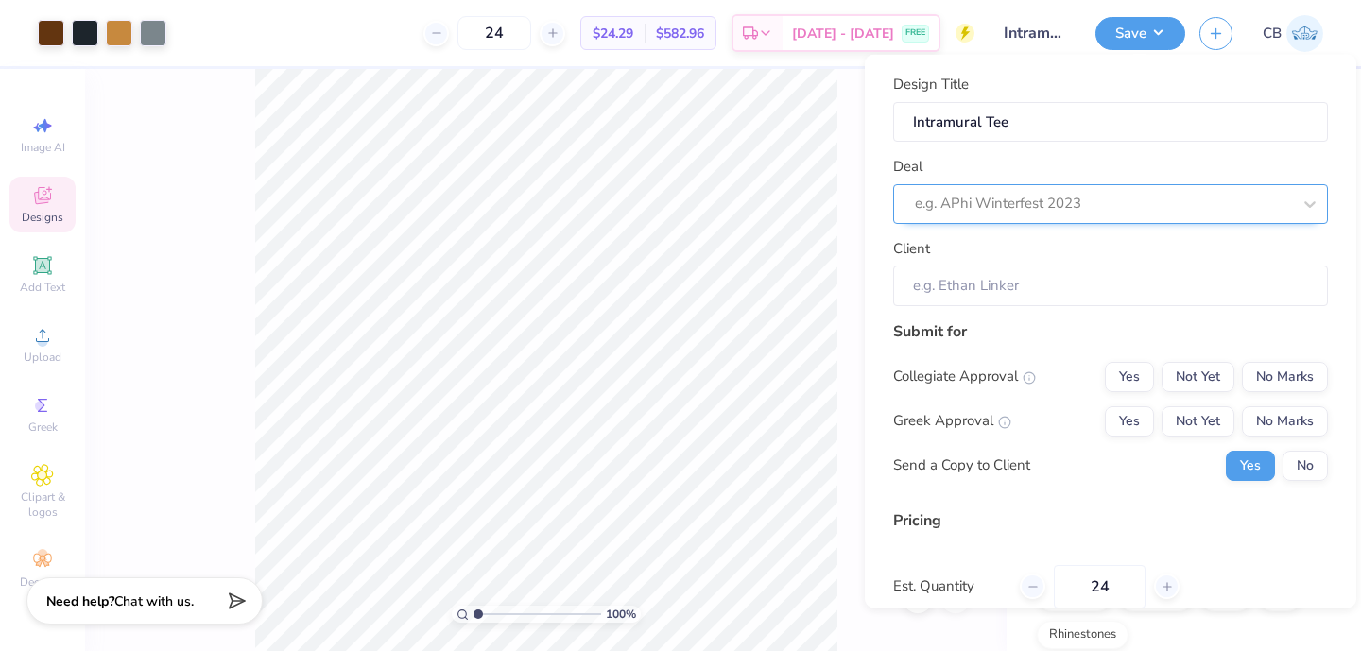
click at [1011, 202] on div at bounding box center [1103, 204] width 376 height 26
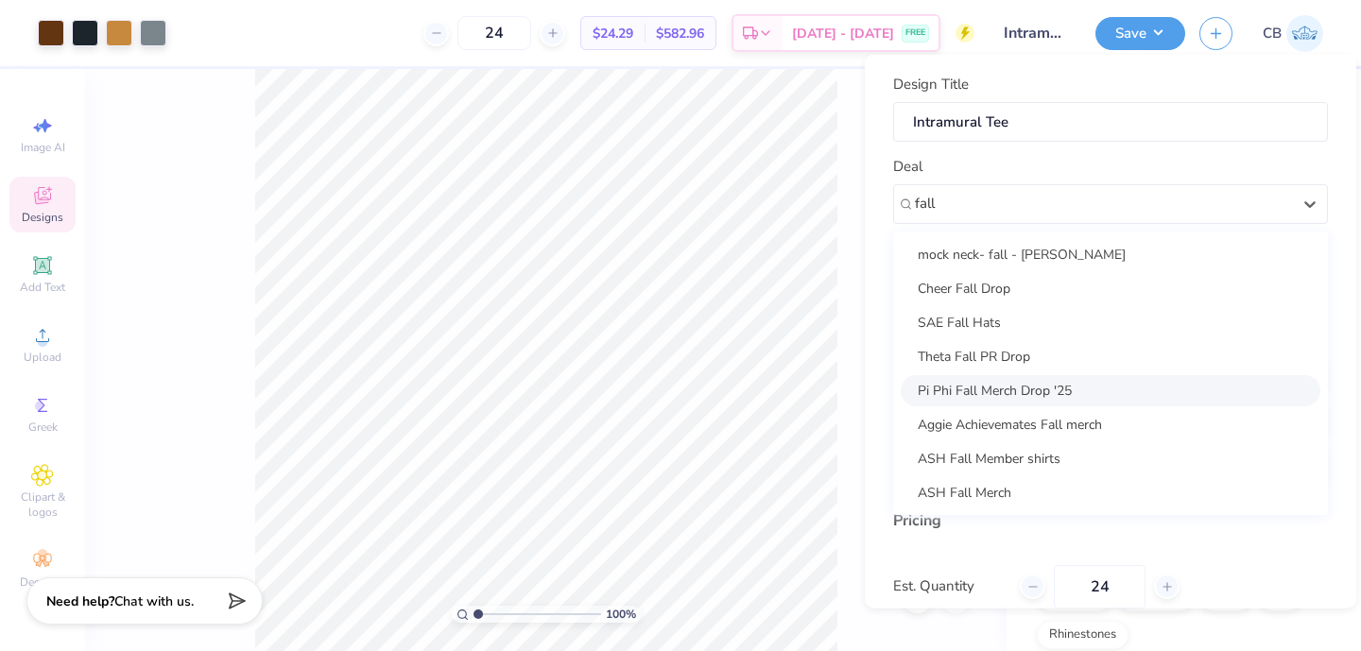
click at [1040, 387] on div "Pi Phi Fall Merch Drop '25" at bounding box center [1111, 389] width 420 height 31
type input "fall"
type input "Caroline Crump!"
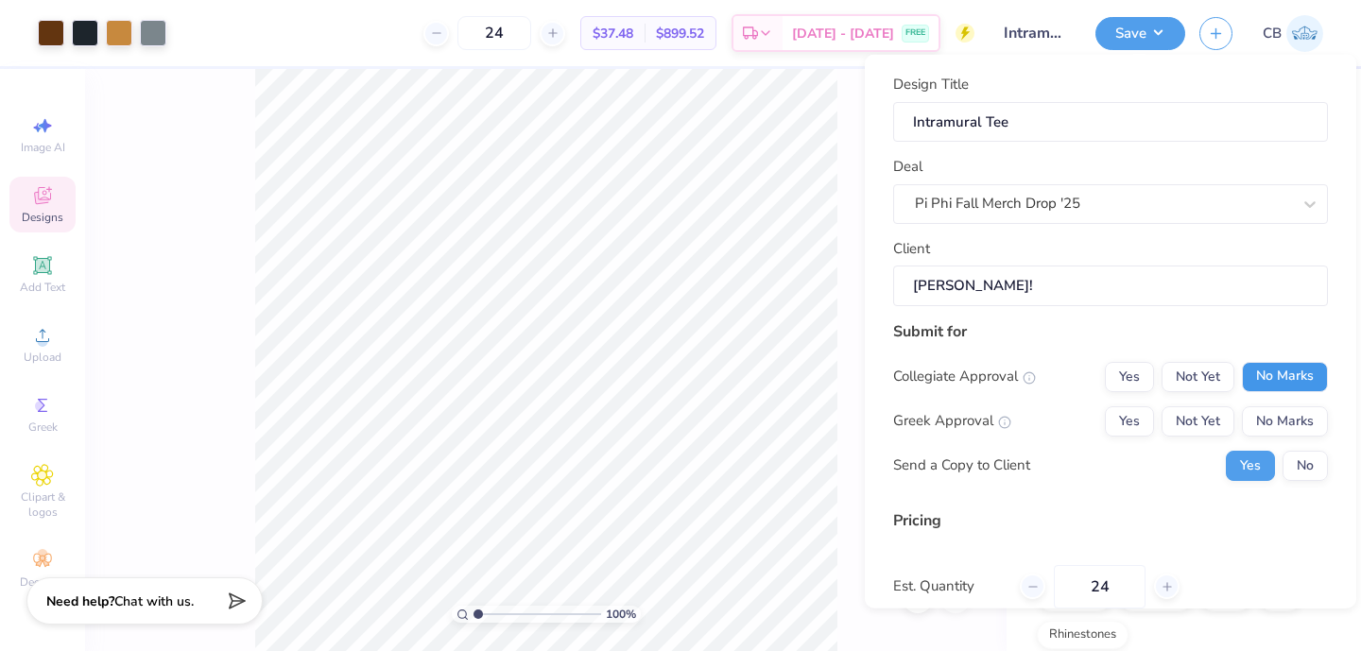
click at [1286, 378] on button "No Marks" at bounding box center [1285, 376] width 86 height 30
click at [1198, 419] on button "Not Yet" at bounding box center [1198, 420] width 73 height 30
click at [1317, 479] on button "No" at bounding box center [1304, 465] width 45 height 30
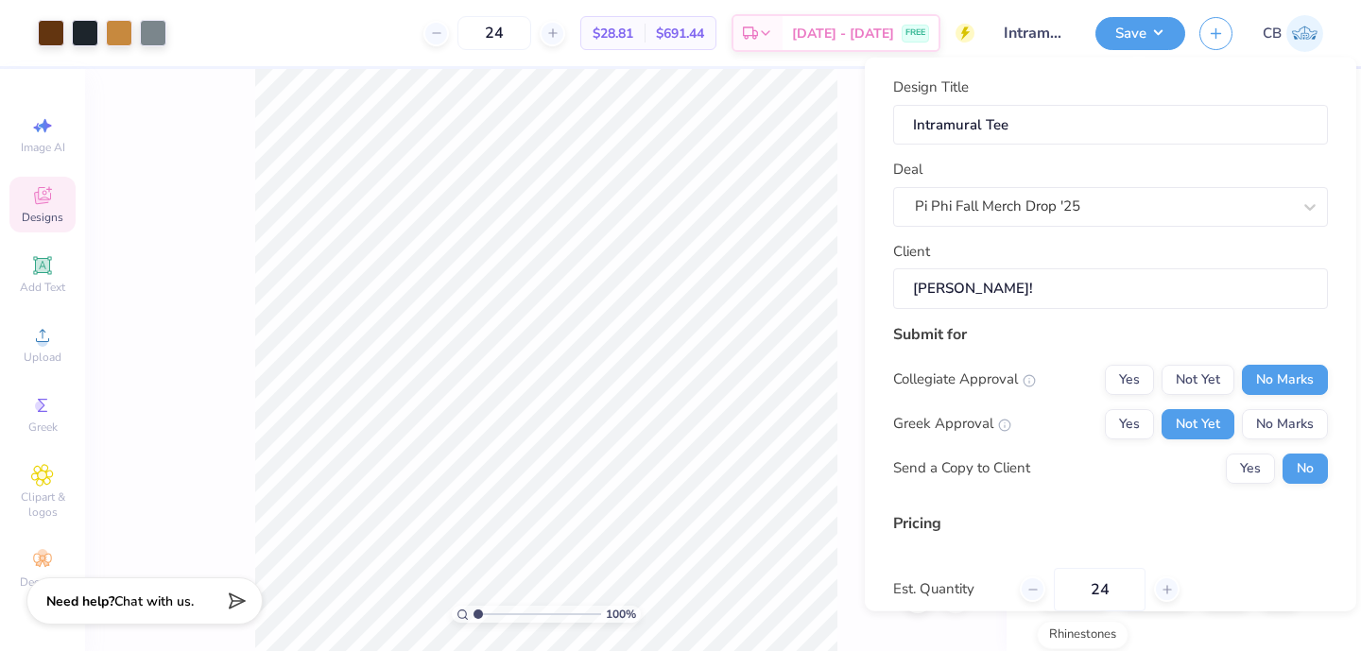
scroll to position [167, 0]
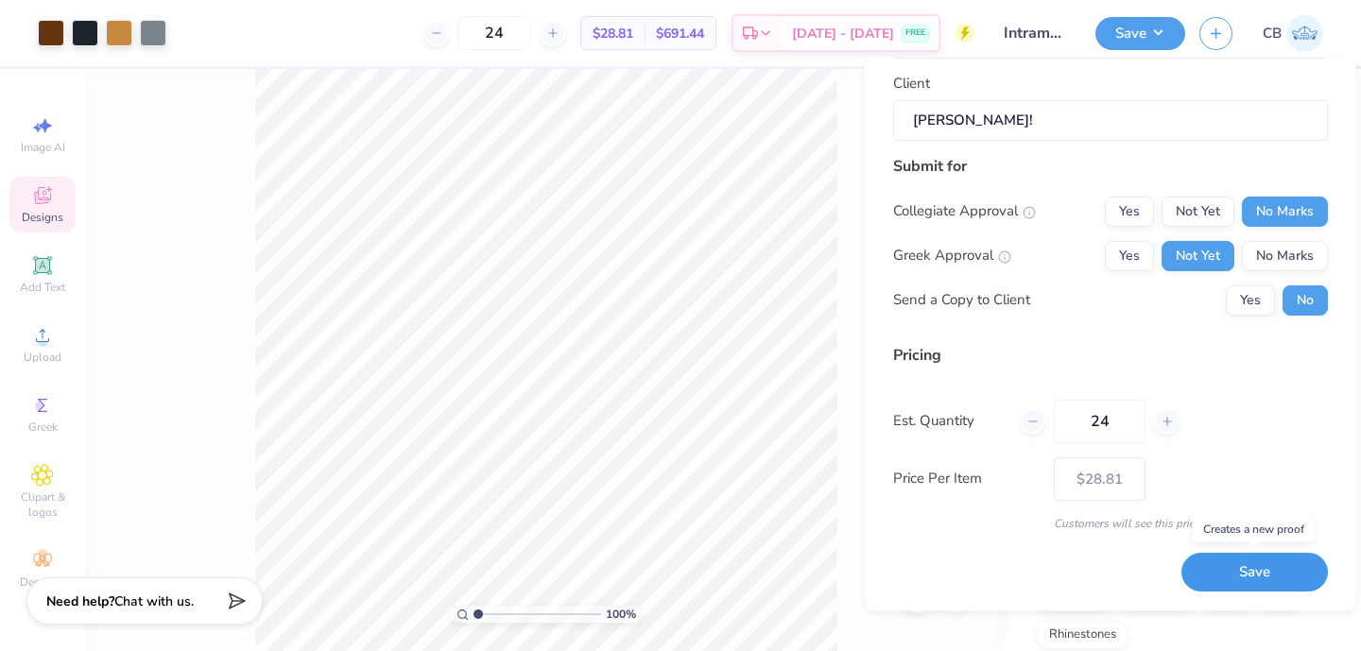
click at [1235, 566] on button "Save" at bounding box center [1254, 573] width 146 height 39
type input "$28.81"
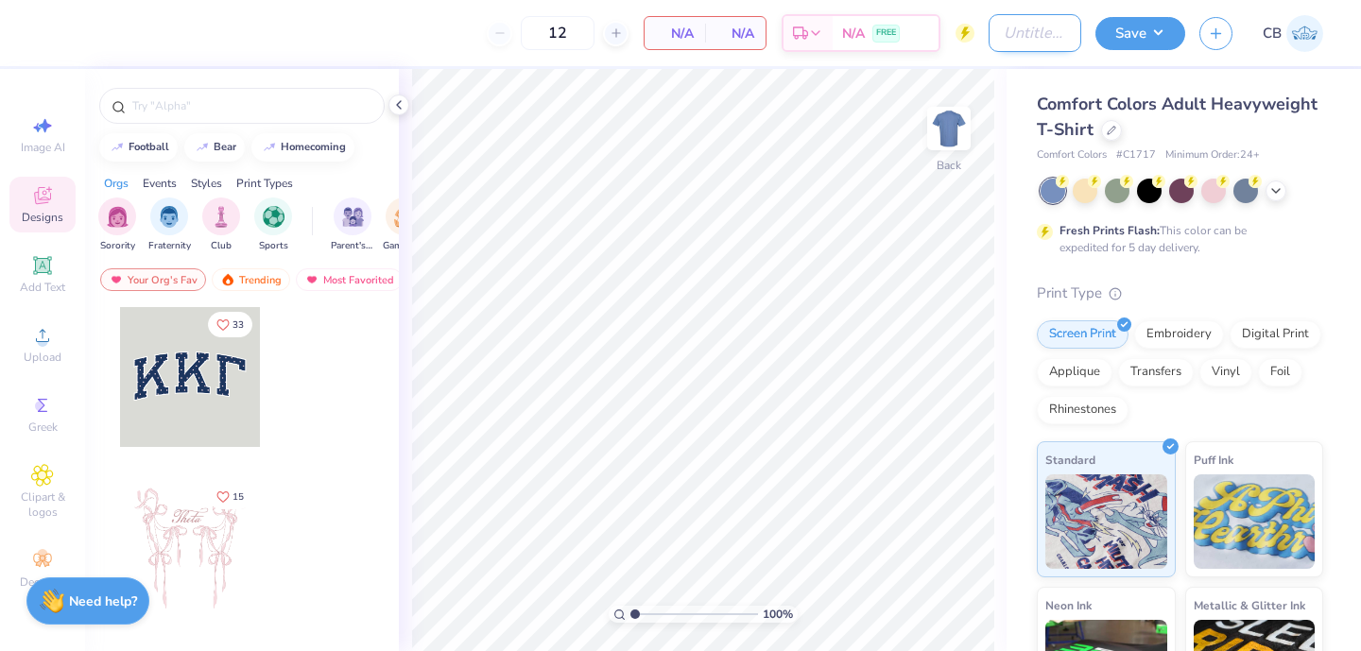
click at [1011, 29] on input "Design Title" at bounding box center [1035, 33] width 93 height 38
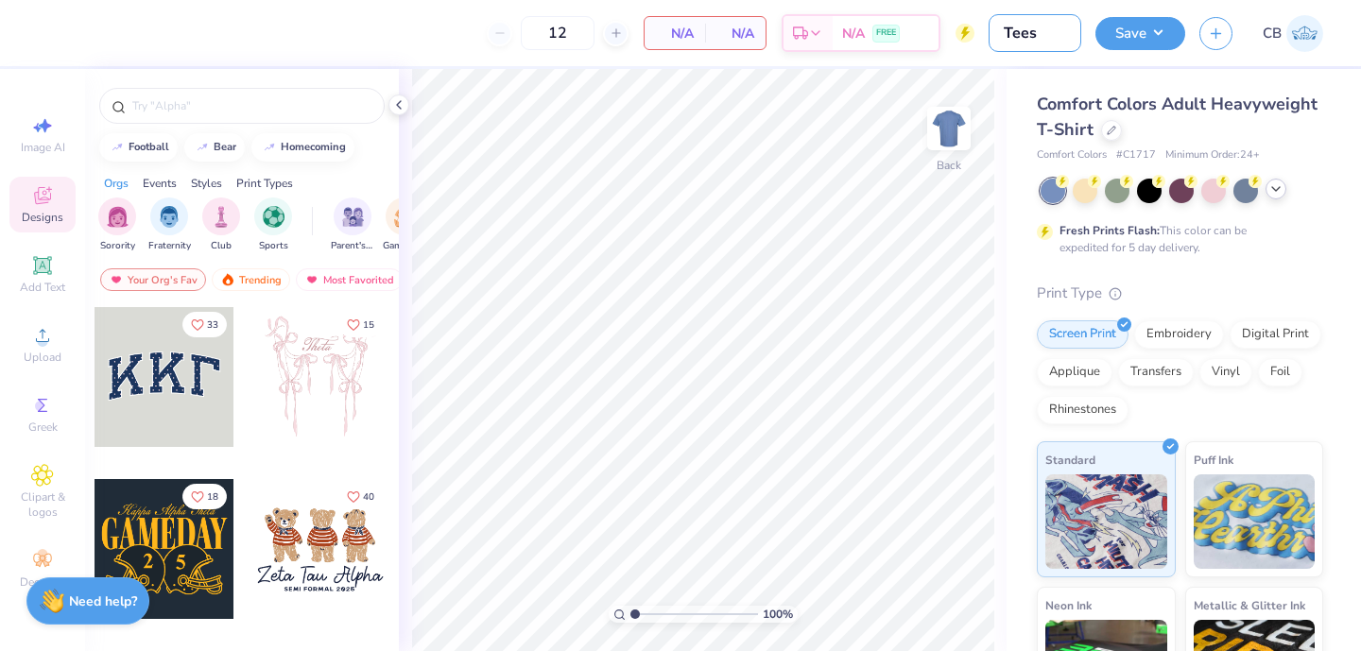
type input "Tees"
click at [1272, 195] on icon at bounding box center [1275, 188] width 15 height 15
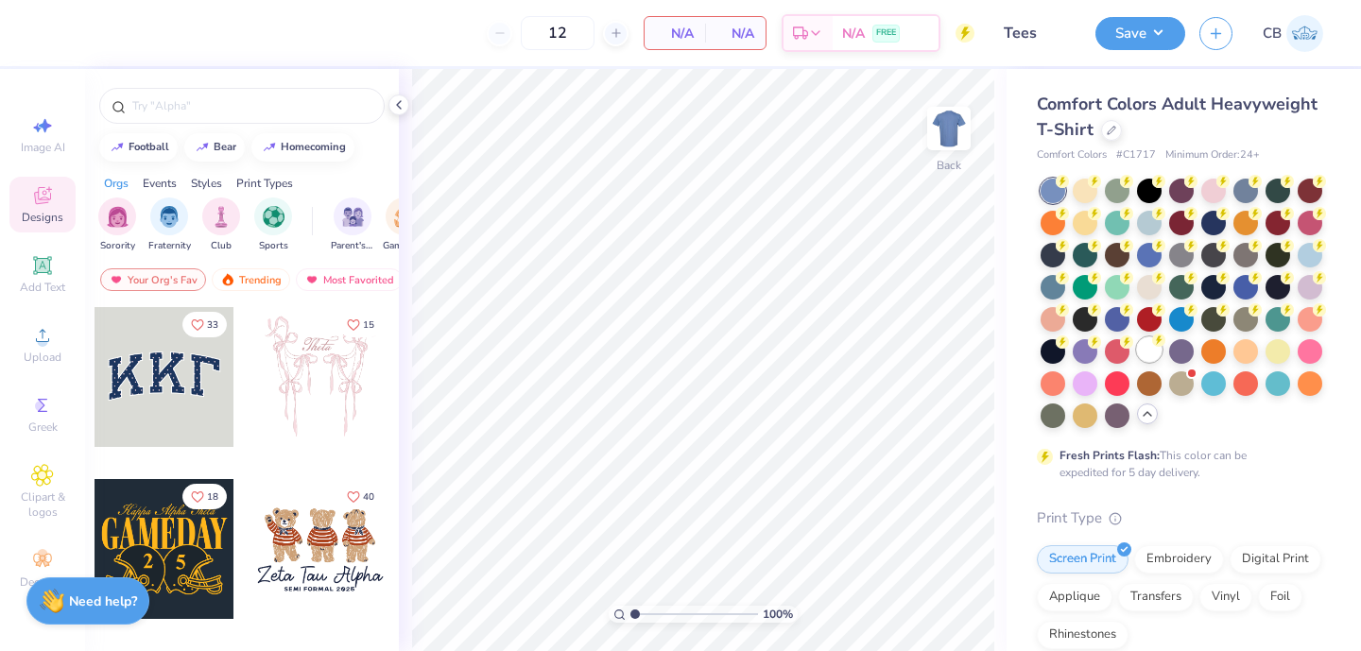
click at [1152, 343] on icon at bounding box center [1158, 340] width 13 height 13
click at [401, 101] on polyline at bounding box center [399, 105] width 4 height 8
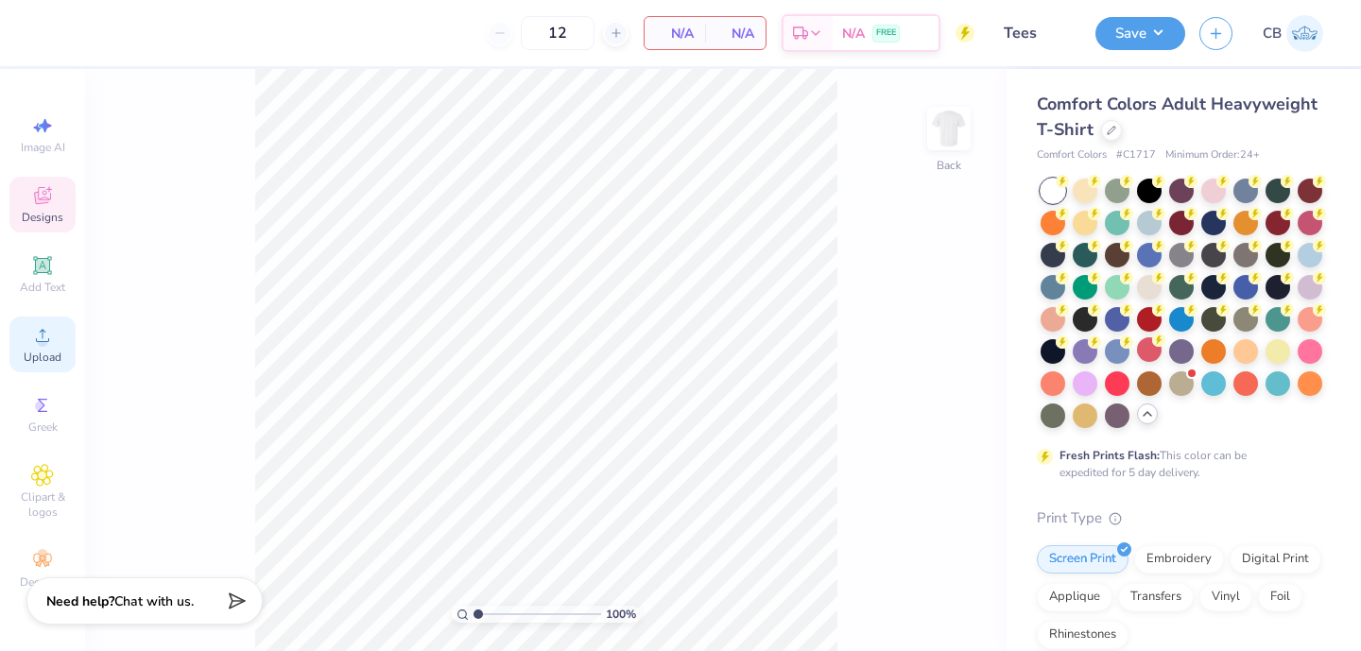
click at [35, 342] on icon at bounding box center [42, 335] width 23 height 23
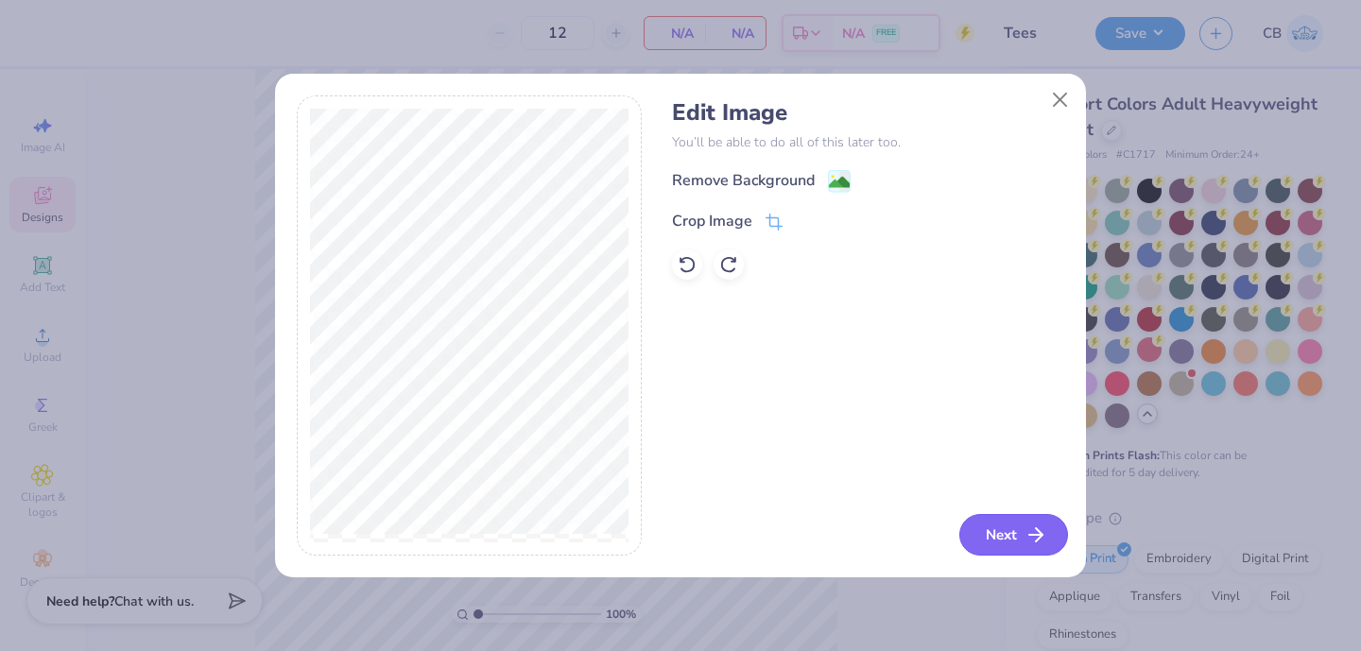
click at [1002, 532] on button "Next" at bounding box center [1013, 535] width 109 height 42
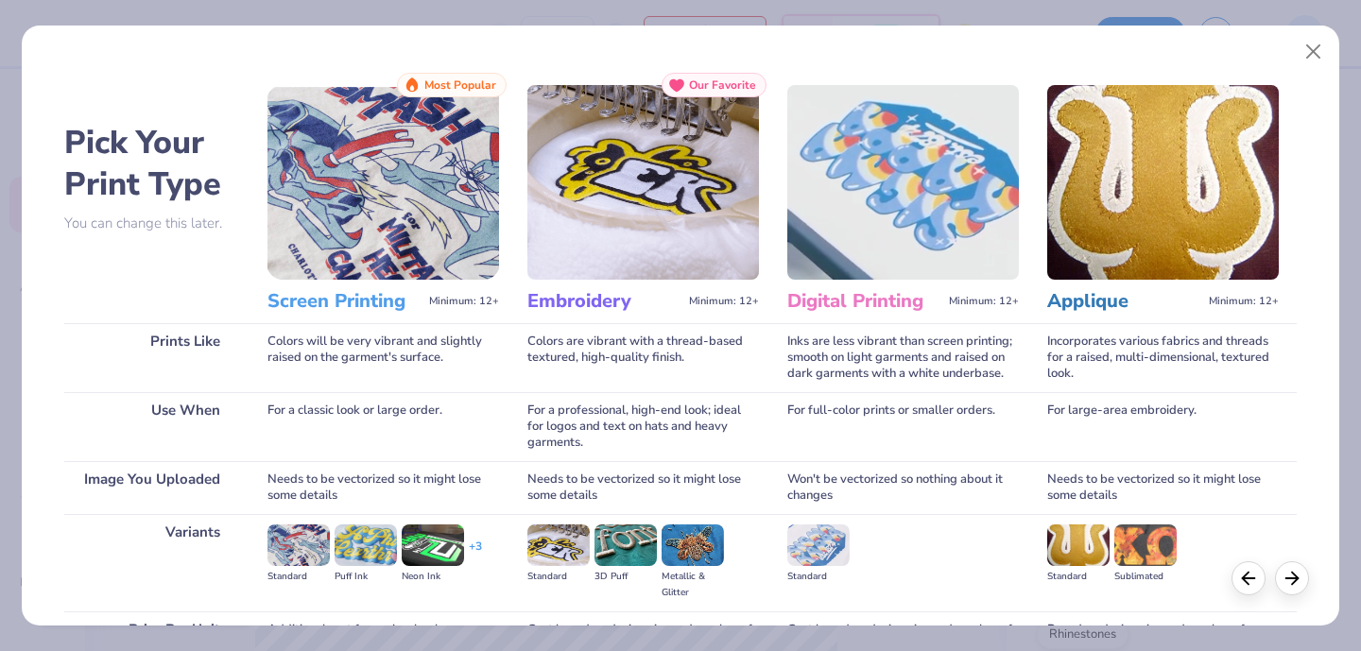
scroll to position [197, 0]
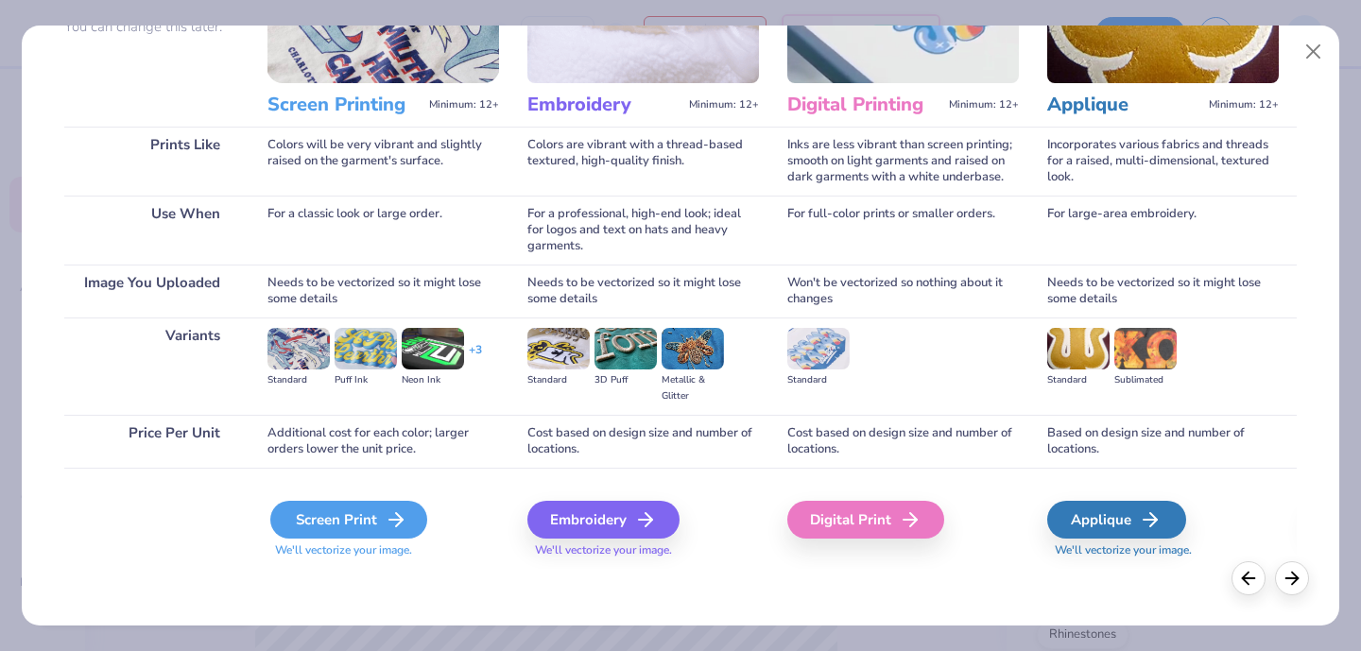
click at [322, 529] on div "Screen Print" at bounding box center [348, 520] width 157 height 38
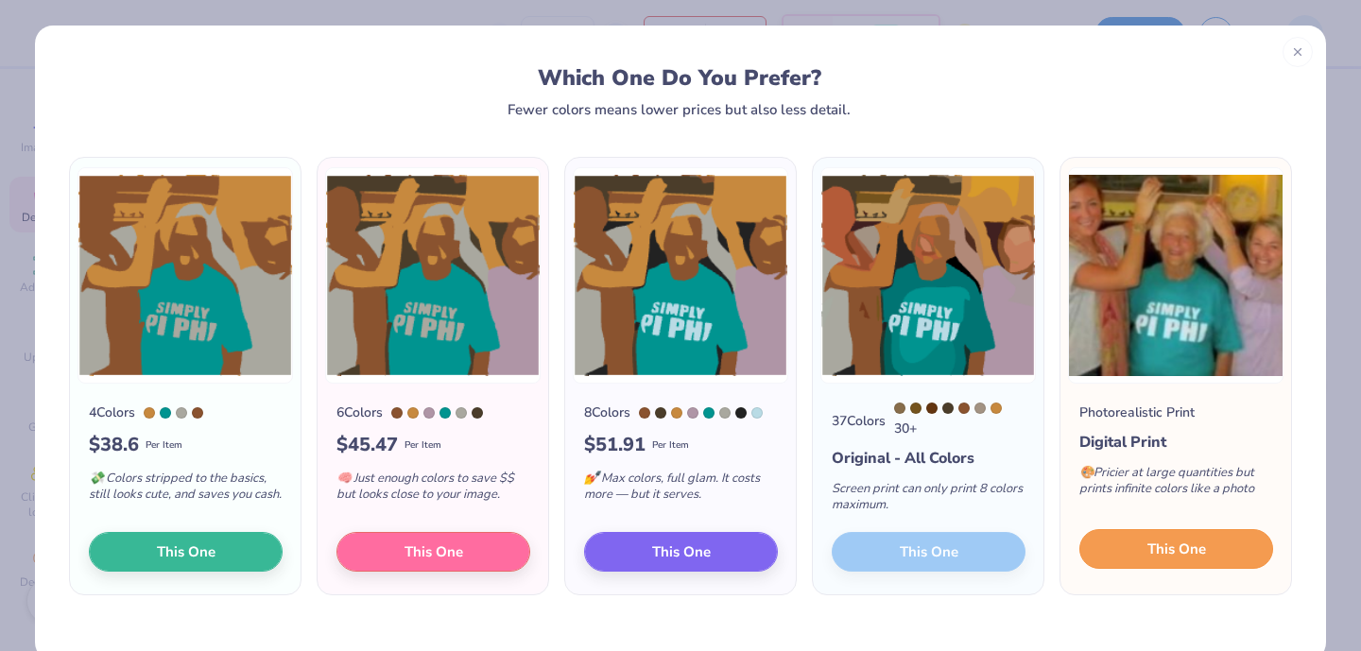
click at [1211, 569] on button "This One" at bounding box center [1176, 549] width 194 height 40
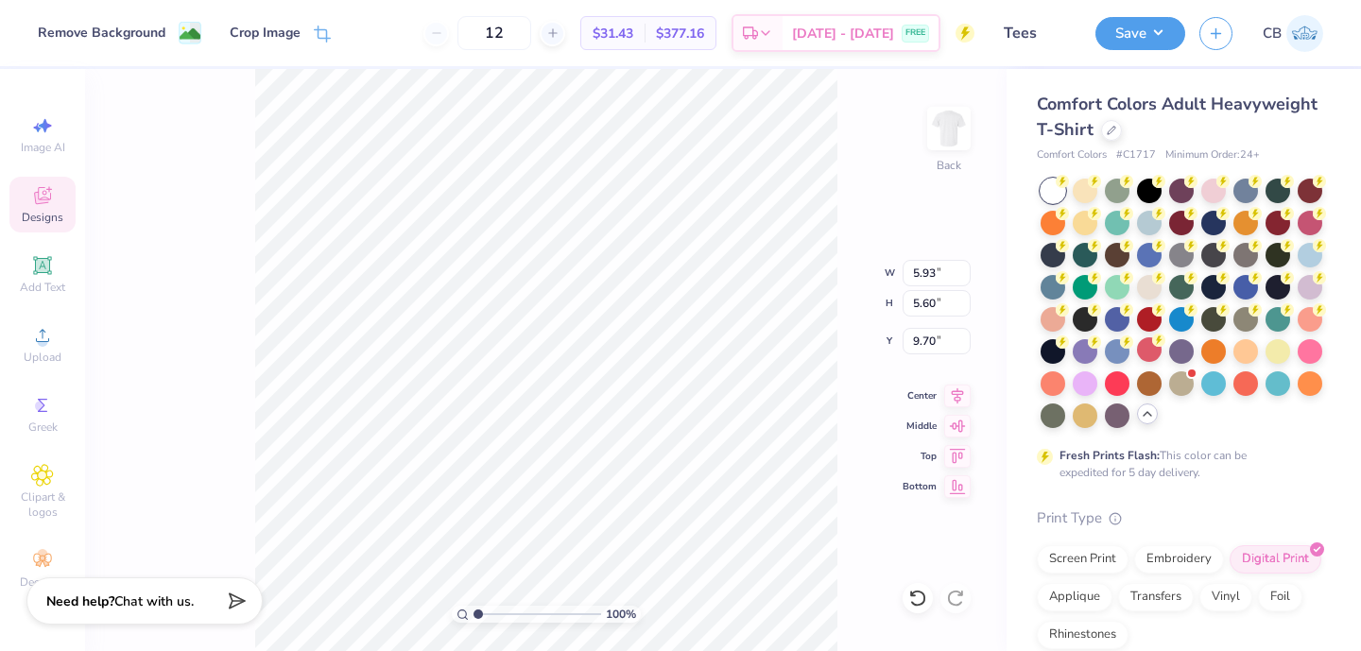
type input "3.00"
drag, startPoint x: 548, startPoint y: 26, endPoint x: 495, endPoint y: 26, distance: 52.9
click at [495, 26] on input "12" at bounding box center [494, 33] width 74 height 34
type input "24"
type input "6.24"
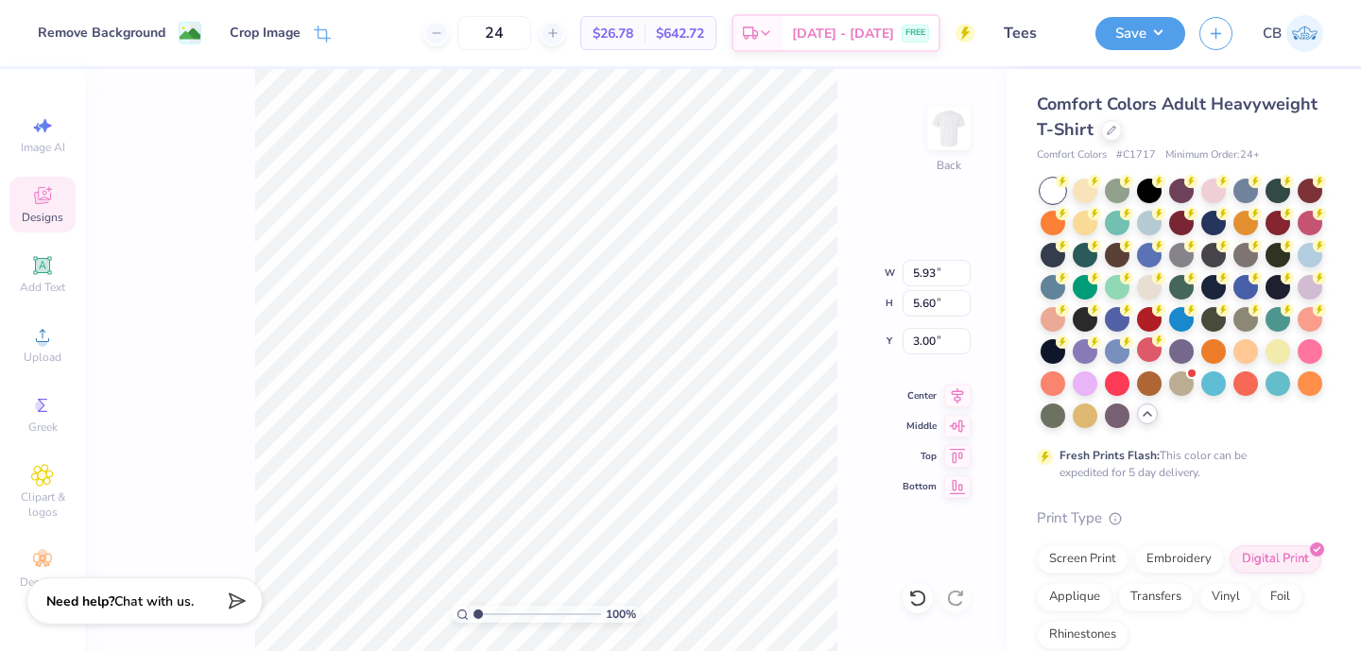
type input "5.89"
type input "3.00"
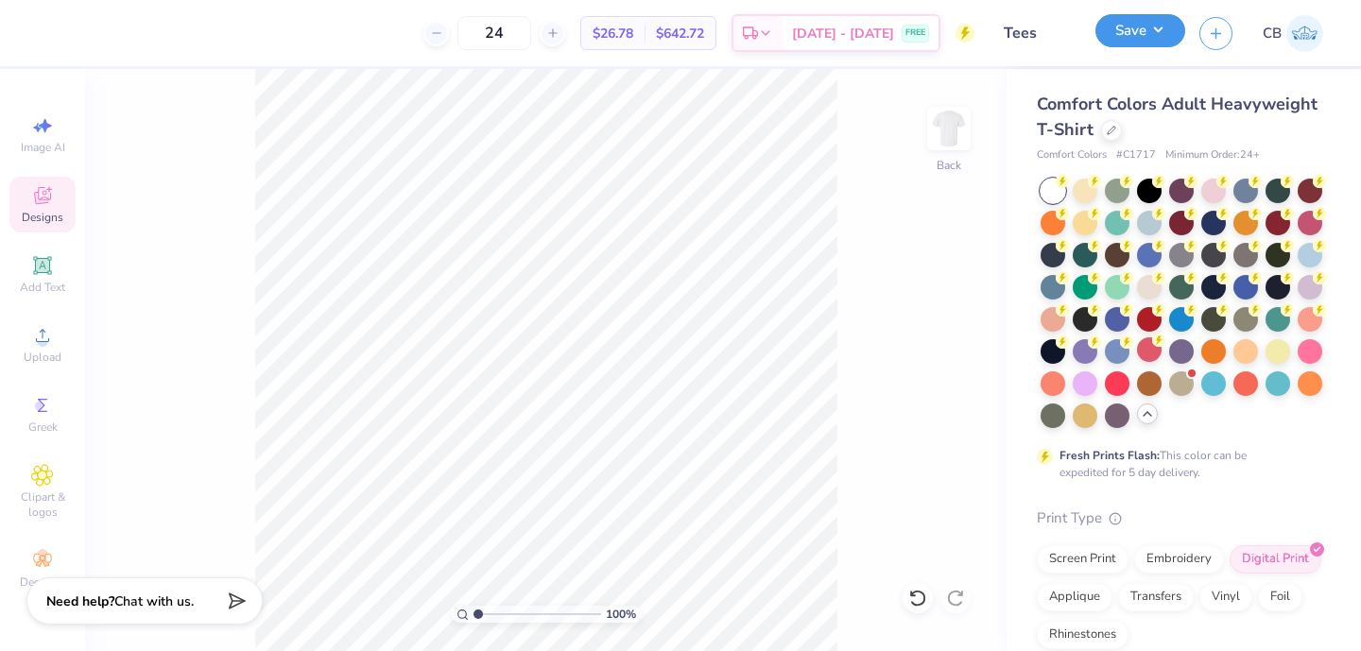
click at [1136, 22] on button "Save" at bounding box center [1140, 30] width 90 height 33
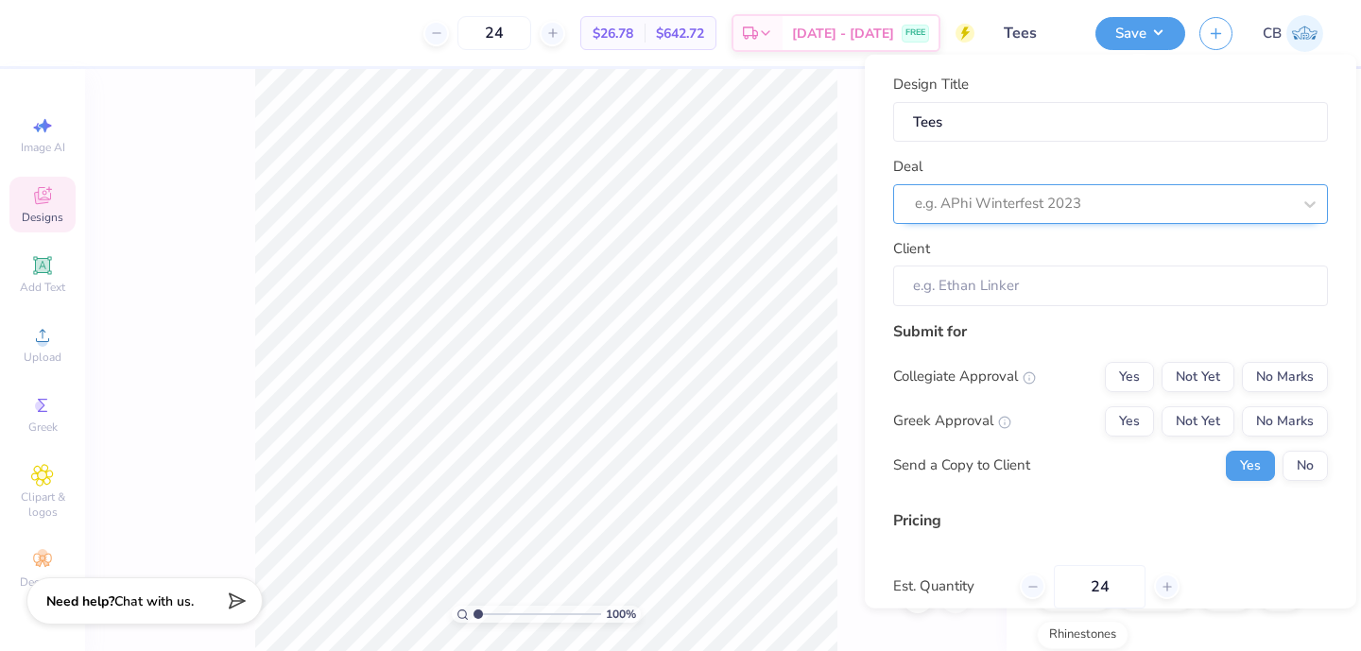
click at [1049, 194] on div at bounding box center [1103, 204] width 376 height 26
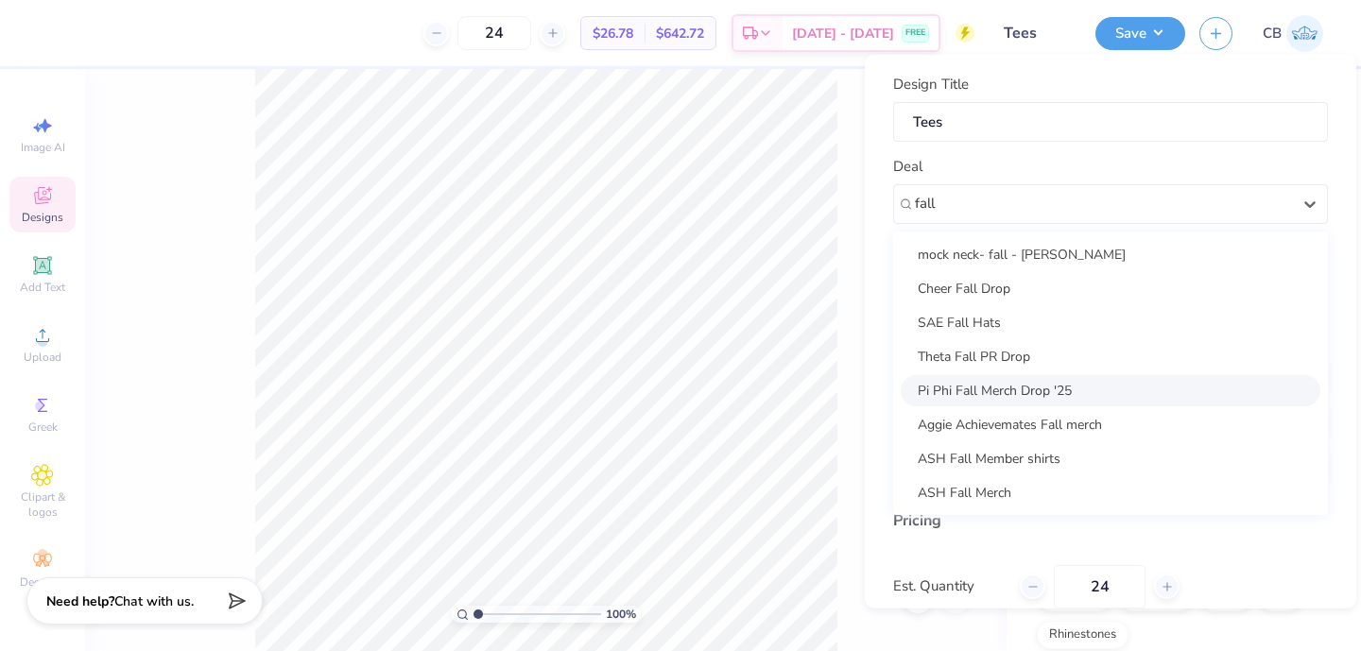
click at [1039, 389] on div "Pi Phi Fall Merch Drop '25" at bounding box center [1111, 389] width 420 height 31
type input "fall"
type input "Caroline Crump!"
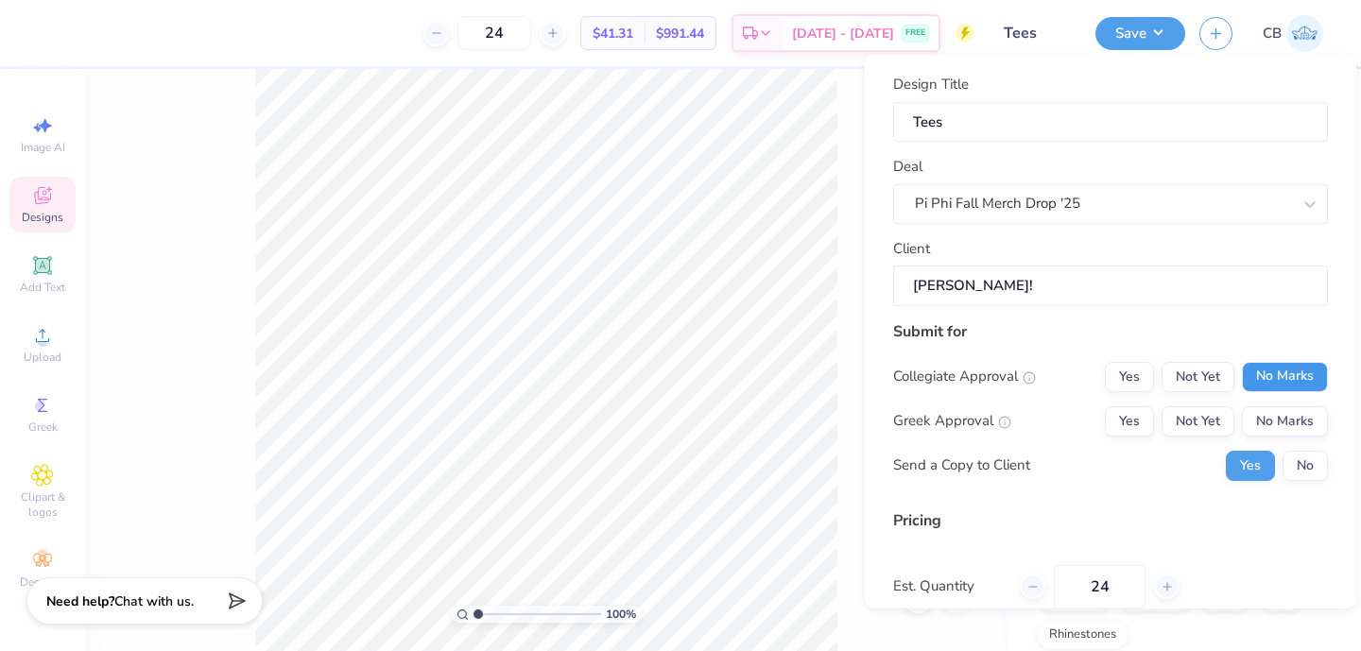
click at [1297, 378] on button "No Marks" at bounding box center [1285, 376] width 86 height 30
click at [1297, 425] on button "No Marks" at bounding box center [1285, 420] width 86 height 30
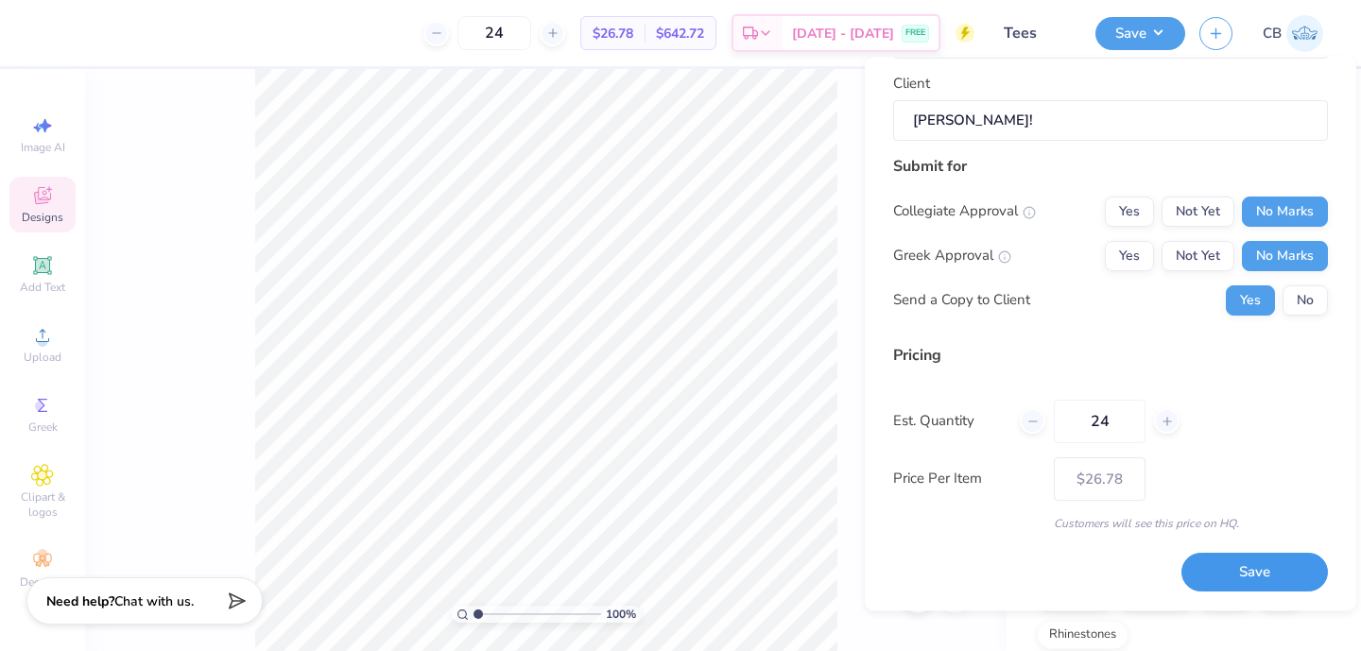
click at [1230, 581] on button "Save" at bounding box center [1254, 573] width 146 height 39
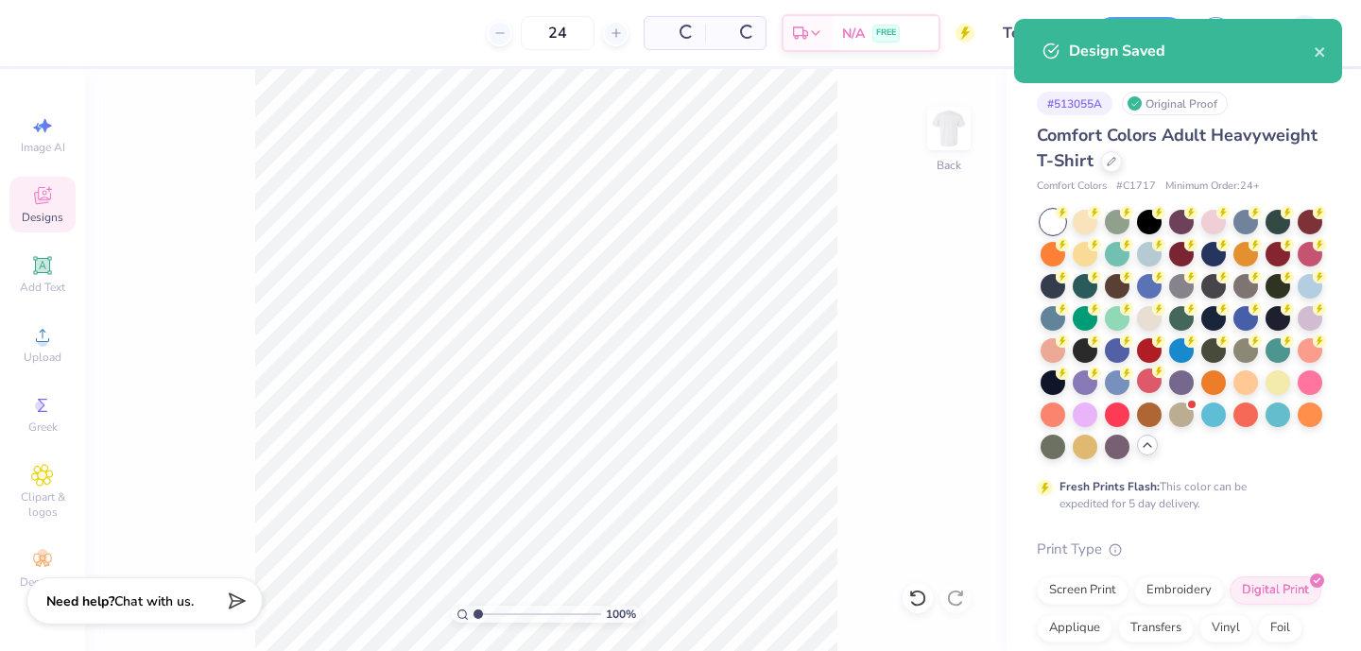
type input "$26.78"
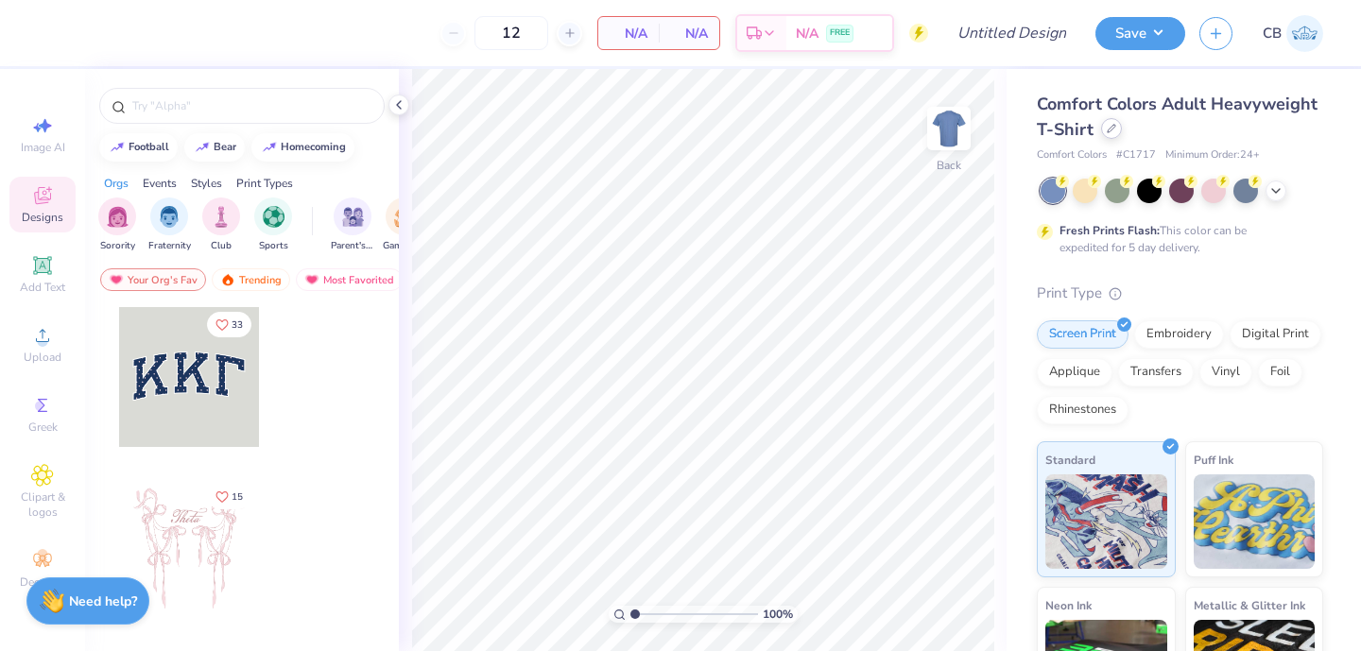
click at [1112, 134] on div at bounding box center [1111, 128] width 21 height 21
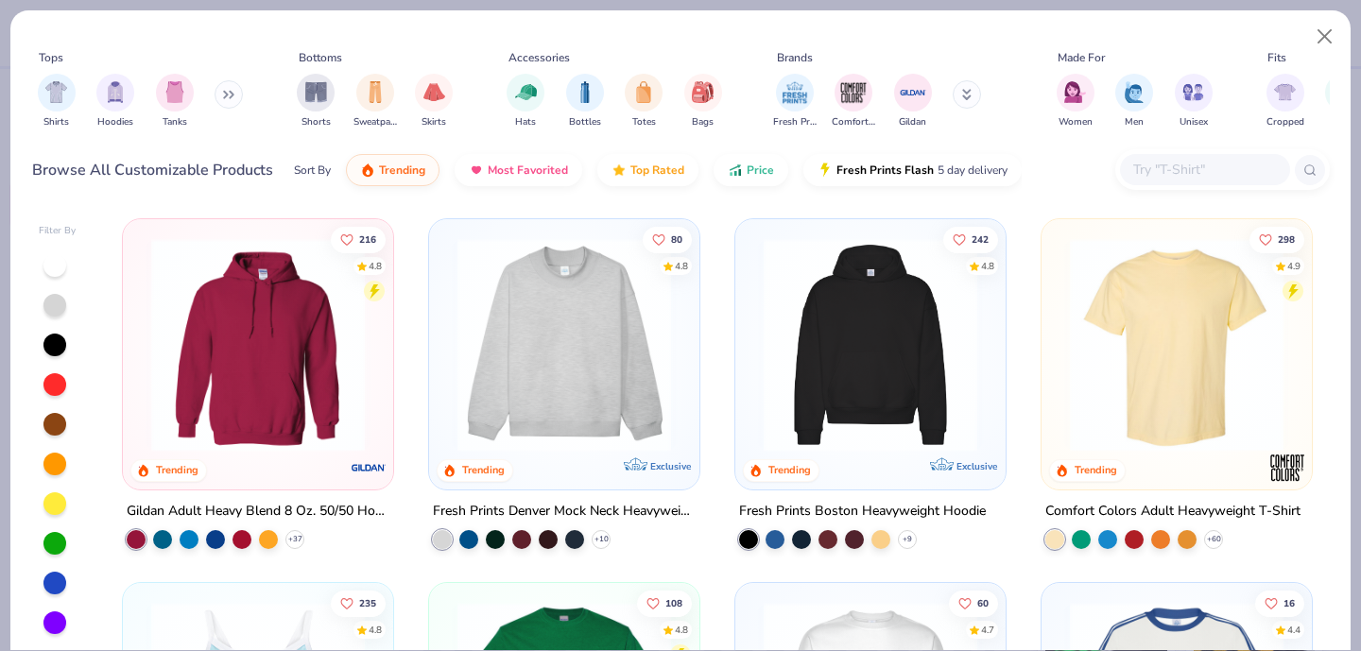
click at [1181, 176] on input "text" at bounding box center [1204, 170] width 146 height 22
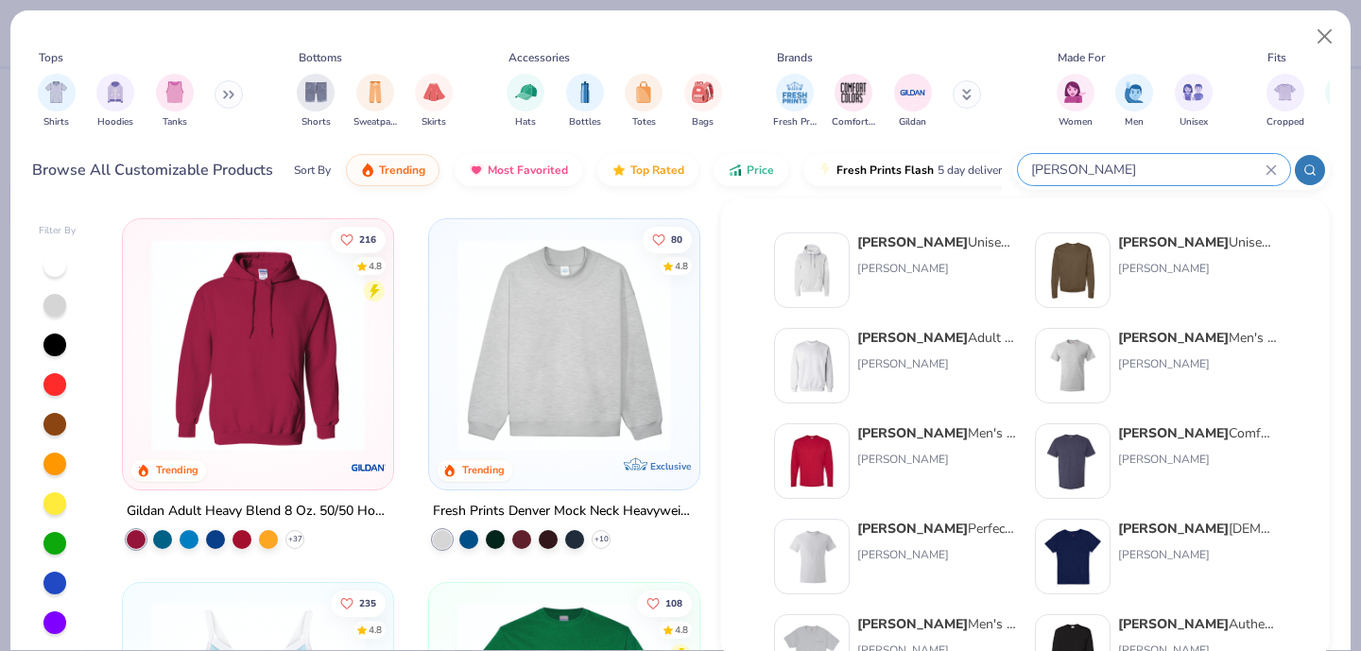
type input "[PERSON_NAME]"
click at [800, 392] on img at bounding box center [812, 365] width 59 height 59
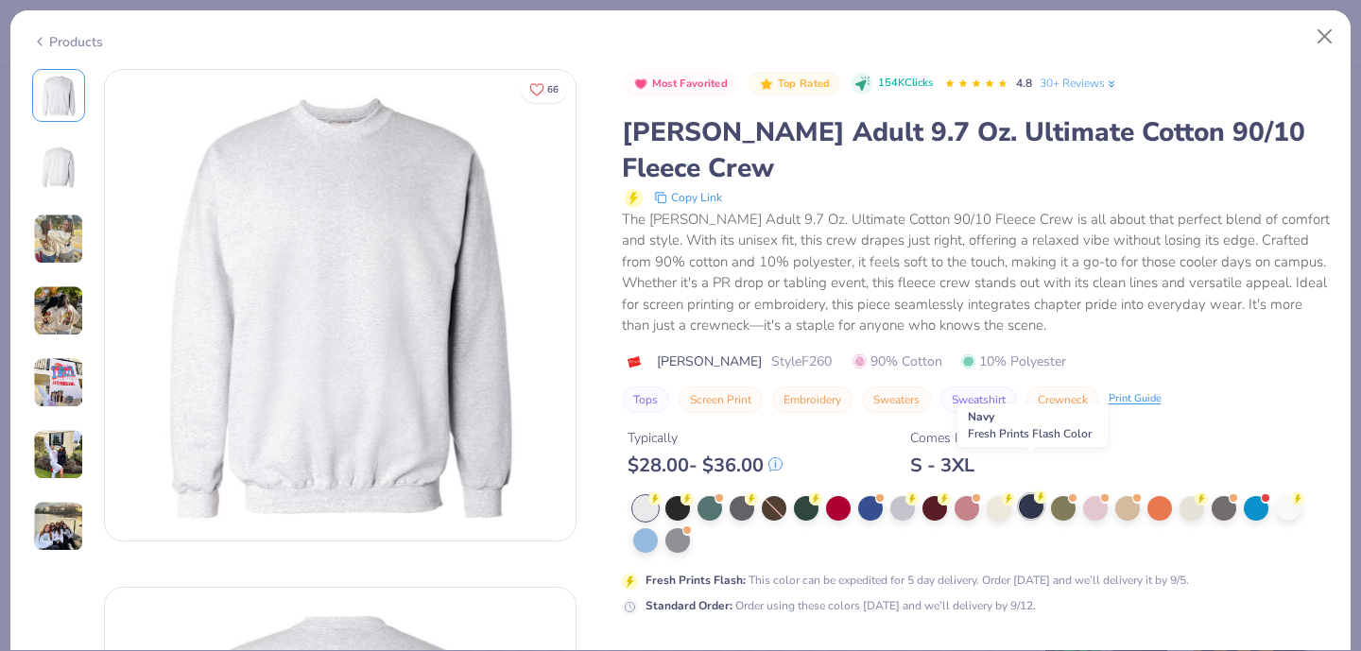
click at [1032, 494] on div at bounding box center [1031, 506] width 25 height 25
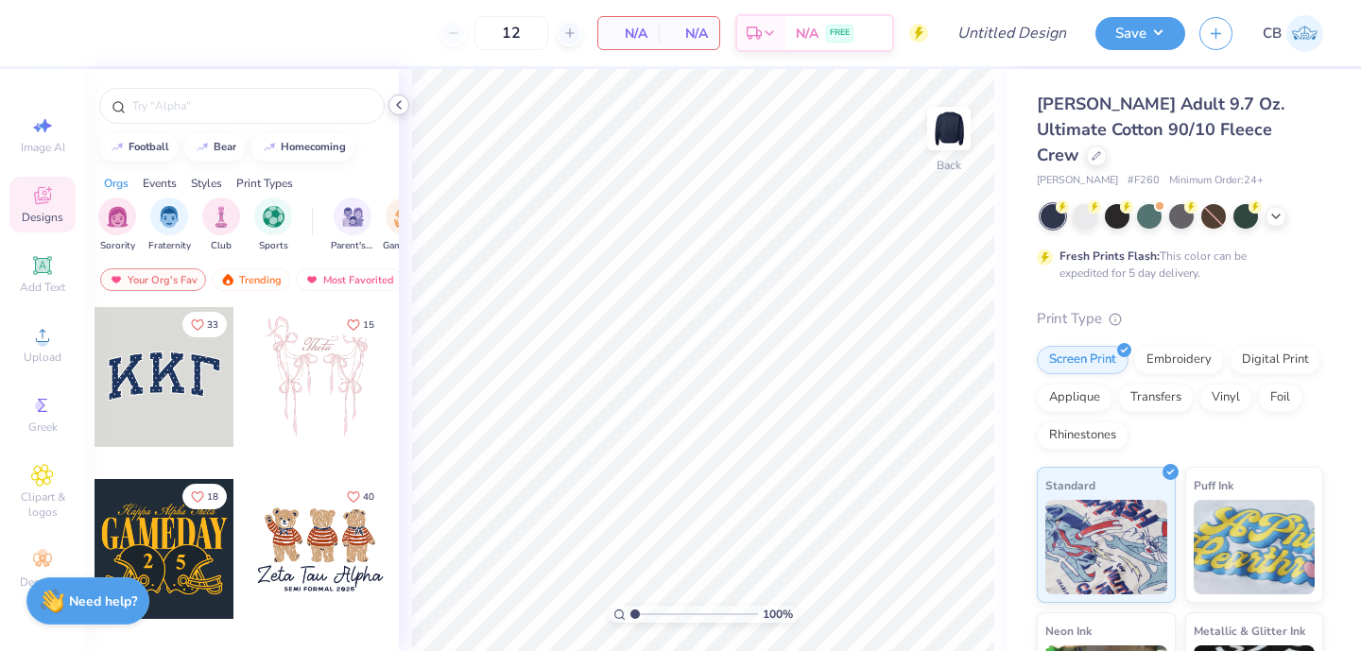
click at [404, 102] on icon at bounding box center [398, 104] width 15 height 15
